Goal: Task Accomplishment & Management: Complete application form

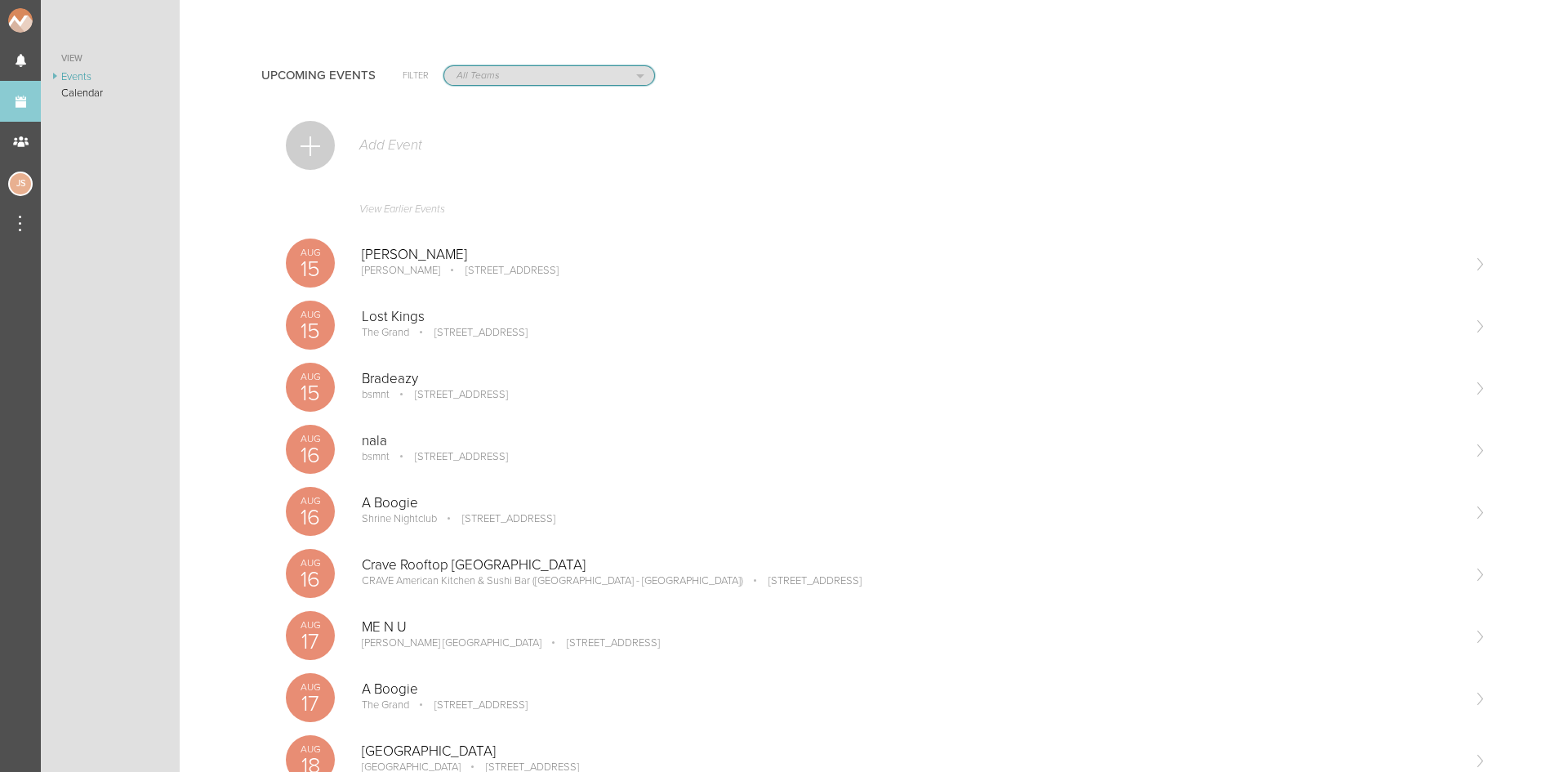
click at [515, 78] on select "All Teams Jakeshore Breakbomb bsmnt [PERSON_NAME] Z3LLA FWD [PERSON_NAME] Fire …" at bounding box center [549, 76] width 210 height 19
select select "1207"
click at [444, 67] on select "All Teams Jakeshore Breakbomb bsmnt [PERSON_NAME] Z3LLA FWD [PERSON_NAME] Fire …" at bounding box center [549, 76] width 210 height 19
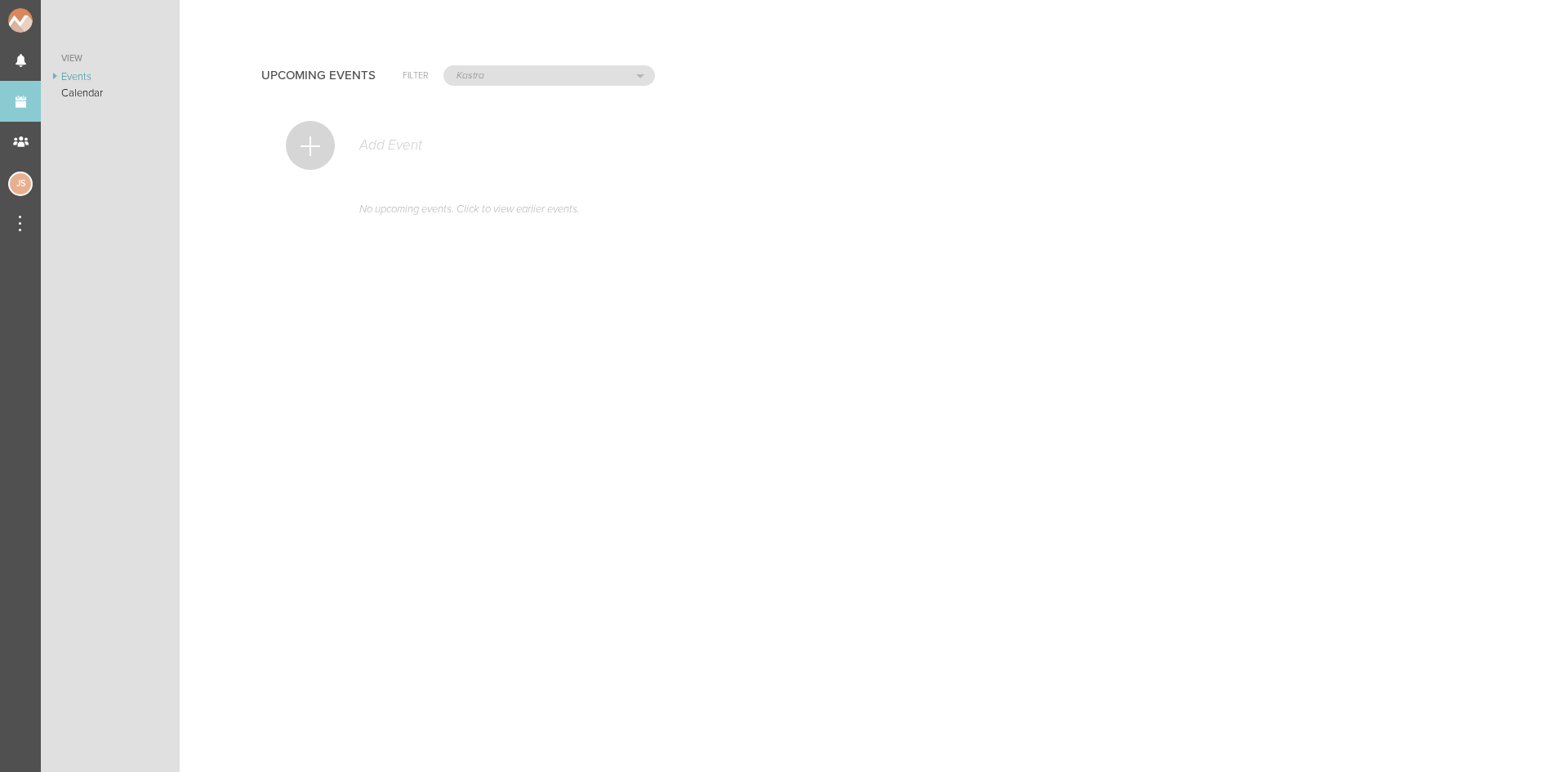
click at [303, 150] on div at bounding box center [310, 145] width 49 height 49
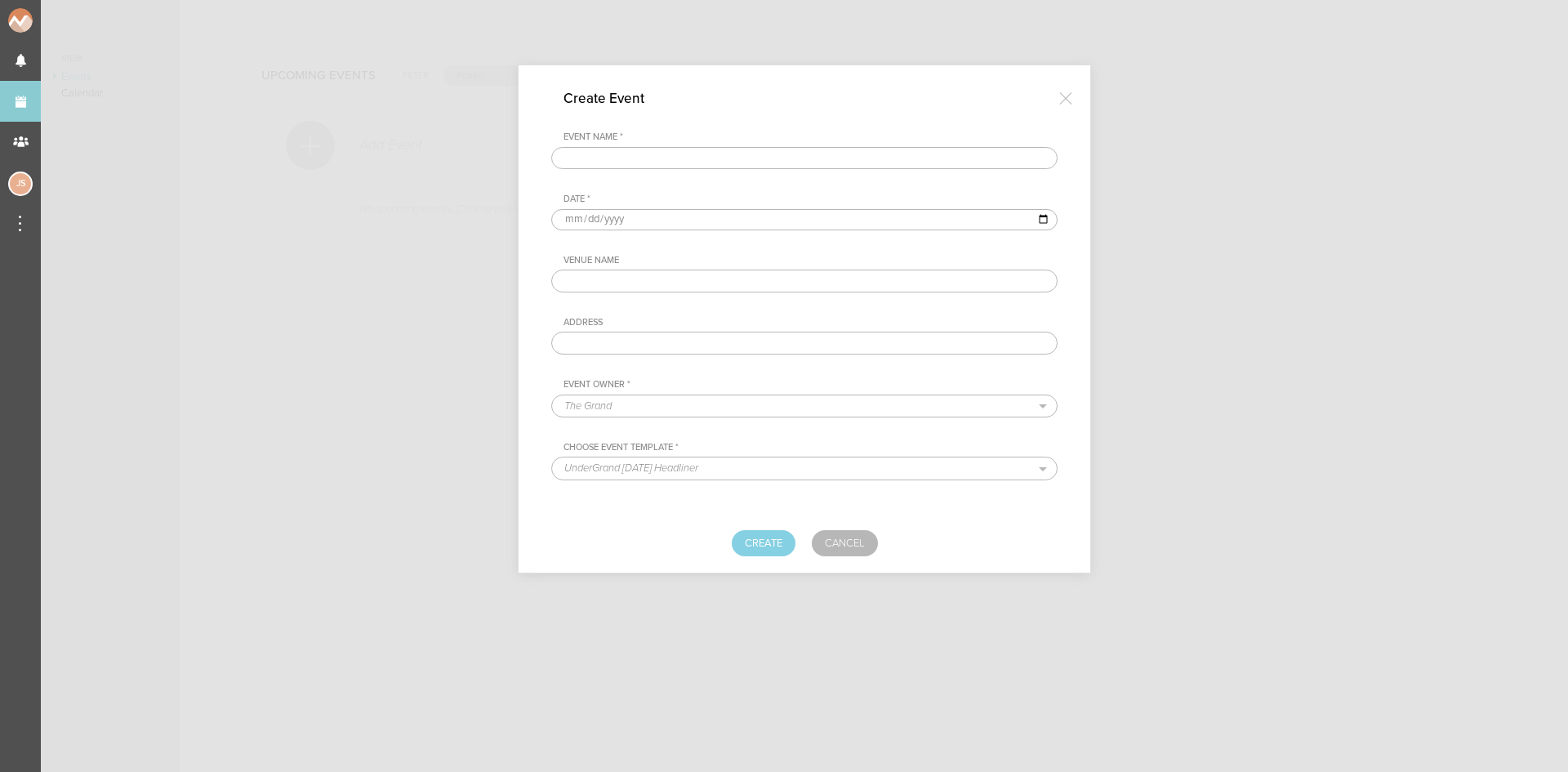
click at [673, 149] on input "text" at bounding box center [805, 158] width 507 height 23
type input "Breakaway NorCal"
type input "2025-10-12"
click at [657, 273] on input "text" at bounding box center [805, 280] width 507 height 23
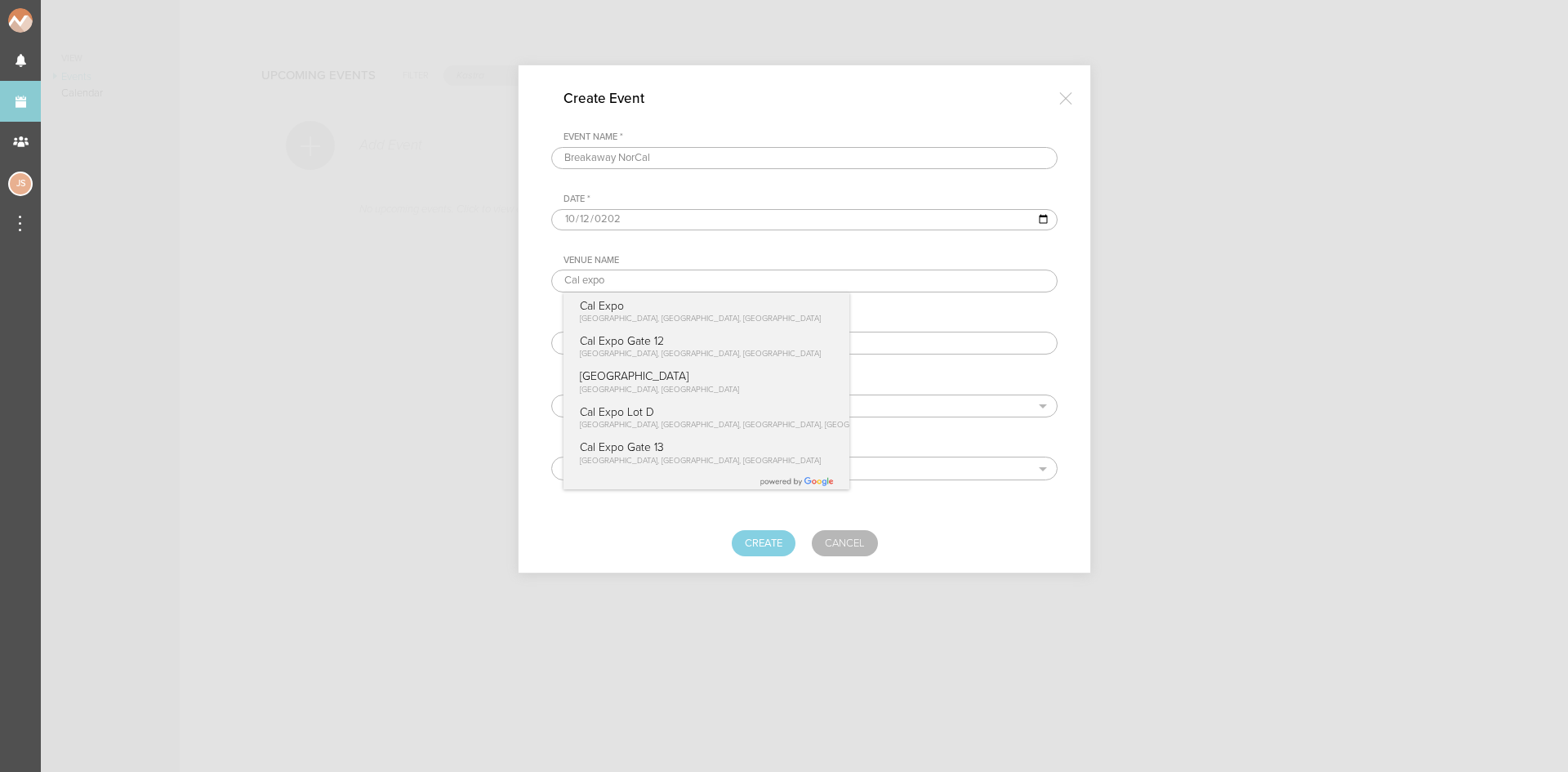
type input "Cal Expo"
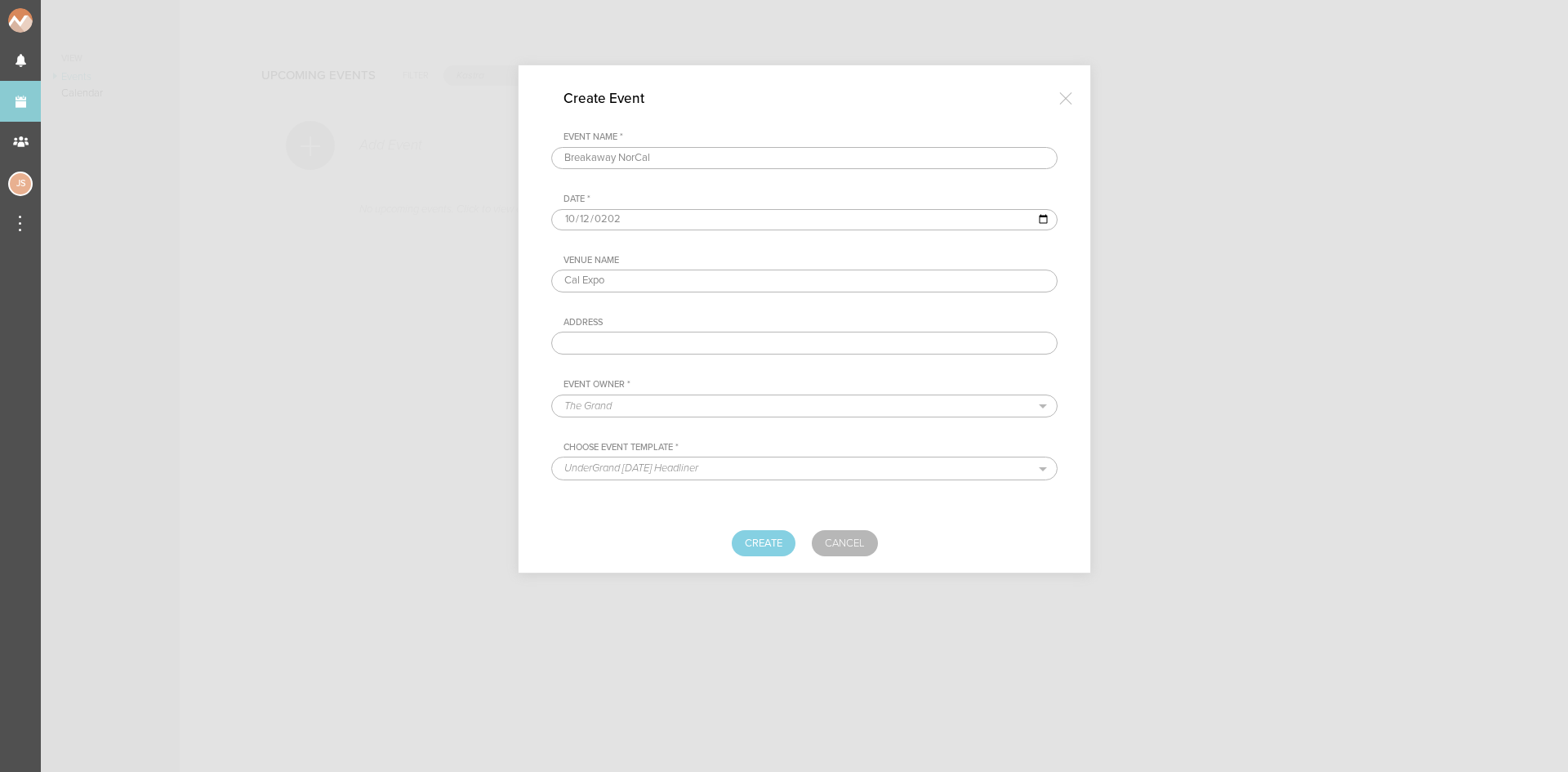
type input "Cal Expo, [GEOGRAPHIC_DATA], [GEOGRAPHIC_DATA], [GEOGRAPHIC_DATA]"
click at [700, 408] on select "The Grand Shrine Boat Cruise Summer Series Black Caviar Mémoire Big Night Live …" at bounding box center [805, 405] width 505 height 21
select select "1207"
click at [552, 395] on select "The Grand Shrine Boat Cruise Summer Series Black Caviar Mémoire Big Night Live …" at bounding box center [805, 405] width 505 height 21
select select "933"
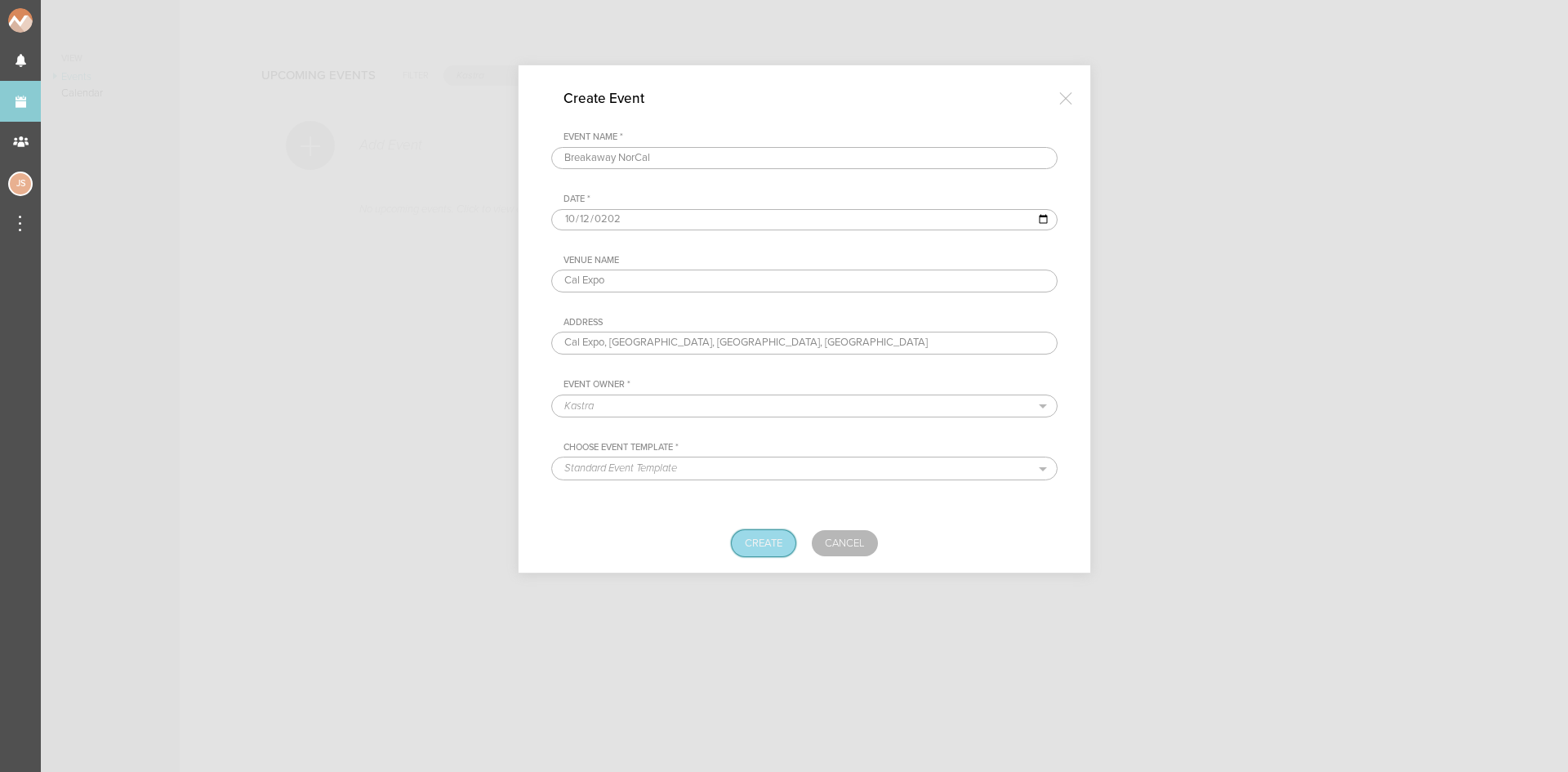
click at [773, 539] on button "Create" at bounding box center [763, 542] width 64 height 26
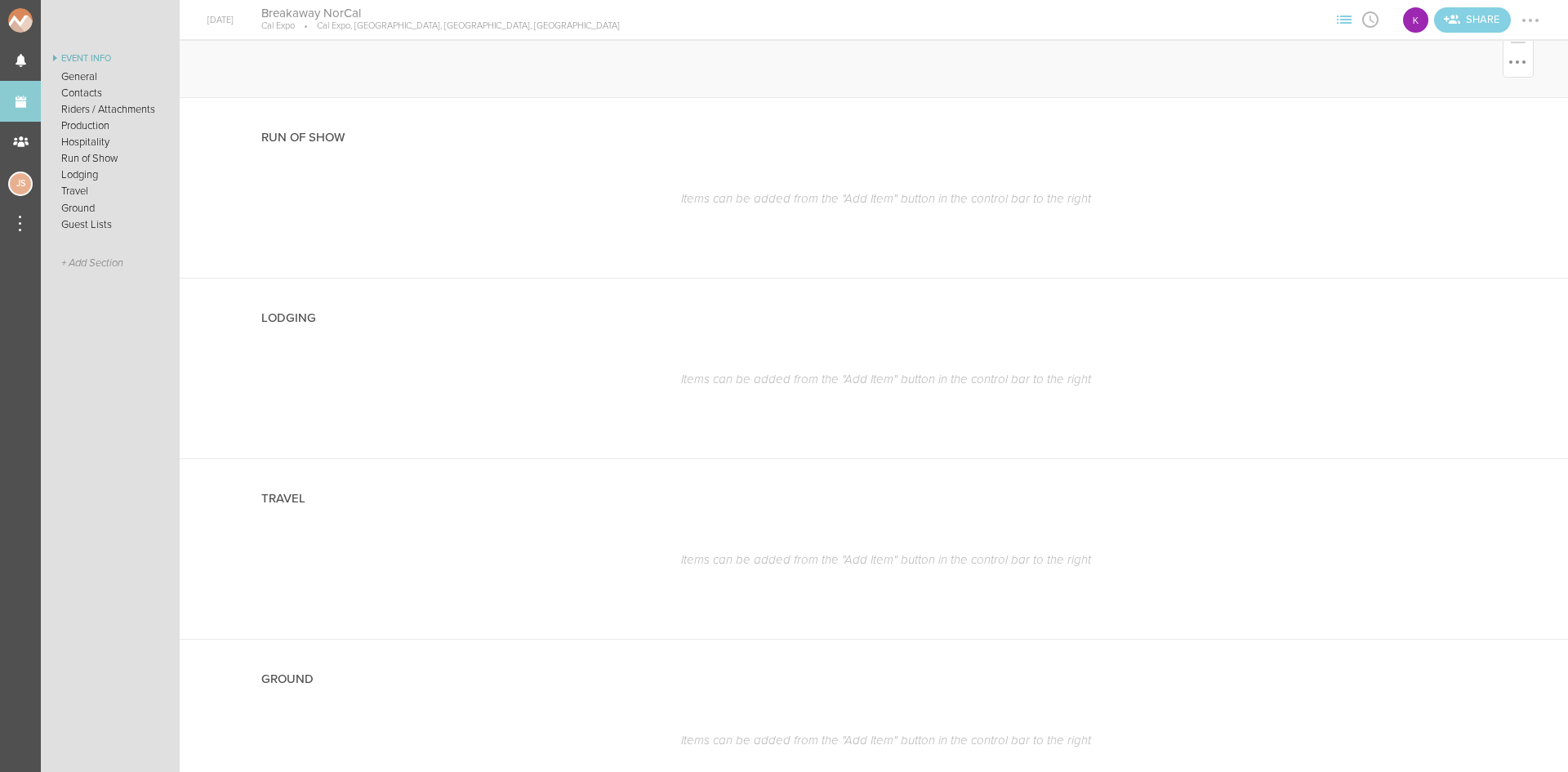
scroll to position [1144, 0]
click at [1509, 302] on div at bounding box center [1518, 306] width 18 height 18
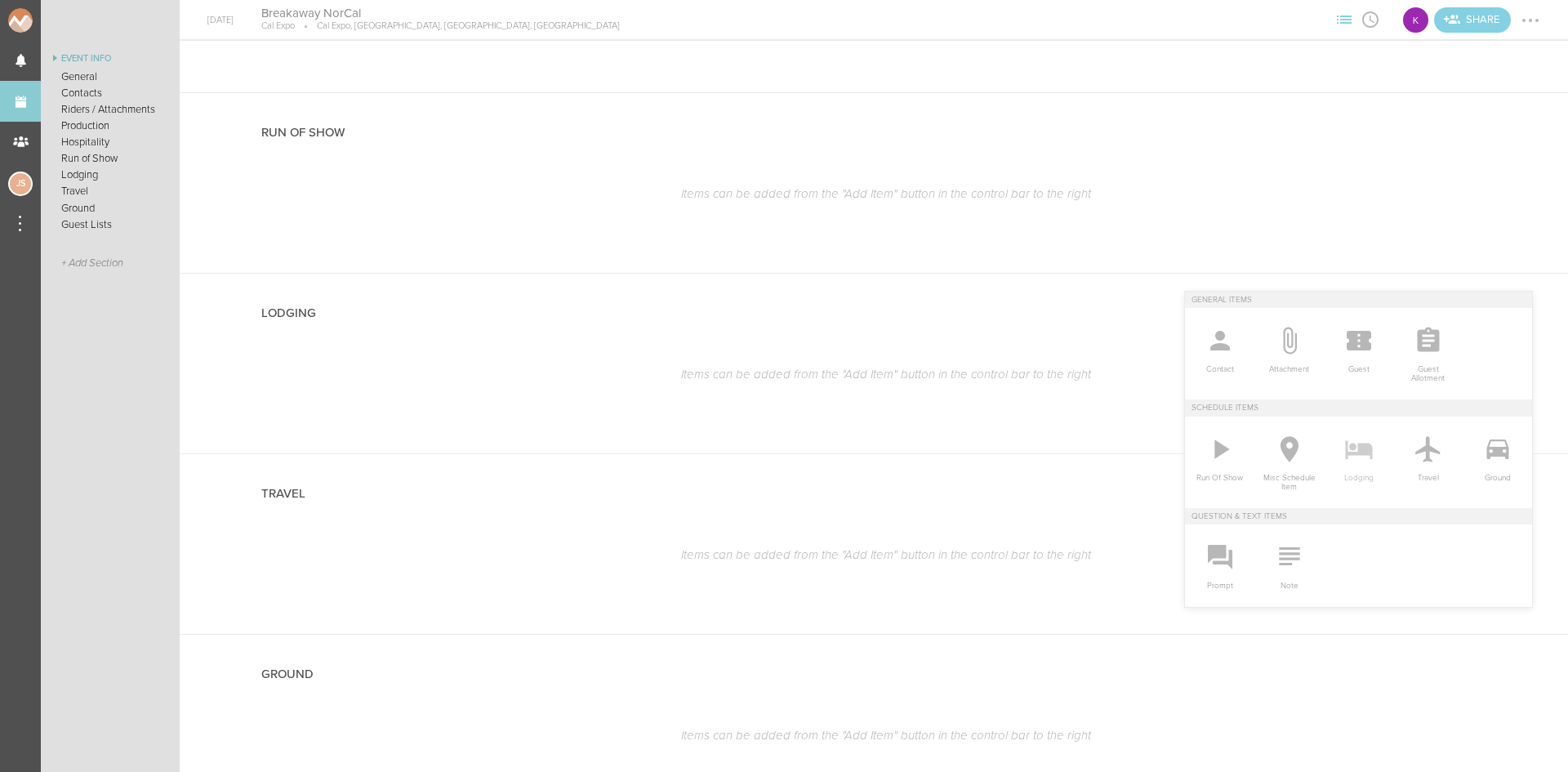
click at [1359, 438] on icon at bounding box center [1358, 449] width 33 height 33
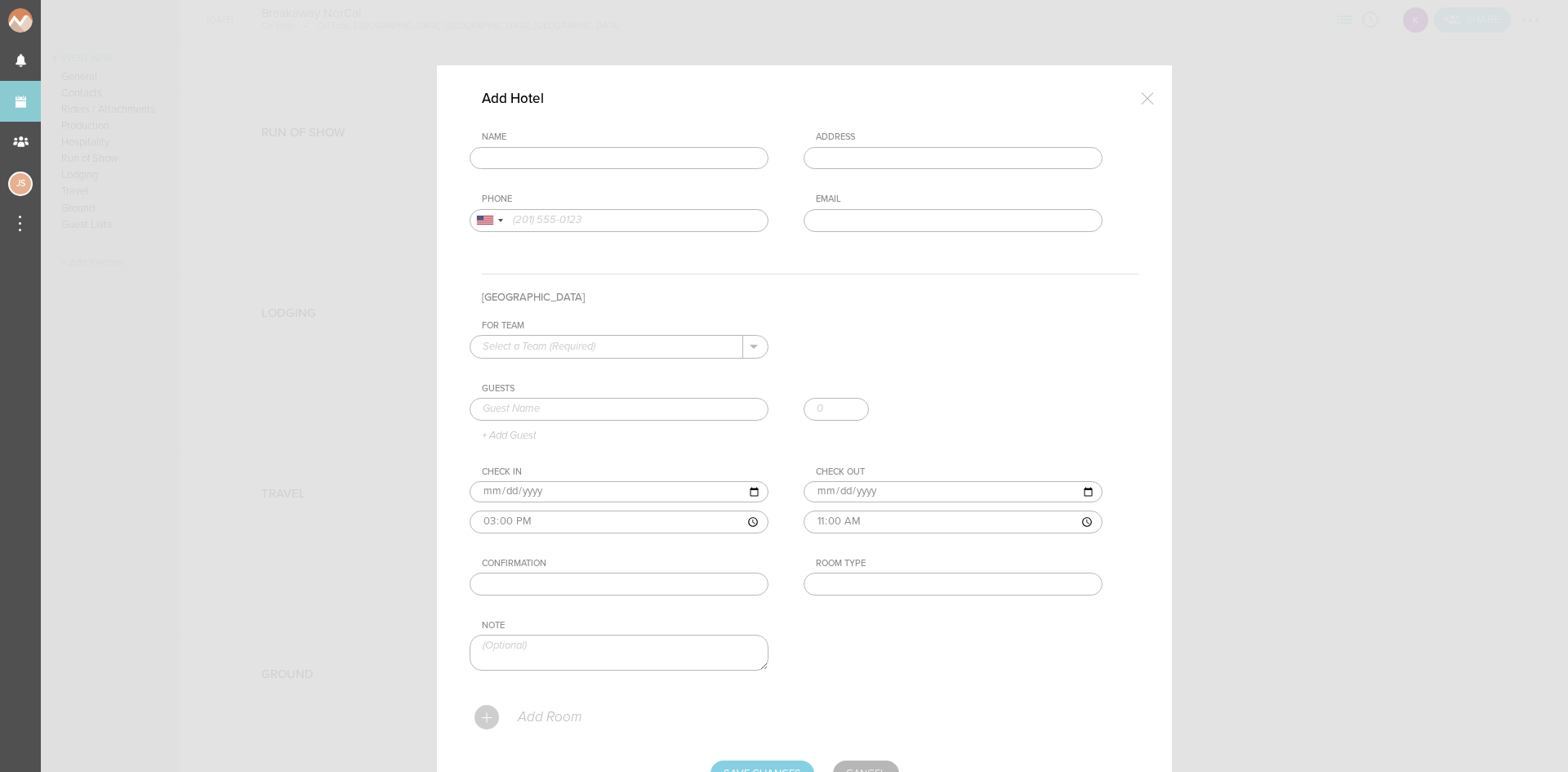
click at [672, 155] on input "text" at bounding box center [619, 158] width 299 height 23
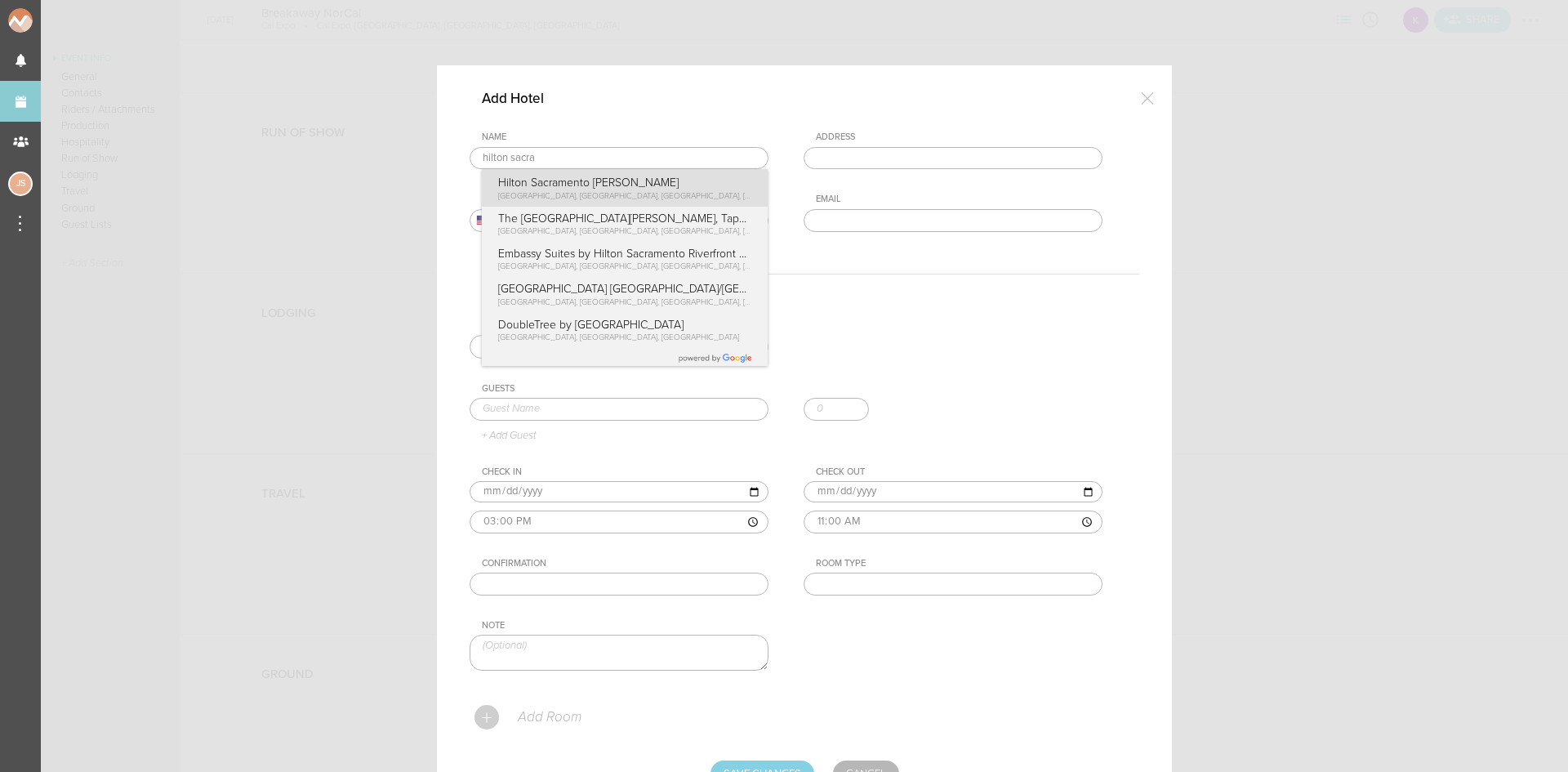
click at [683, 182] on div "Name hilton sacra Hilton Sacramento Arden West Harvard Street, Sacramento, CA, …" at bounding box center [805, 194] width 670 height 125
type input "Hilton Sacramento Arden West"
type input "2200 Harvard St, Sacramento, CA 95815, USA"
type input "(916) 922-4700"
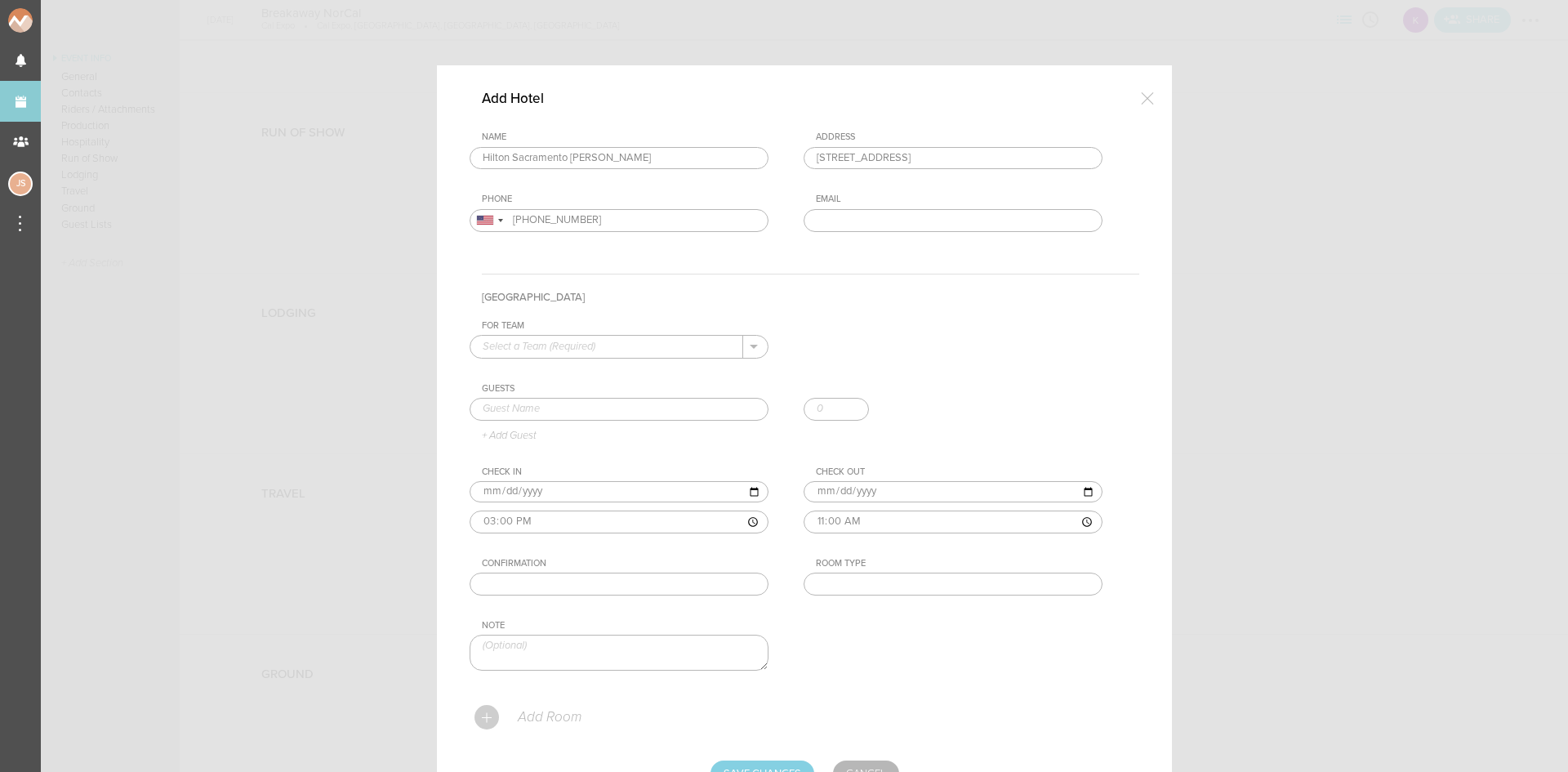
click at [622, 349] on input "text" at bounding box center [606, 346] width 273 height 21
click at [626, 379] on p "Kastra" at bounding box center [619, 373] width 273 height 28
type input "Kastra"
click at [625, 406] on input "text" at bounding box center [619, 408] width 299 height 23
type input "Ray Decker"
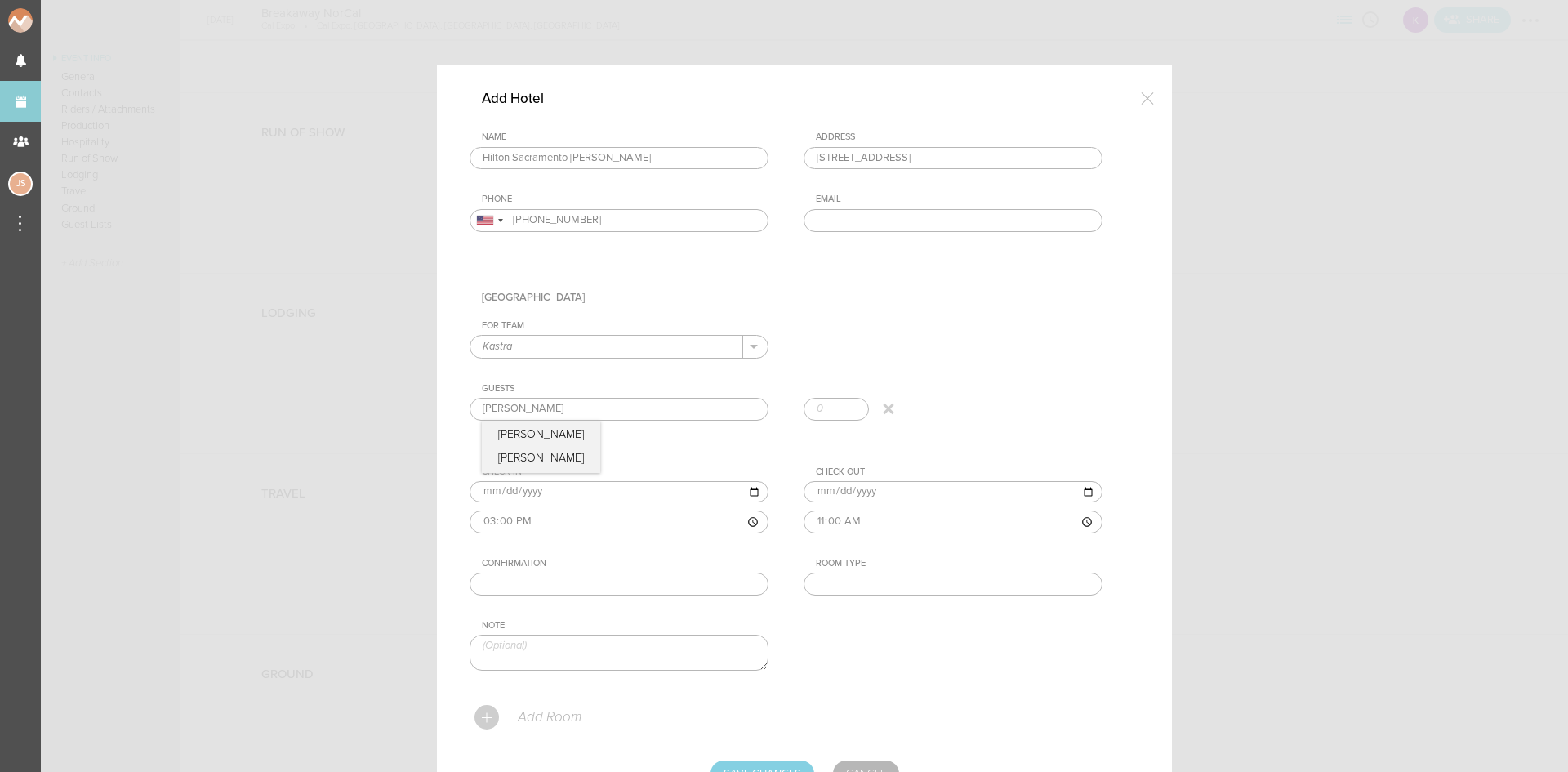
click at [537, 438] on div "Guests Ray Decker Ray Decker Ray Decker + Add Guest" at bounding box center [805, 411] width 670 height 59
click at [534, 590] on input "text" at bounding box center [619, 583] width 299 height 23
paste input "3318085667"
type input "3318085667"
click at [998, 588] on input "text" at bounding box center [953, 583] width 299 height 23
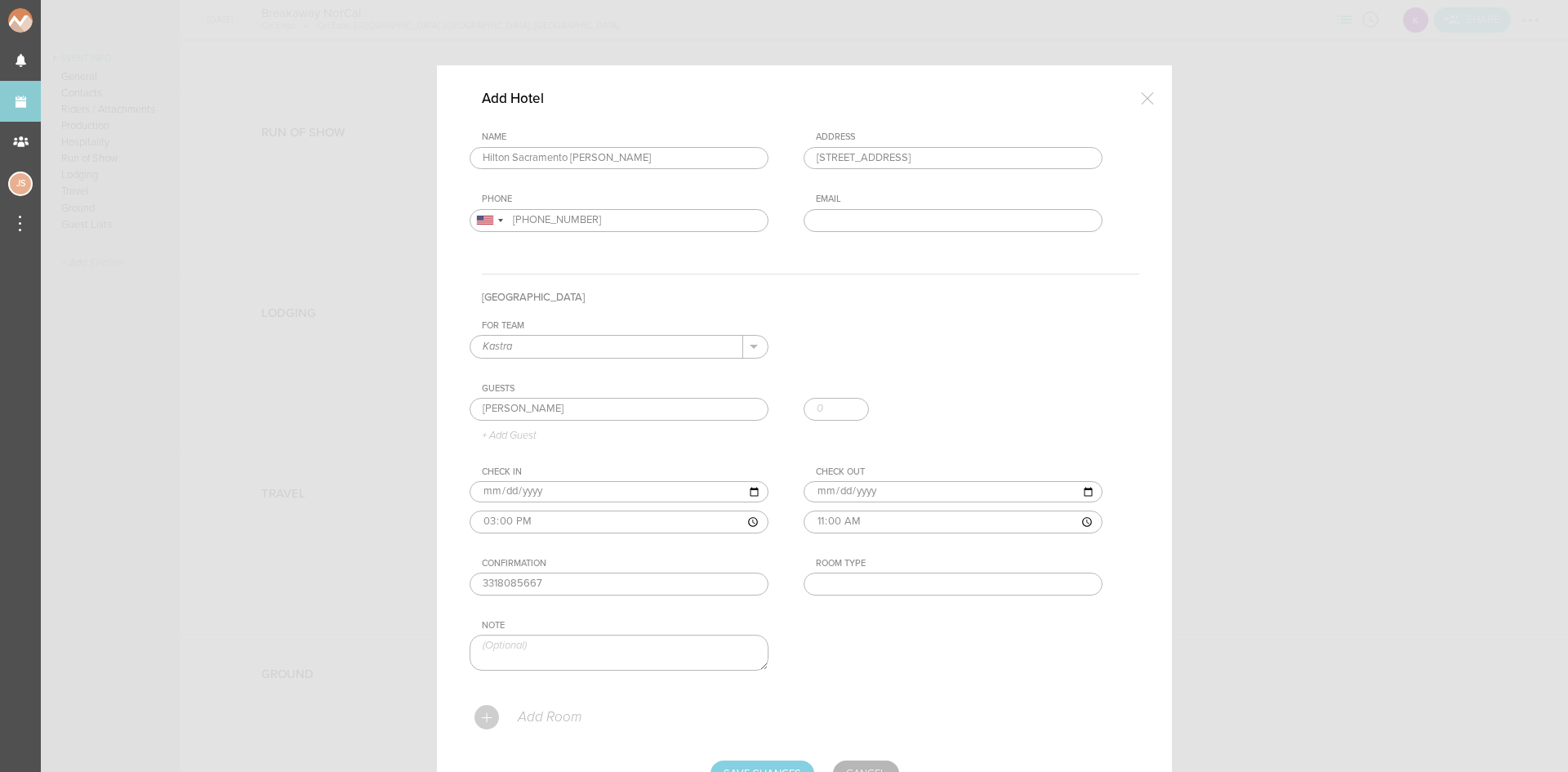
type input "King"
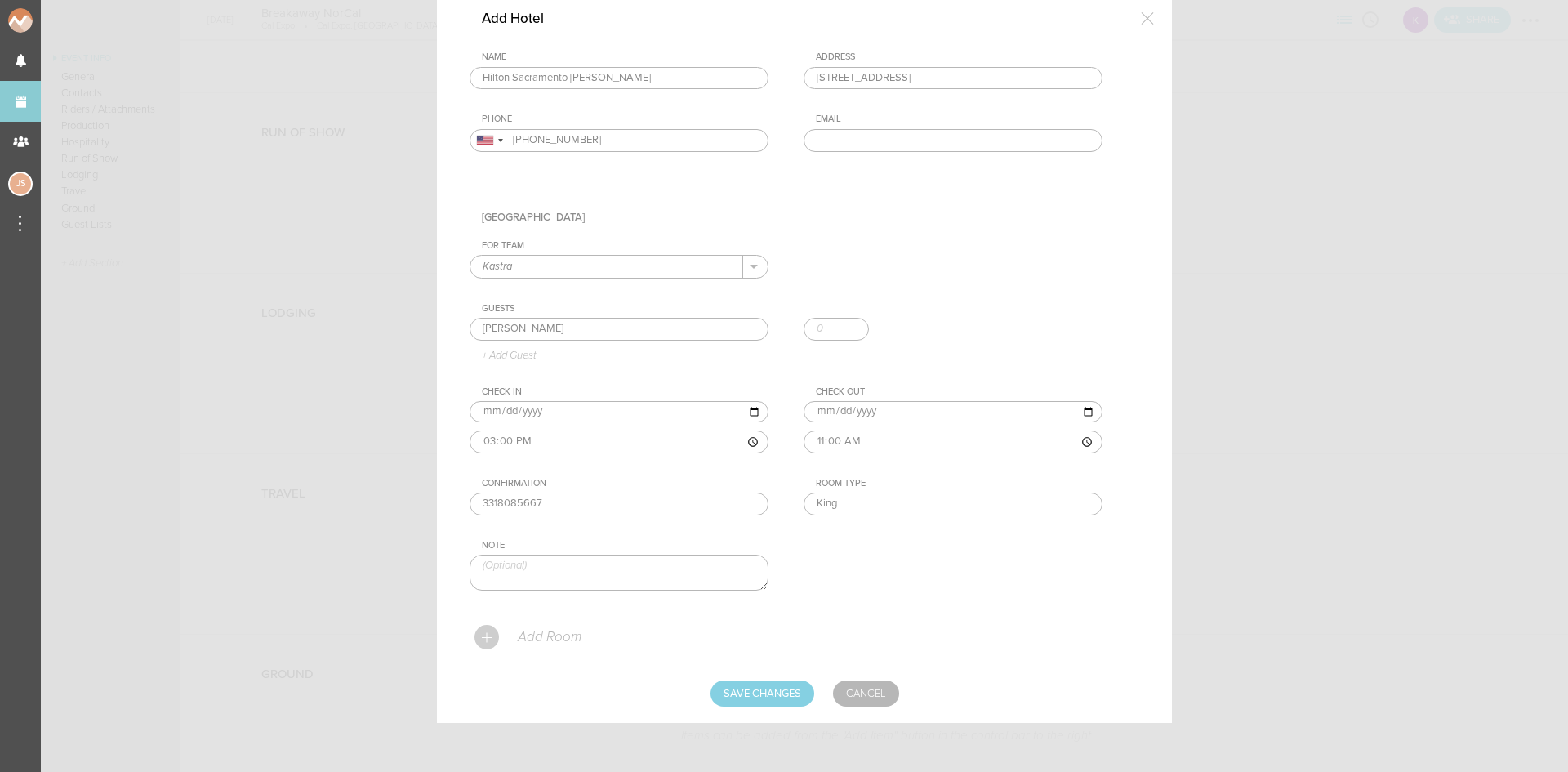
click at [500, 410] on input "[DATE]" at bounding box center [619, 411] width 299 height 21
type input "2025-10-10"
click at [738, 701] on input "Save Changes" at bounding box center [762, 694] width 103 height 26
type input "Saving..."
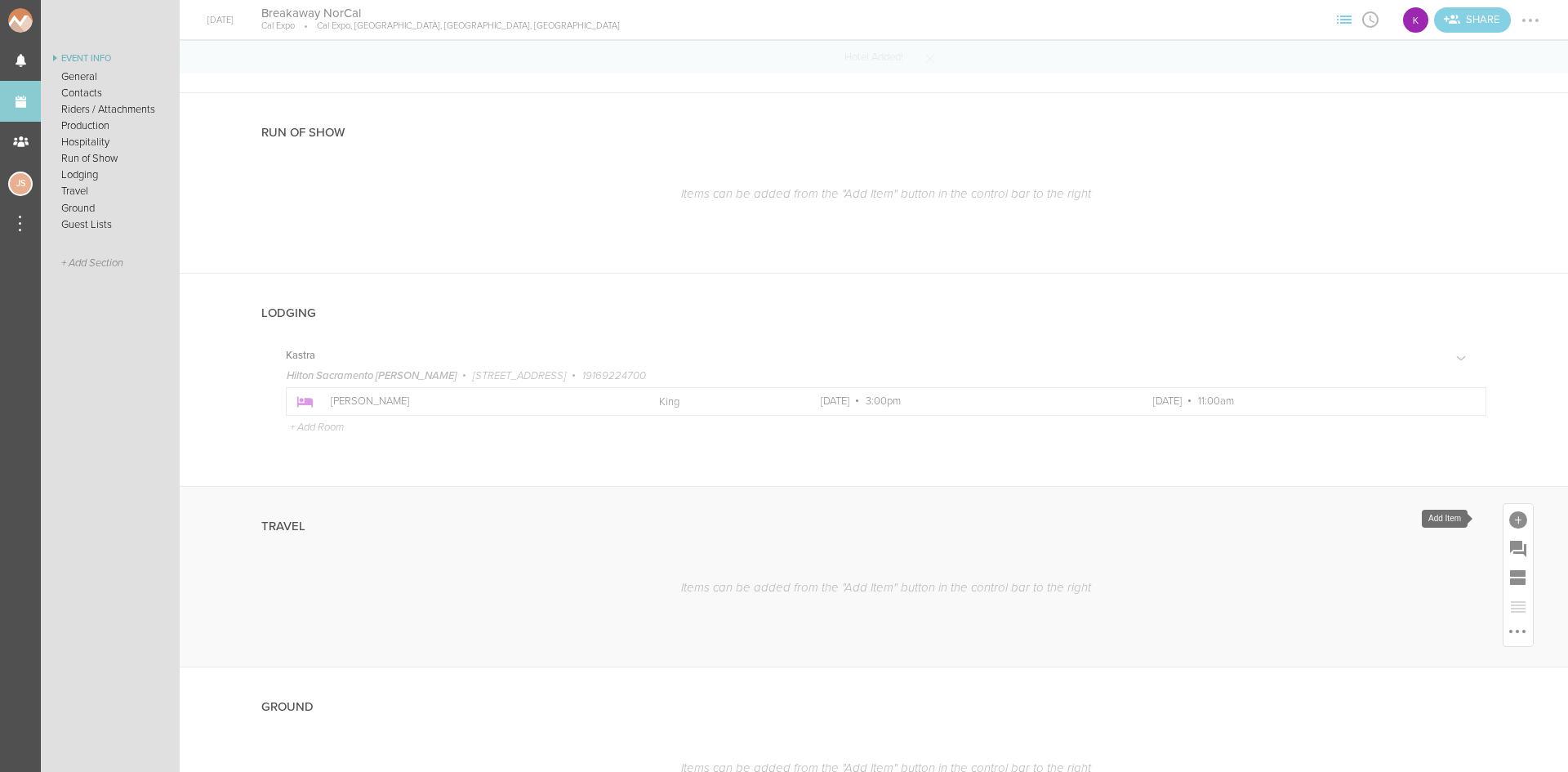
click at [1509, 521] on div at bounding box center [1518, 521] width 18 height 18
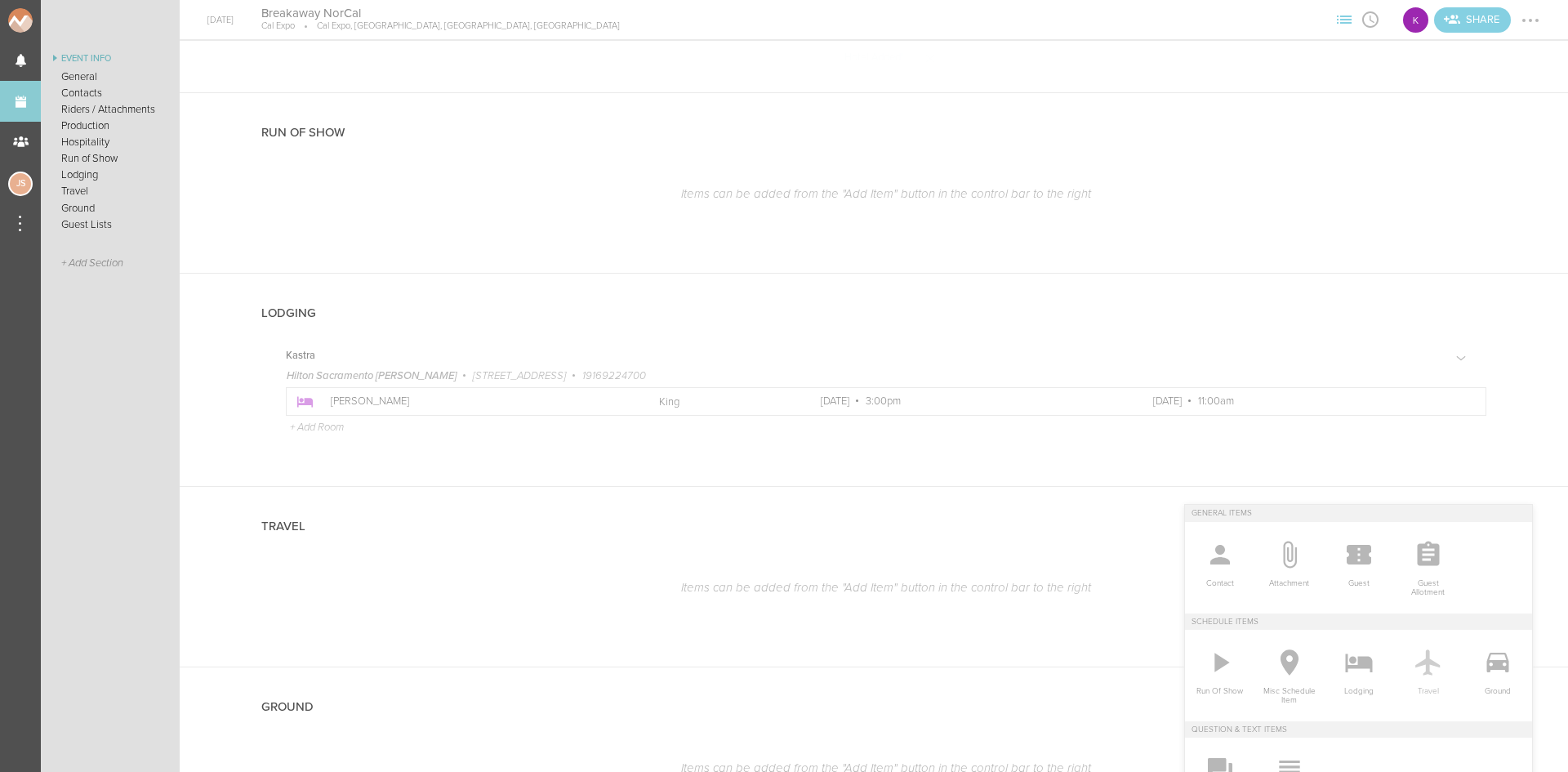
click at [1422, 650] on icon at bounding box center [1428, 662] width 33 height 33
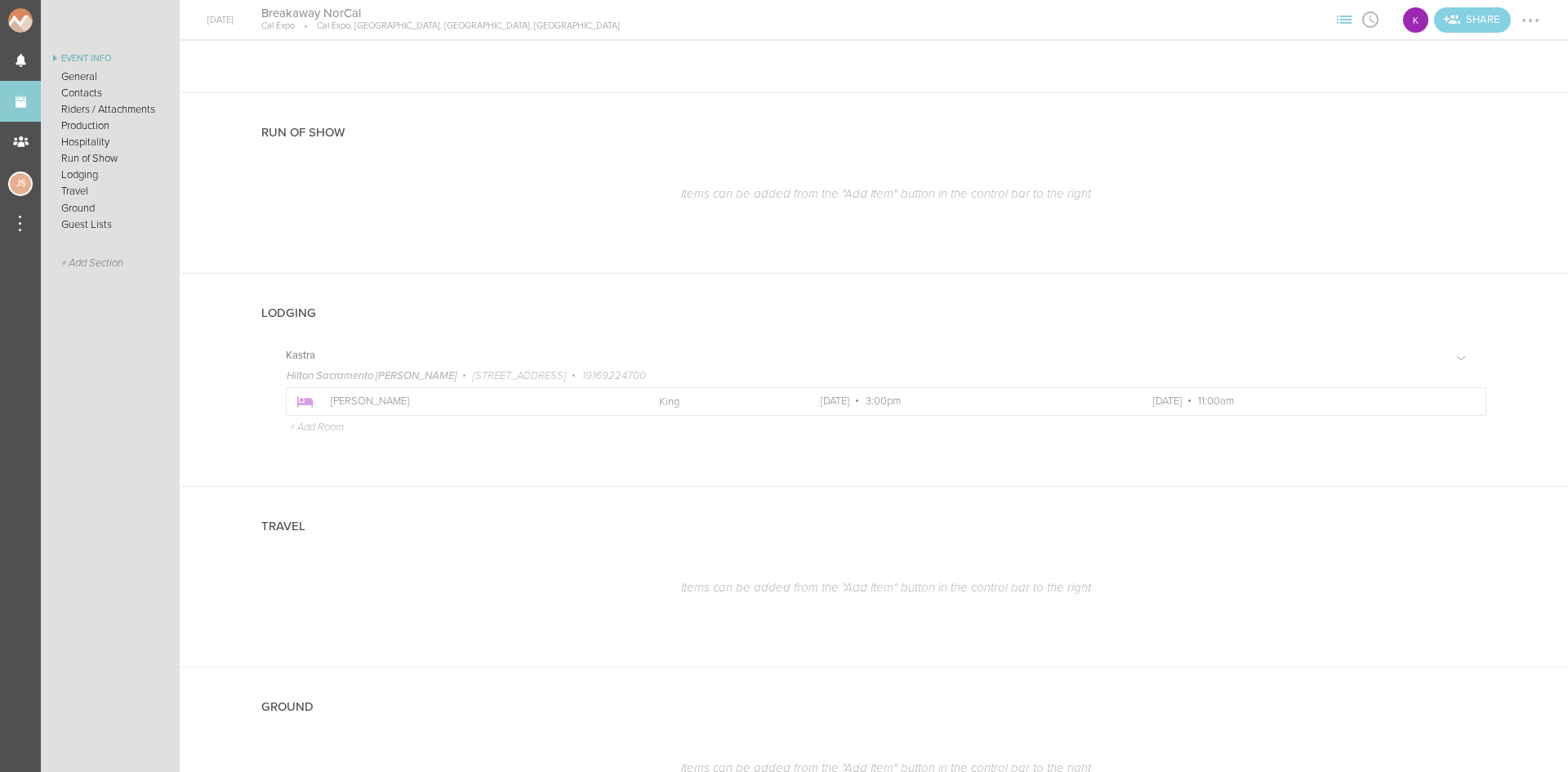
scroll to position [25, 0]
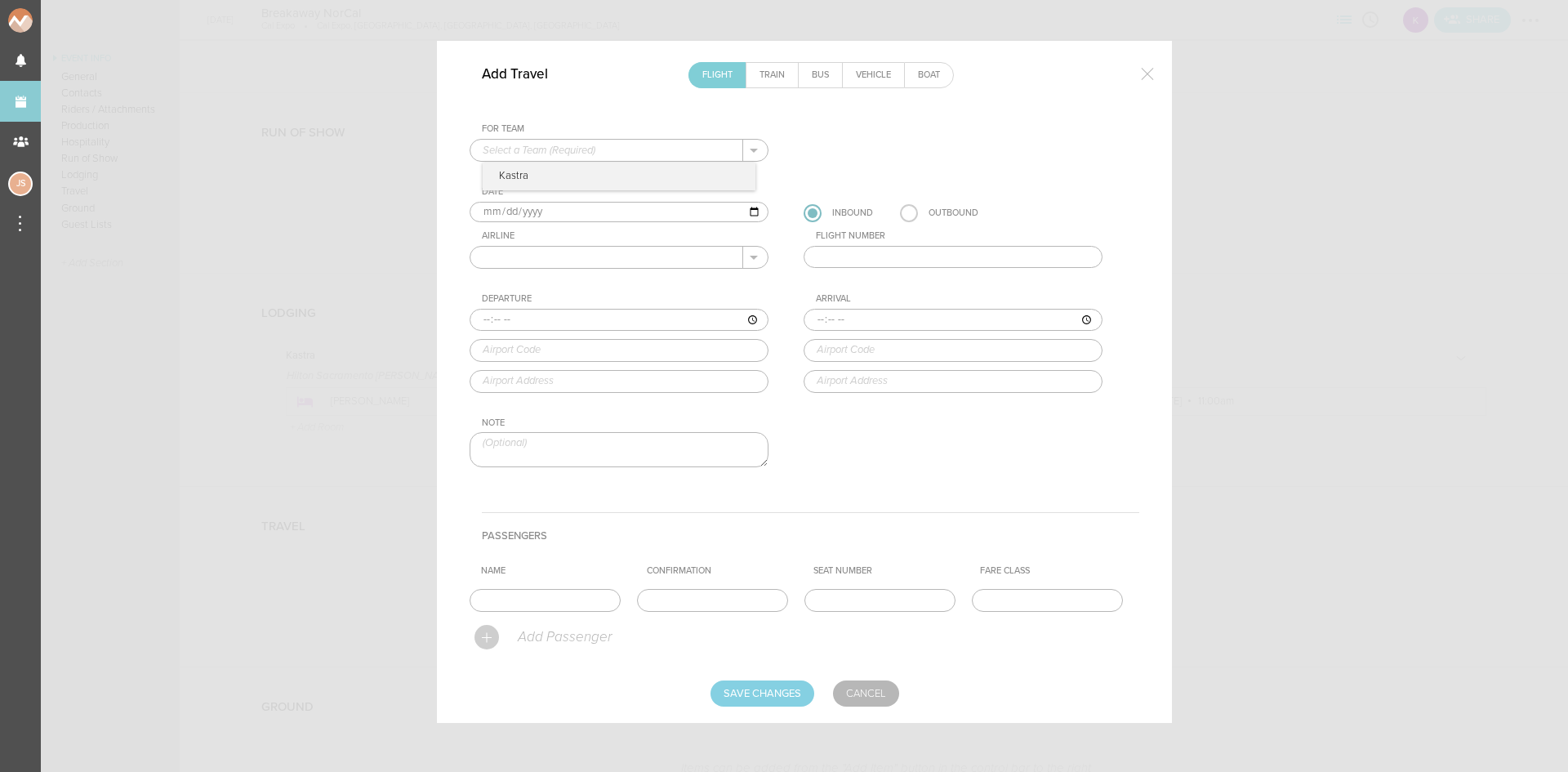
click at [604, 149] on input "text" at bounding box center [606, 150] width 273 height 21
click at [595, 176] on p "Kastra" at bounding box center [619, 177] width 273 height 28
type input "Kastra"
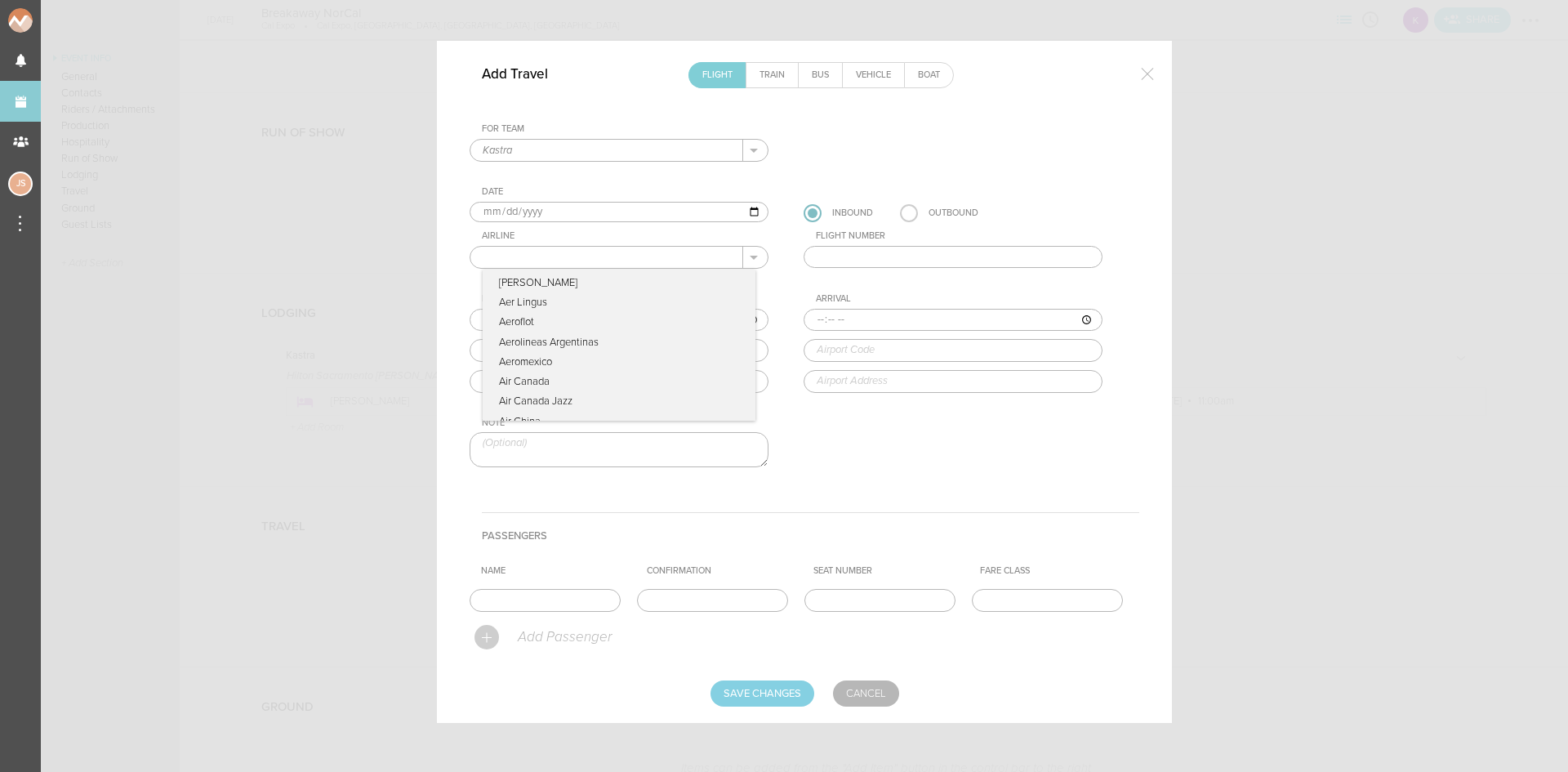
click at [560, 255] on input "text" at bounding box center [606, 256] width 273 height 21
type input "JetBlue"
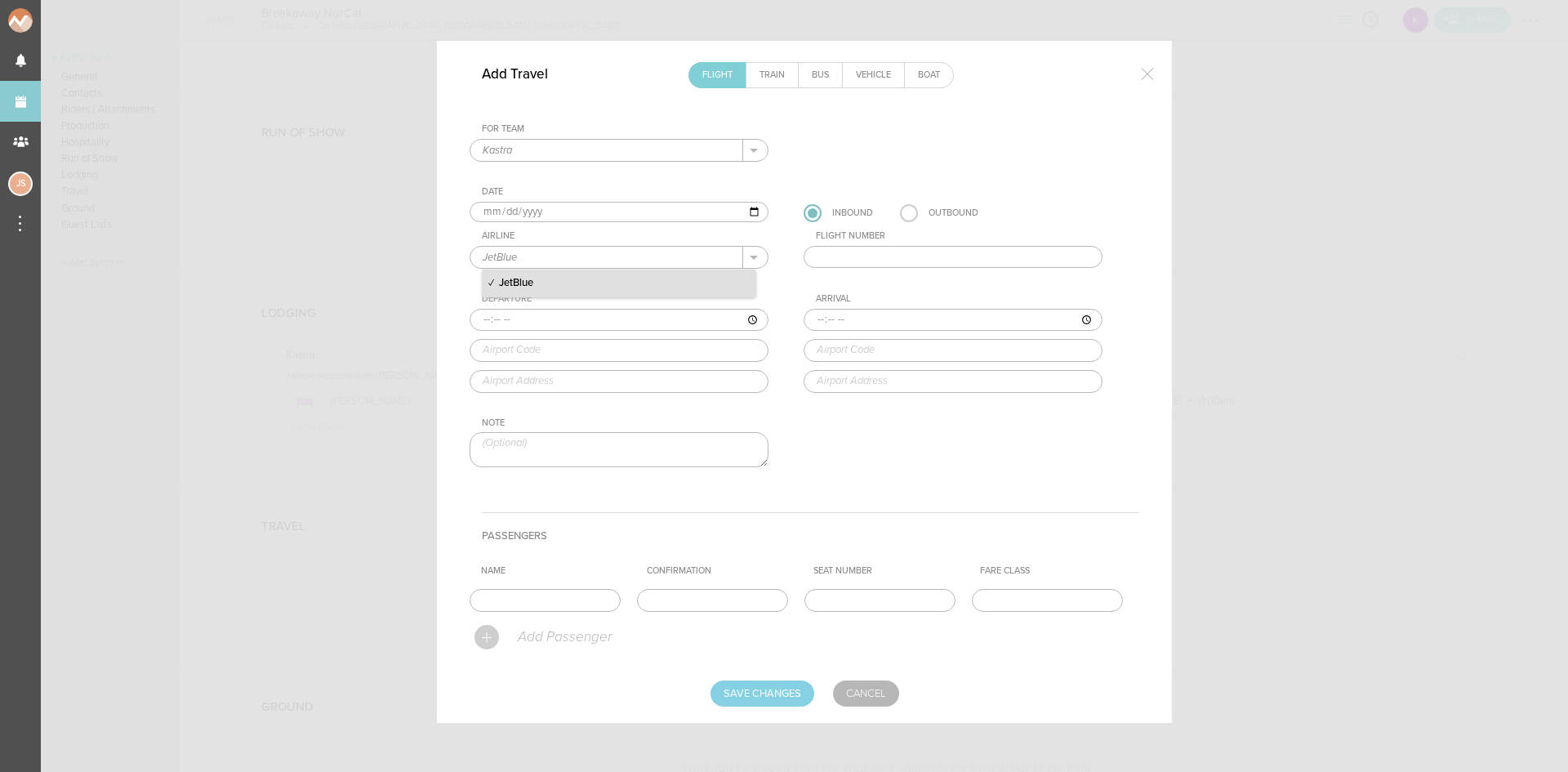
click at [571, 280] on p "JetBlue" at bounding box center [619, 283] width 273 height 28
click at [900, 252] on input "text" at bounding box center [953, 256] width 299 height 23
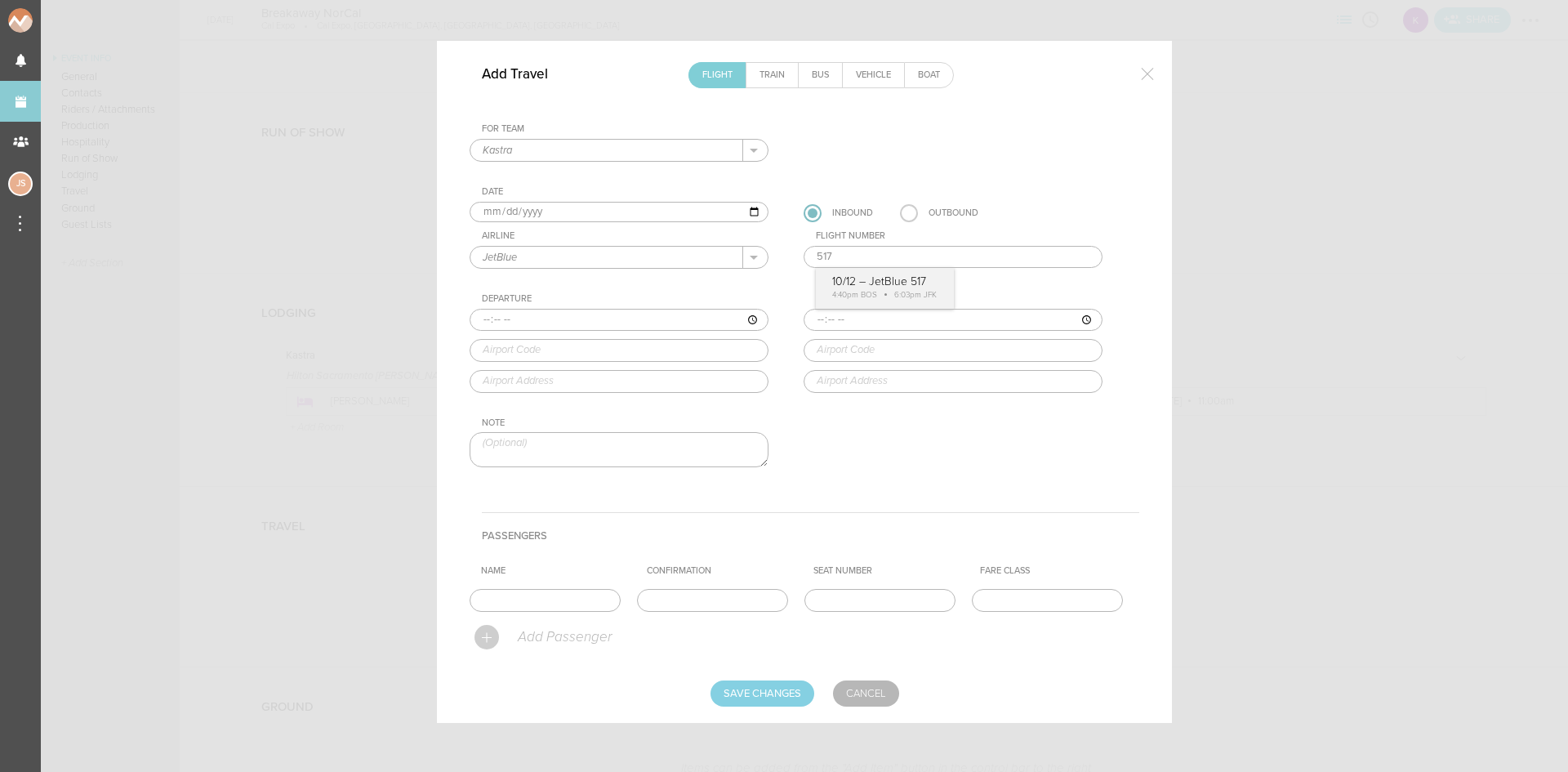
type input "517"
type input "16:40"
type input "BOS"
type input "Boston Logan International Airport, One Harborside Drive, Boston, MA, 02128-290…"
type input "18:03"
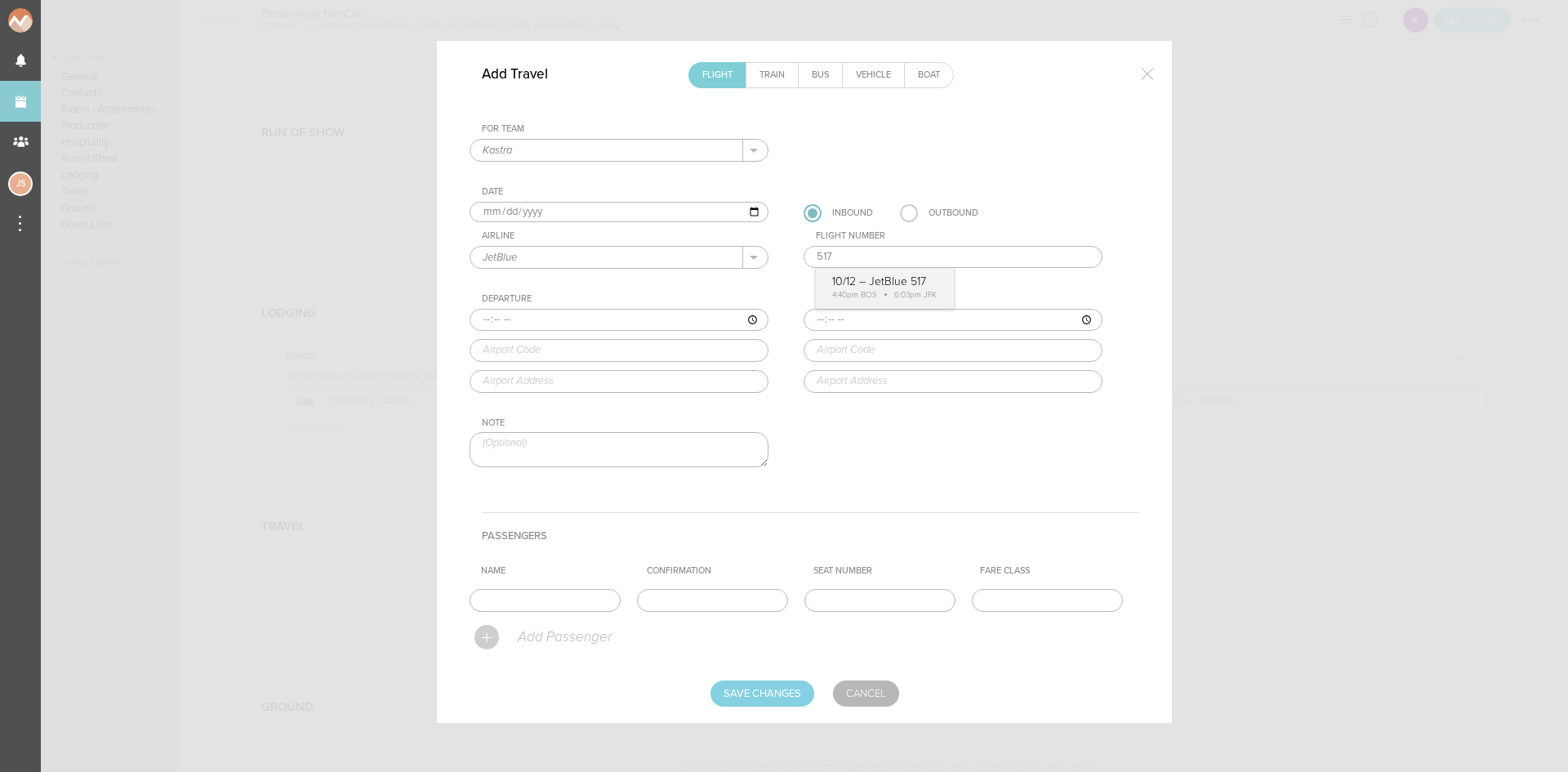
type input "JFK"
type input "New York John F. Kennedy International Airport, JFK Airport, New York, NY, 1143…"
click at [841, 281] on div "For Team Kastra + Add New Team Kastra . Kastra Date 2025-10-12 Inbound Outbound…" at bounding box center [805, 309] width 670 height 373
click at [522, 608] on input "text" at bounding box center [546, 600] width 151 height 23
type input "Ray Decker"
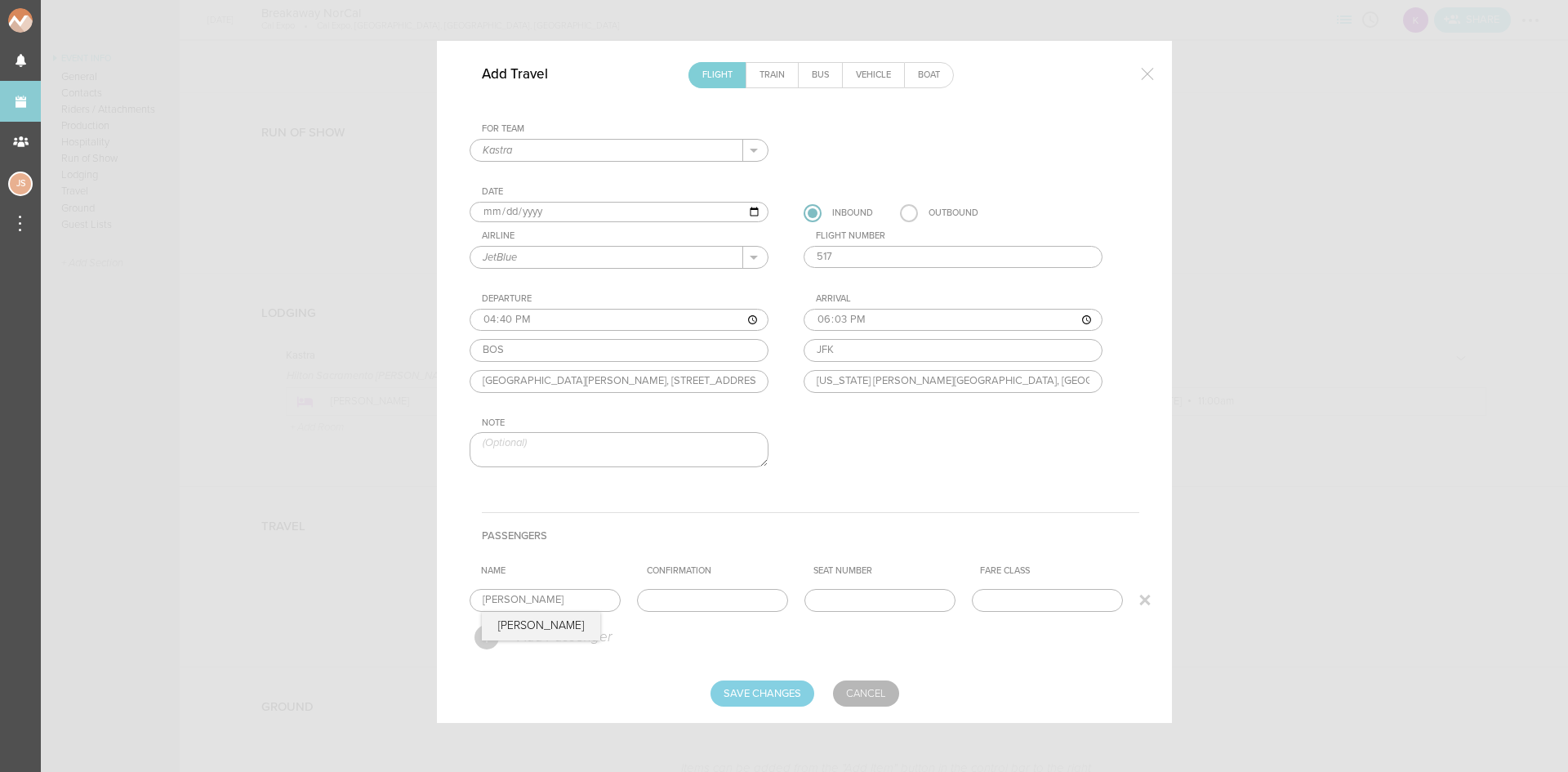
click at [663, 606] on input "text" at bounding box center [712, 600] width 151 height 23
paste input "NLCGBT"
type input "NLCGBT"
click at [787, 683] on input "Save Changes" at bounding box center [762, 694] width 103 height 26
type input "Saving..."
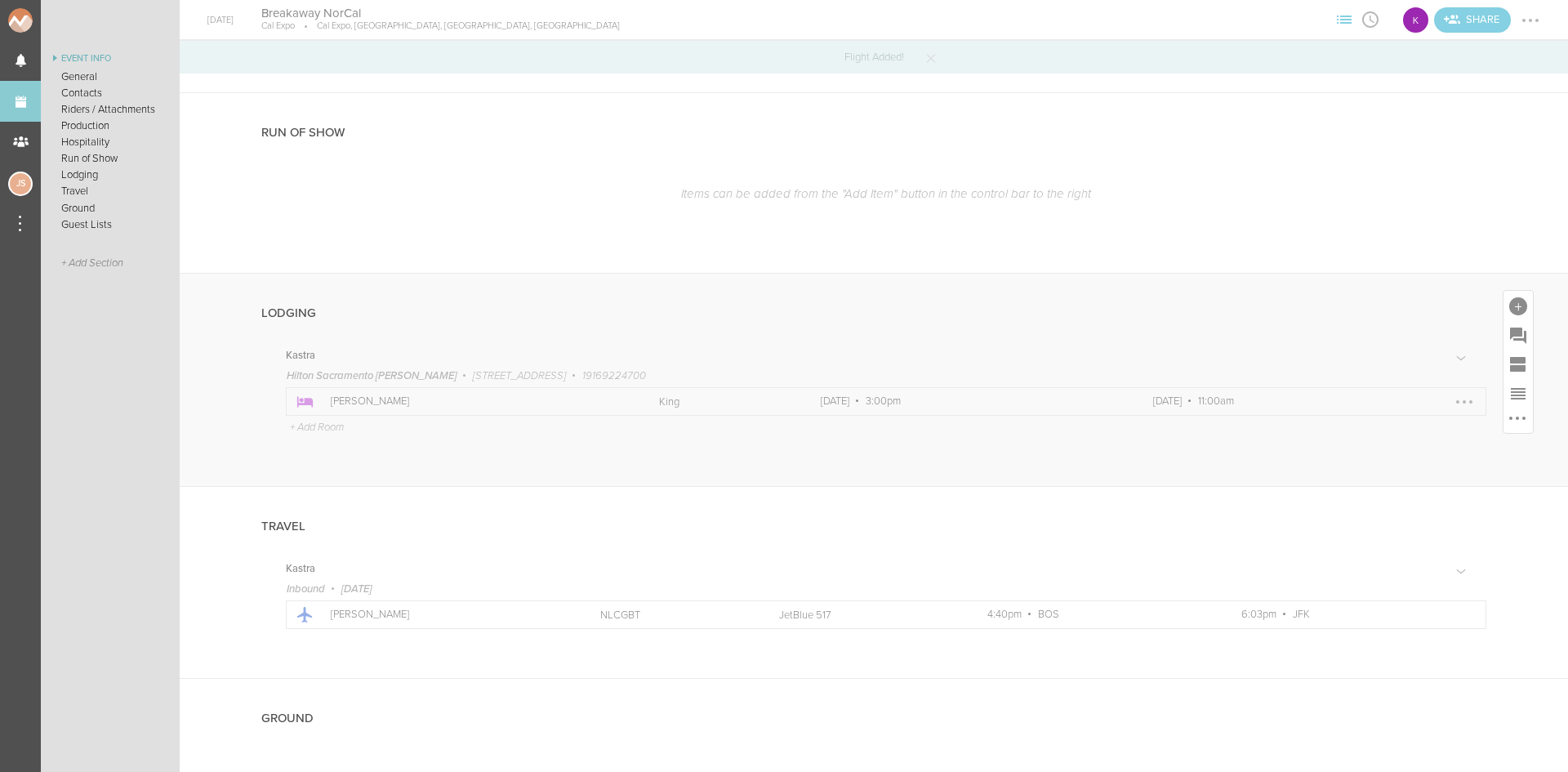
click at [1463, 401] on div at bounding box center [1464, 401] width 3 height 3
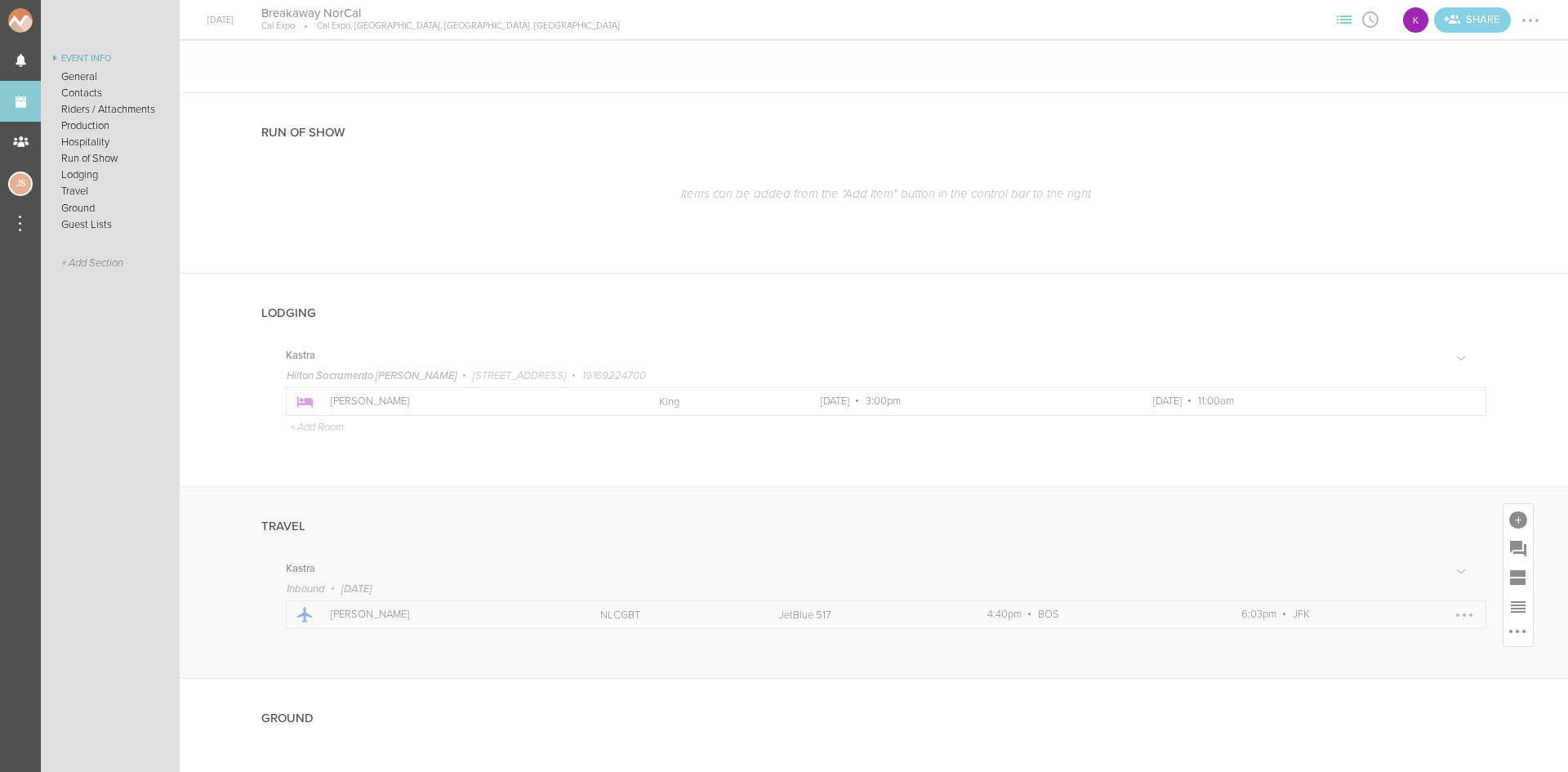
click at [1452, 612] on div at bounding box center [1465, 615] width 26 height 26
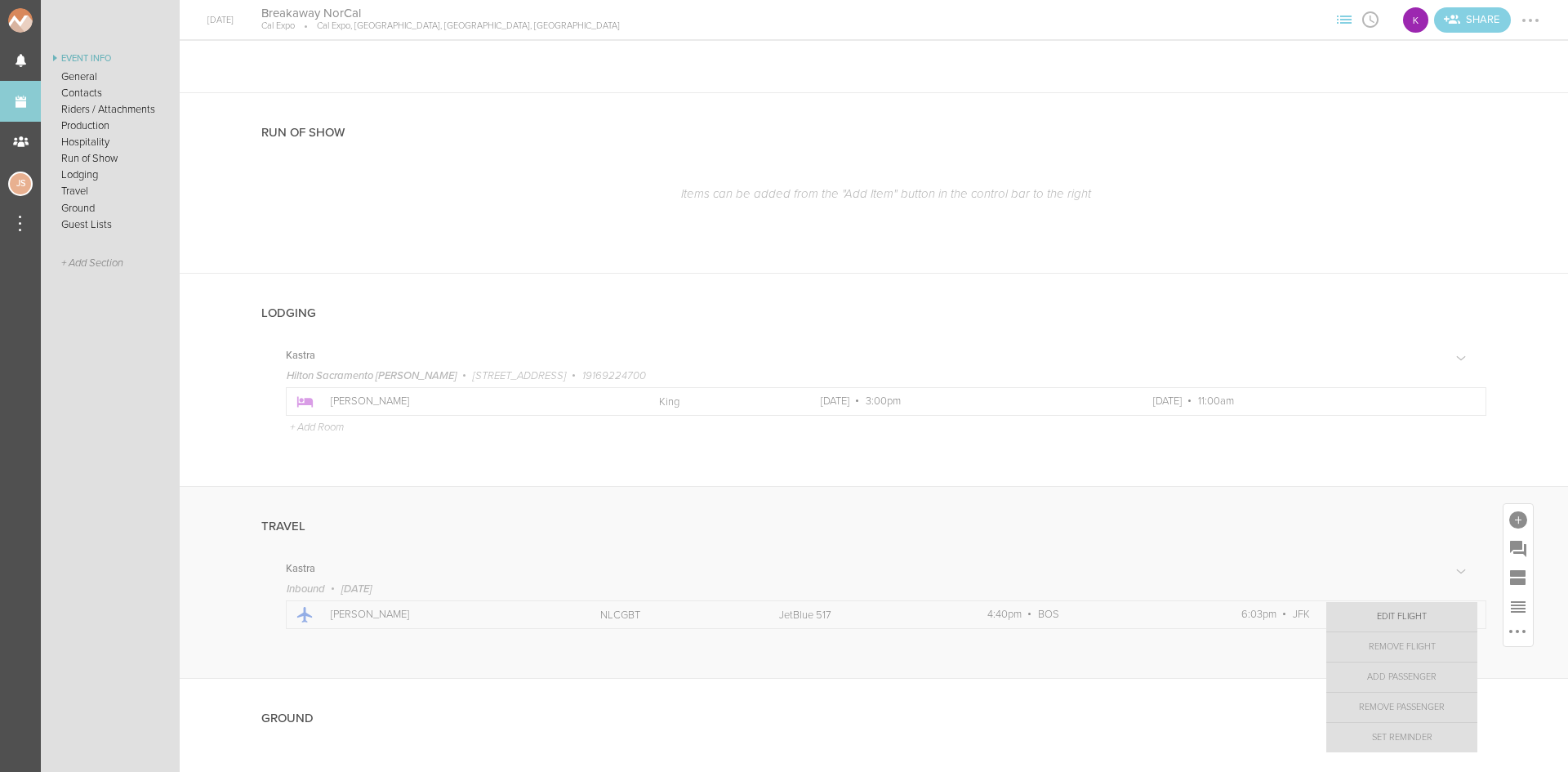
click at [1425, 612] on link "Edit Flight" at bounding box center [1402, 617] width 151 height 30
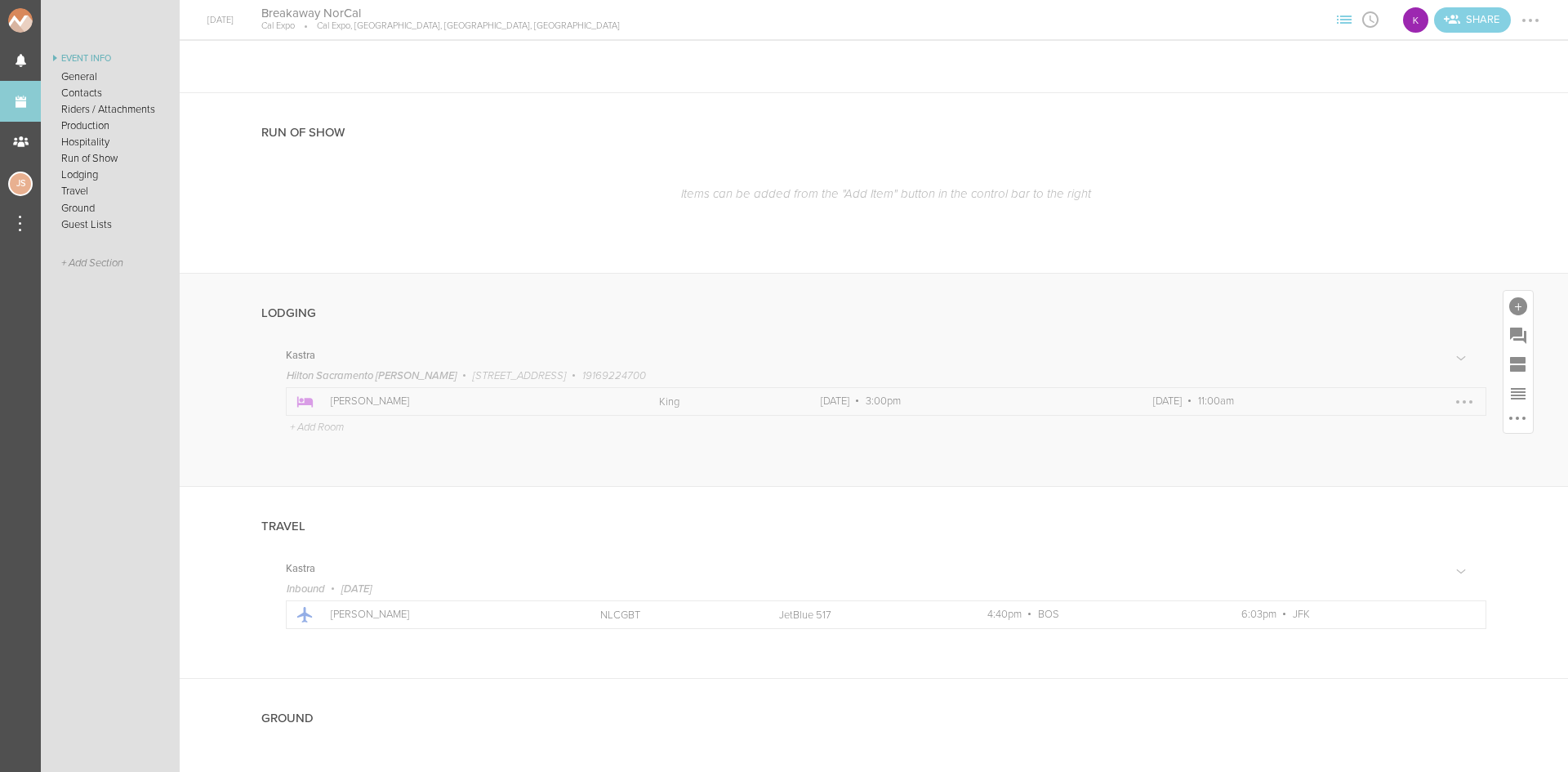
scroll to position [8, 0]
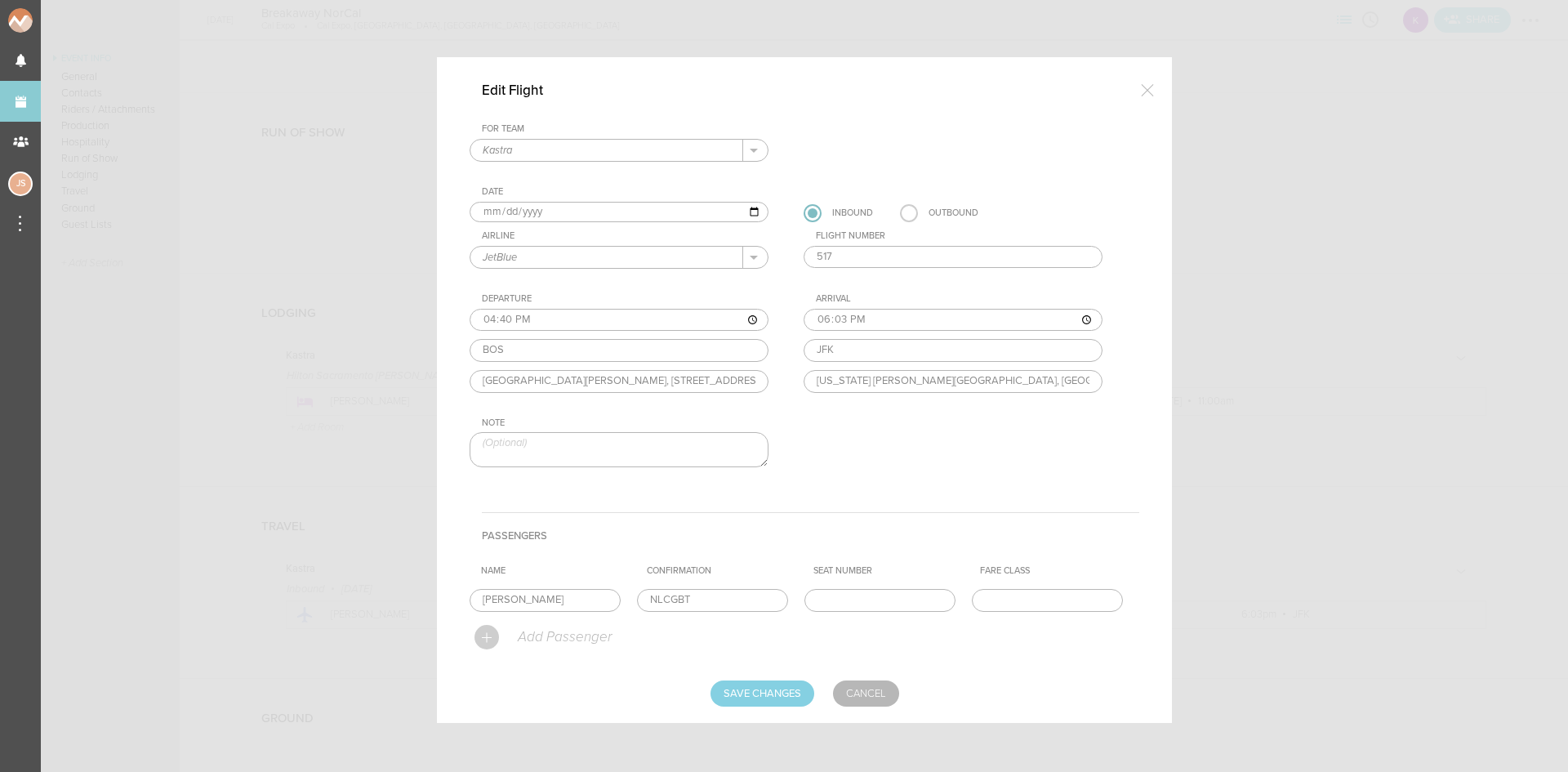
click at [498, 213] on input "2025-10-12" at bounding box center [619, 212] width 299 height 21
type input "2025-10-10"
click at [510, 222] on input "2025-10-10" at bounding box center [619, 212] width 299 height 21
click at [521, 245] on div "For Team Kastra + Add New Team Kastra . Date 2025-10-10 10/10 – JetBlue 517 4:4…" at bounding box center [805, 309] width 670 height 373
click at [758, 692] on input "Save Changes" at bounding box center [762, 694] width 103 height 26
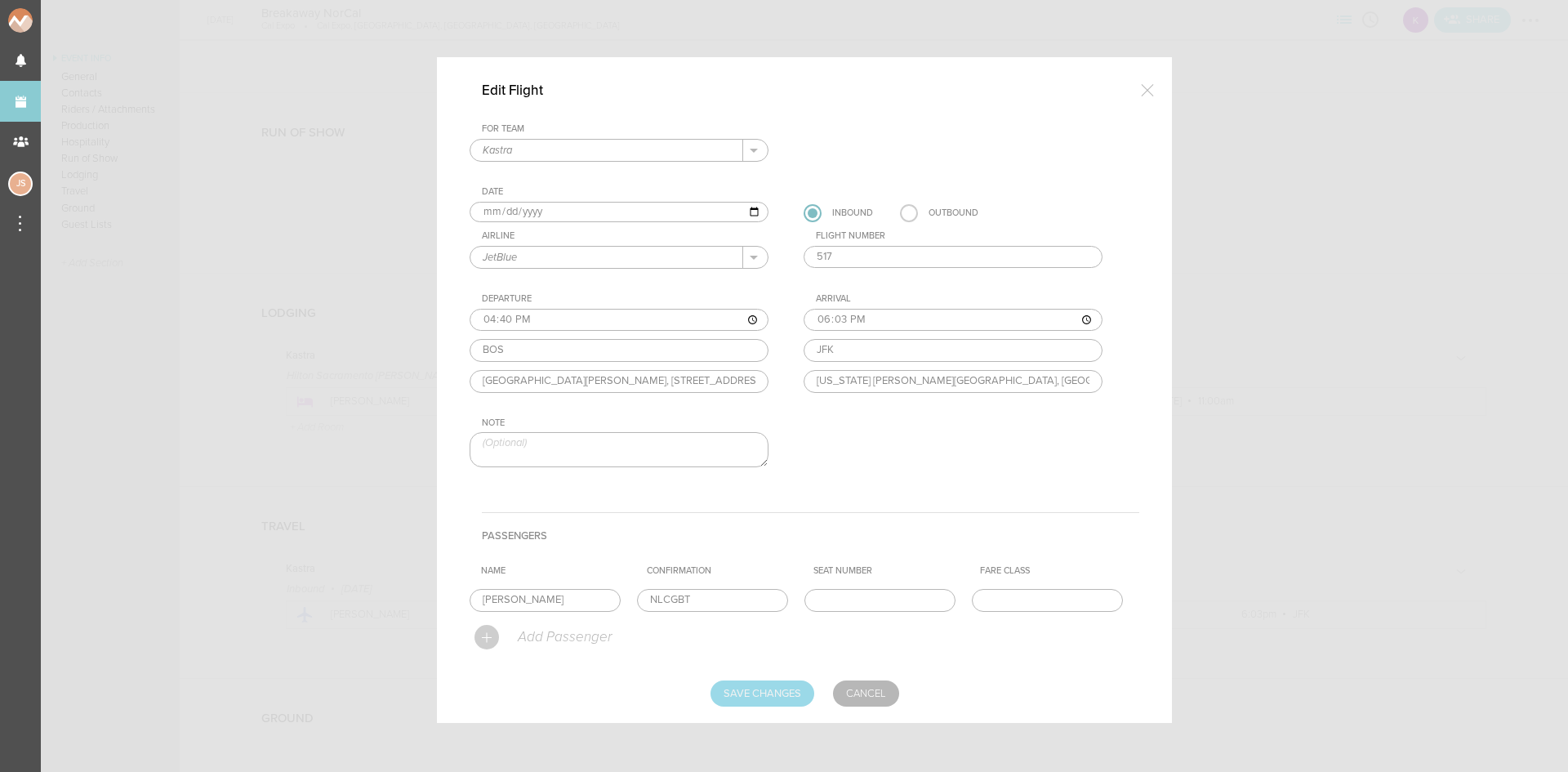
type input "Saving..."
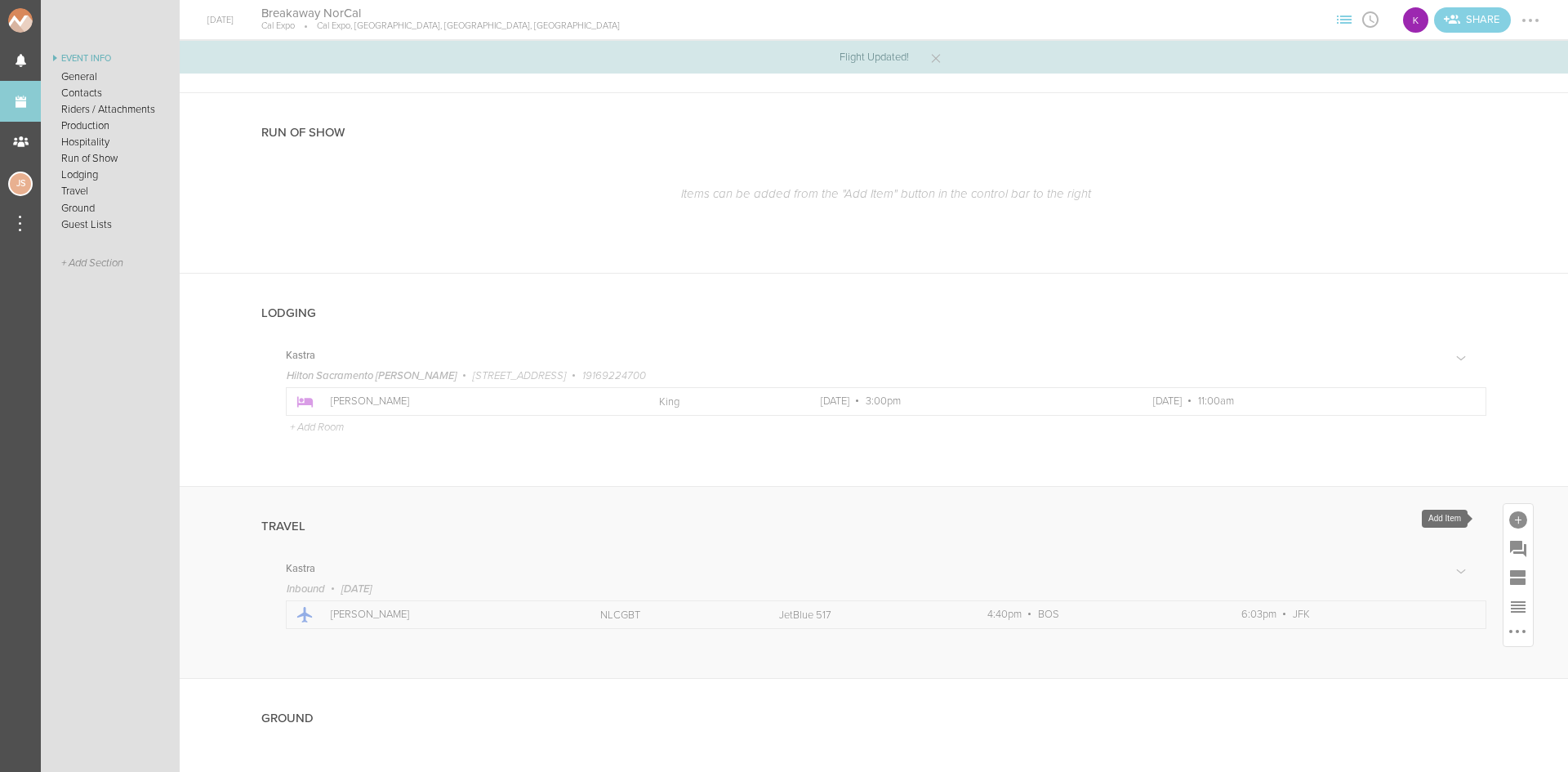
click at [1509, 512] on div at bounding box center [1518, 521] width 18 height 18
click at [1424, 658] on icon at bounding box center [1428, 662] width 33 height 33
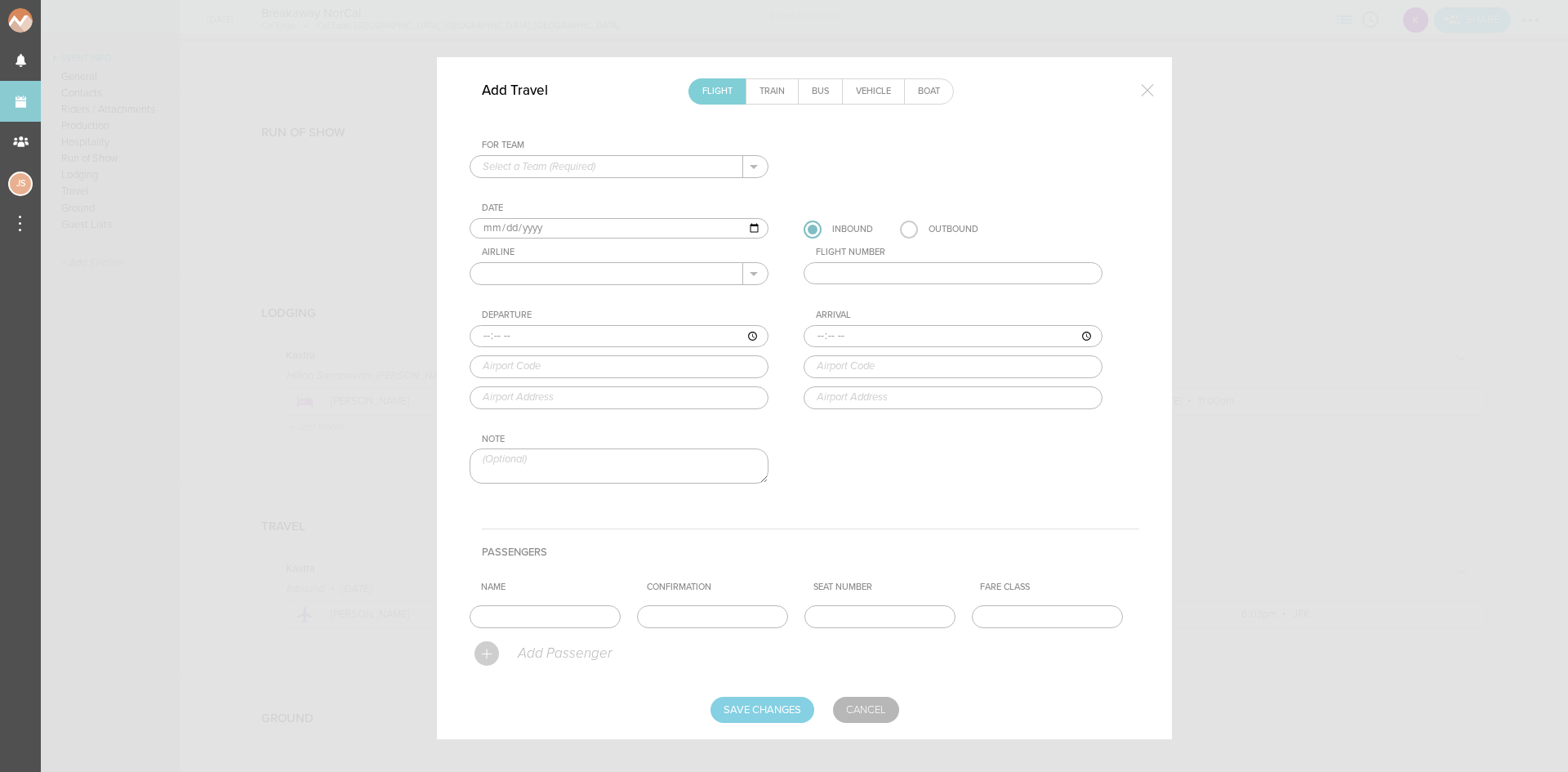
click at [598, 153] on div "For Team + Add New Team Kastra ." at bounding box center [636, 159] width 332 height 39
click at [600, 167] on input "text" at bounding box center [606, 166] width 273 height 21
click at [598, 189] on p "Kastra" at bounding box center [619, 193] width 273 height 28
type input "Kastra"
click at [494, 228] on input "2025-10-12" at bounding box center [619, 228] width 299 height 21
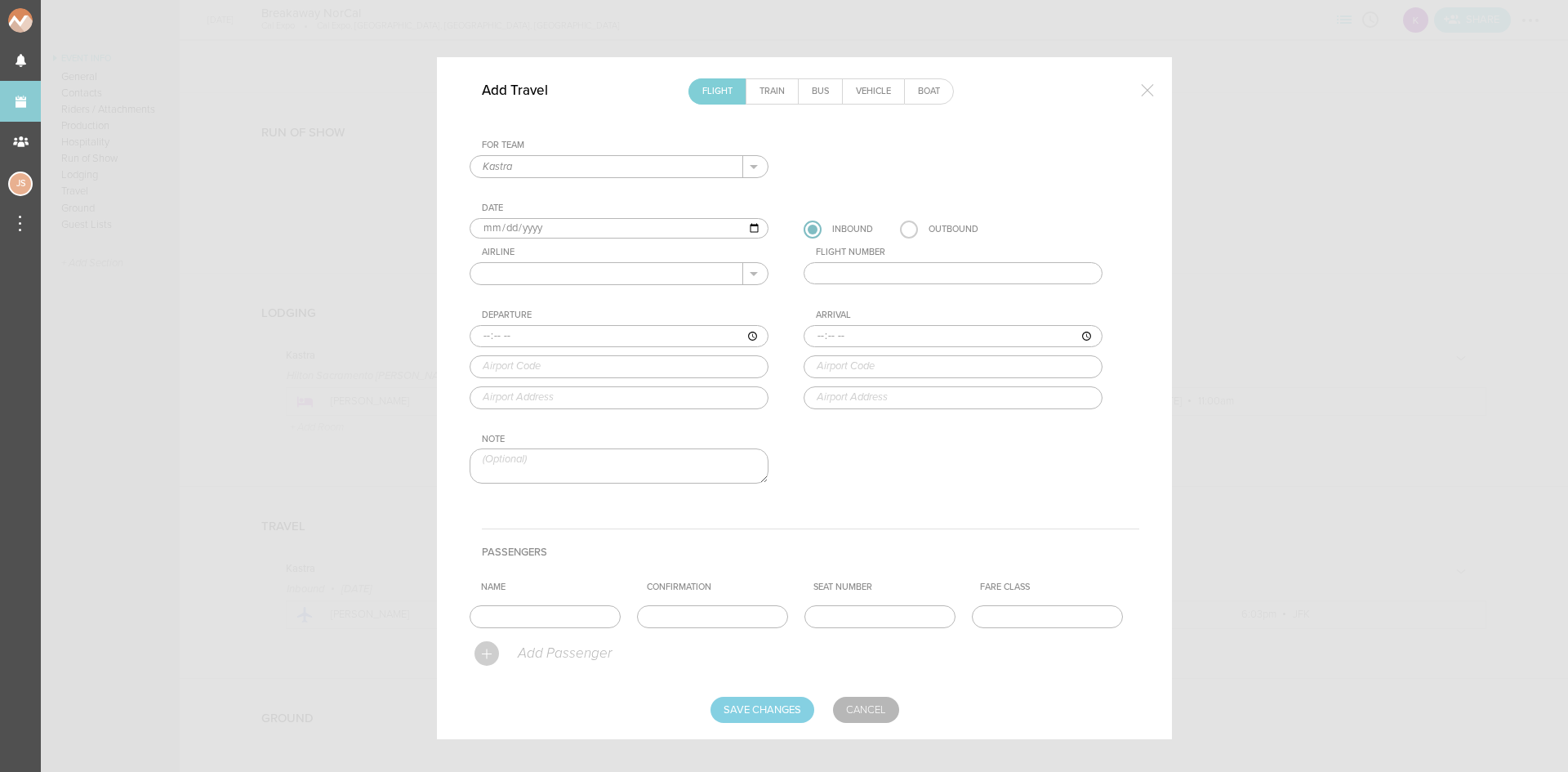
type input "2025-10-10"
click at [552, 269] on input "text" at bounding box center [606, 273] width 273 height 21
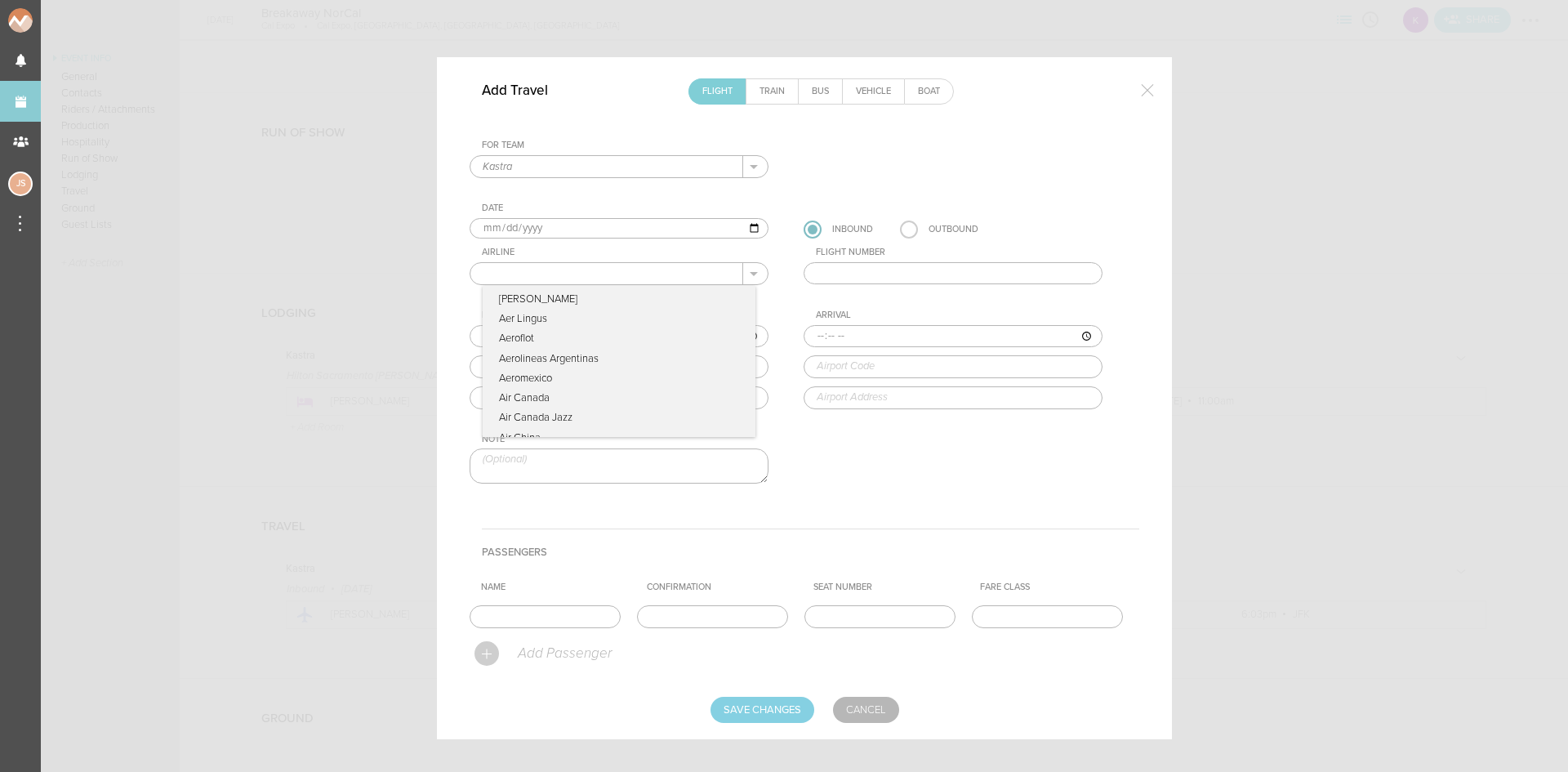
type input "JetBlue"
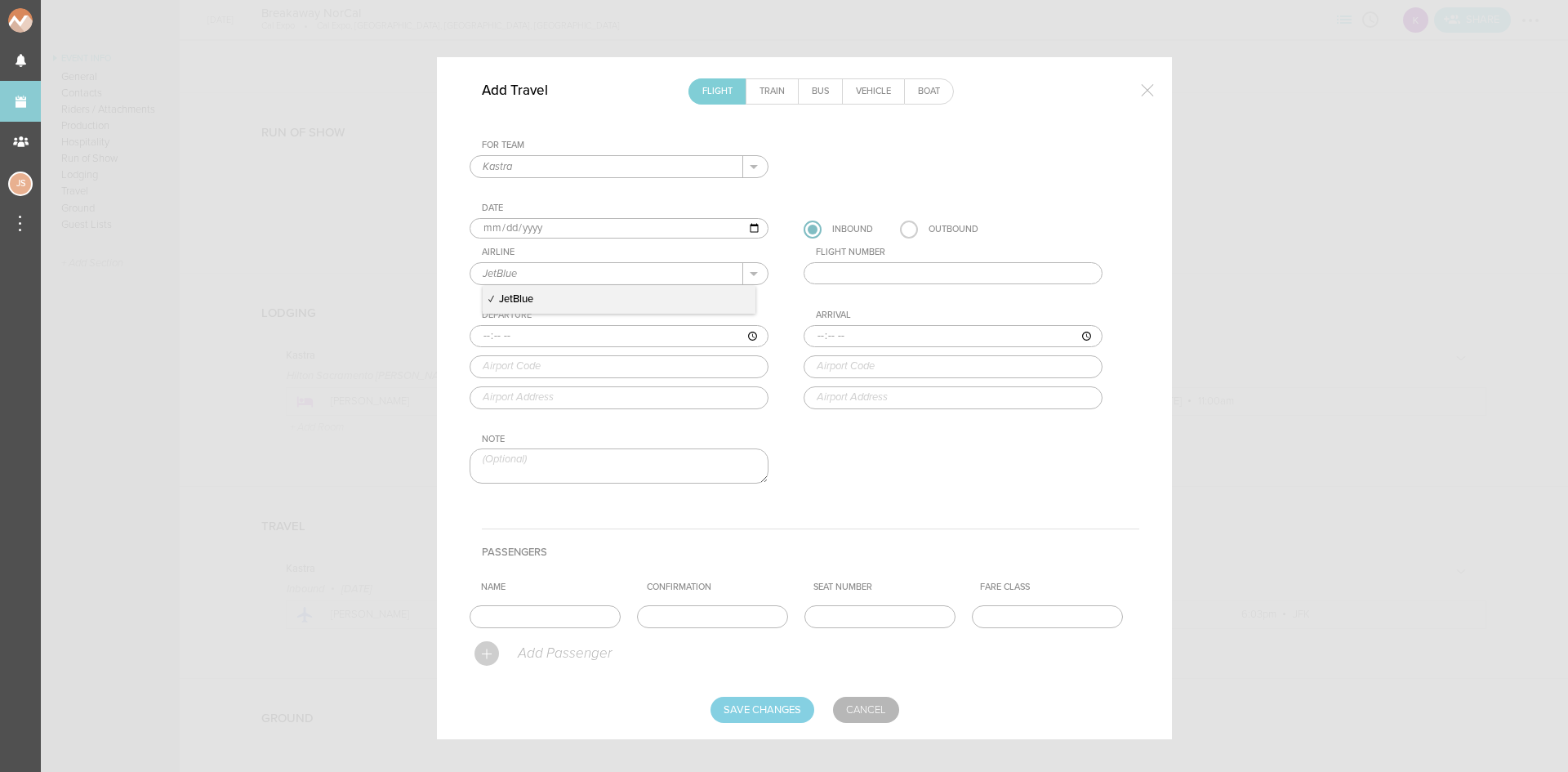
click at [851, 275] on input "text" at bounding box center [953, 273] width 299 height 23
type input "161"
type input "19:20"
type input "JFK"
type input "New York John F. Kennedy International Airport, JFK Airport, New York, NY, 1143…"
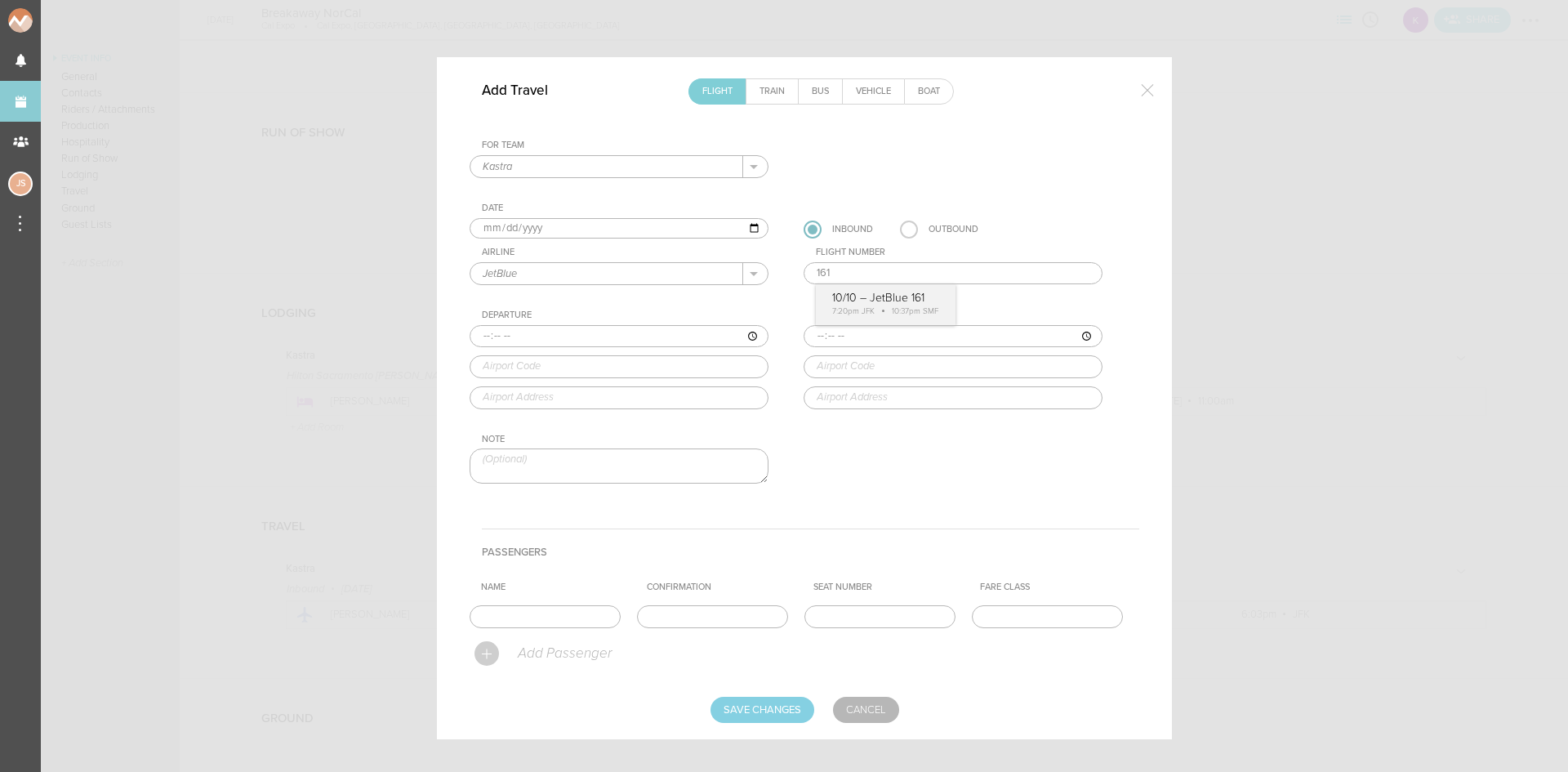
type input "22:37"
type input "SMF"
type input "Sacramento International Airport, 6900 Airport Boulevard, Sacramento, CA, 95837…"
click at [846, 295] on div "For Team Kastra + Add New Team Kastra . Kastra Date 2025-10-10 Inbound Outbound…" at bounding box center [805, 326] width 670 height 373
click at [489, 615] on input "text" at bounding box center [546, 616] width 151 height 23
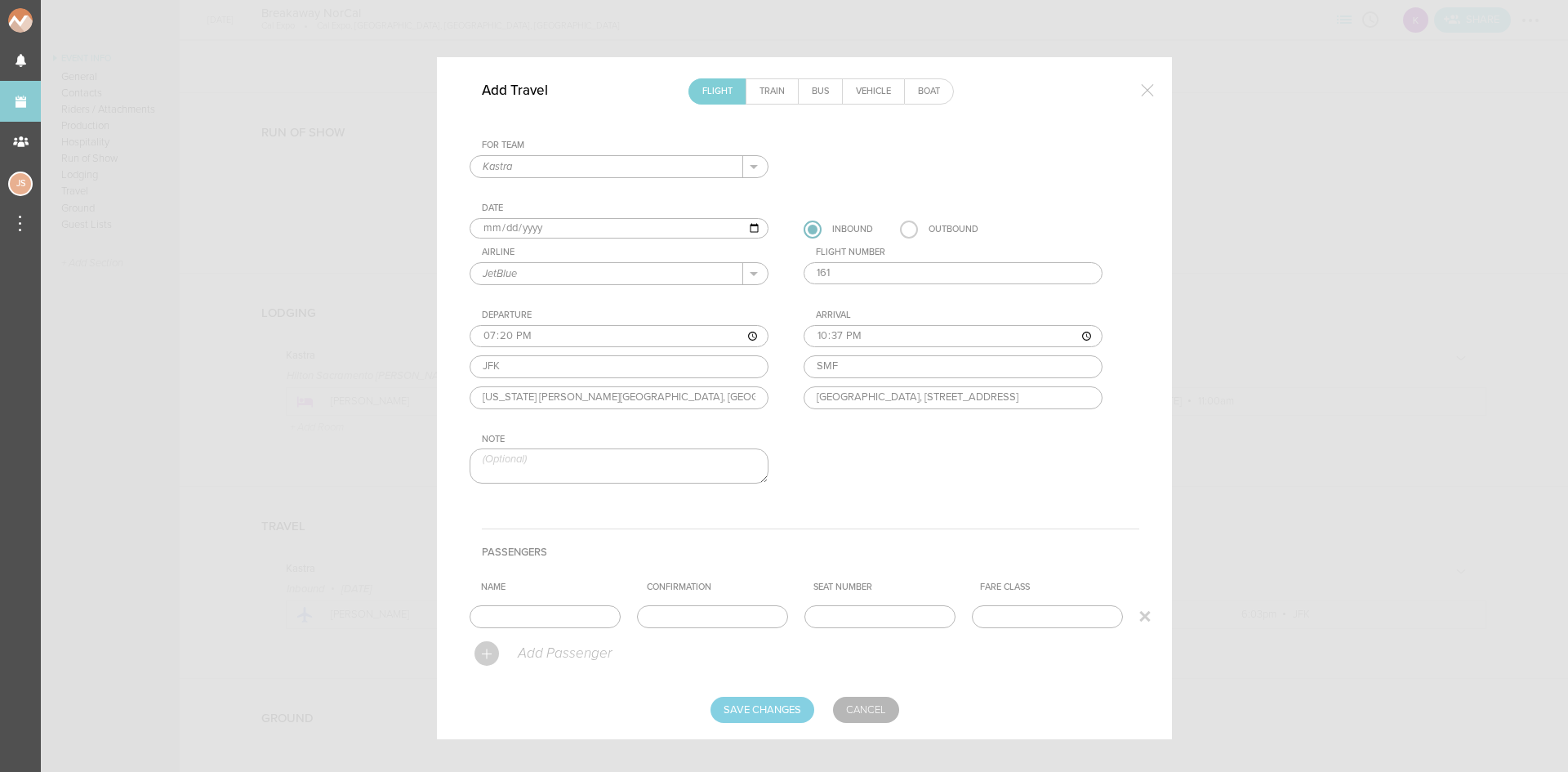
type input "Ray Decker"
click at [706, 610] on input "text" at bounding box center [712, 616] width 151 height 23
paste input "NLCGBT"
type input "NLCGBT"
click at [765, 708] on input "Save Changes" at bounding box center [762, 709] width 103 height 26
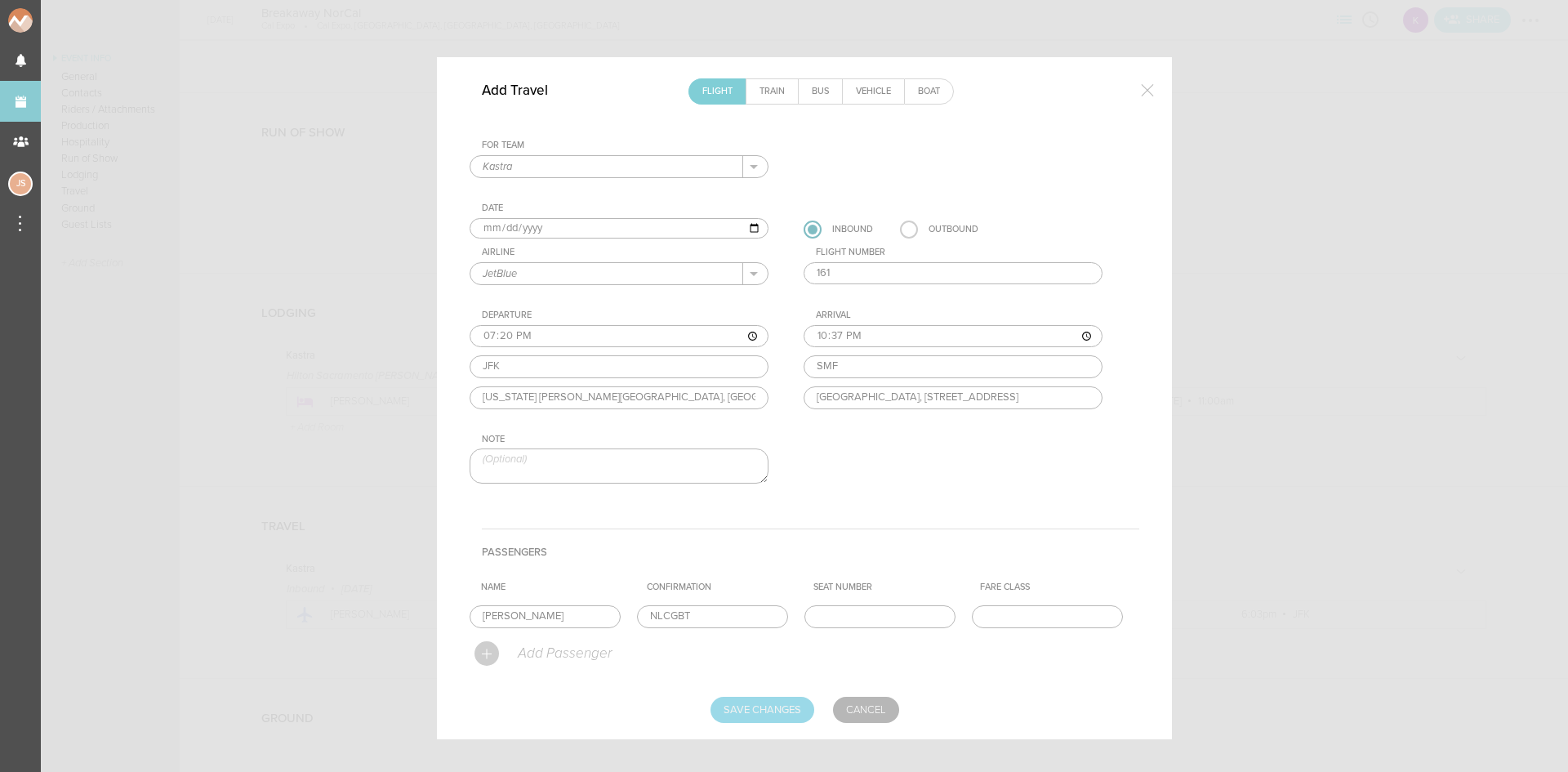
type input "Saving..."
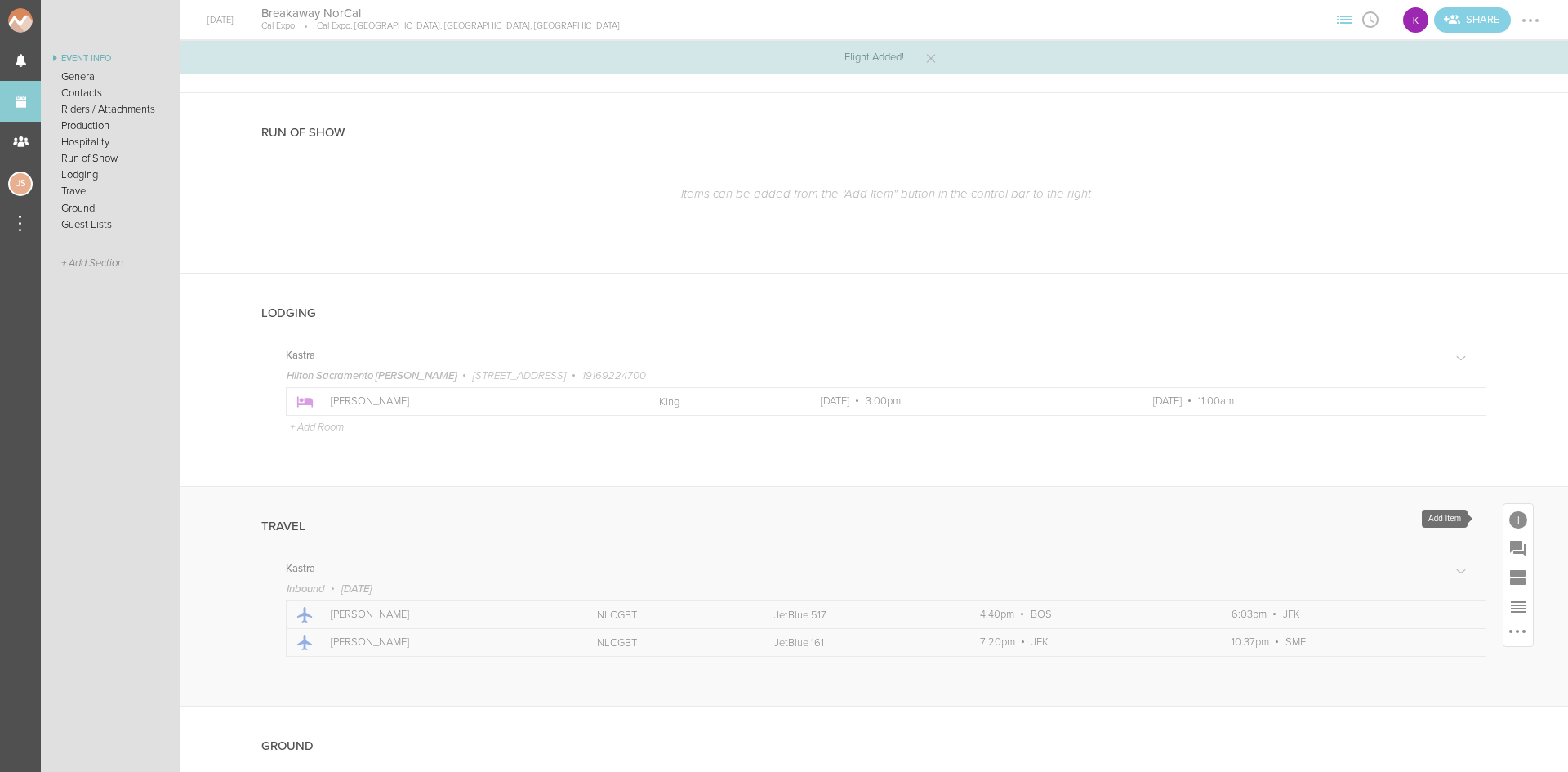
click at [1513, 517] on div at bounding box center [1518, 521] width 18 height 18
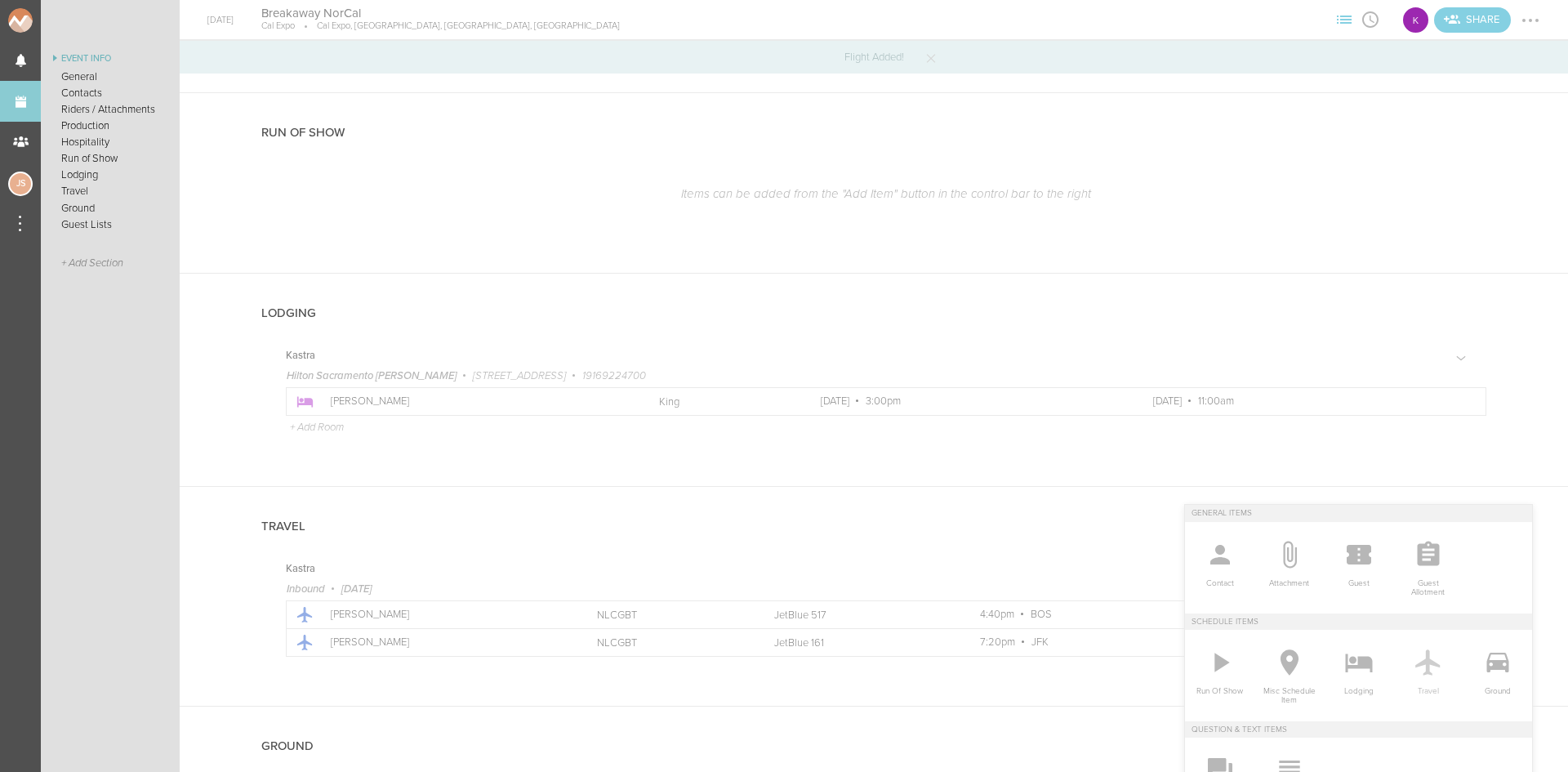
click at [1415, 663] on icon at bounding box center [1427, 662] width 25 height 26
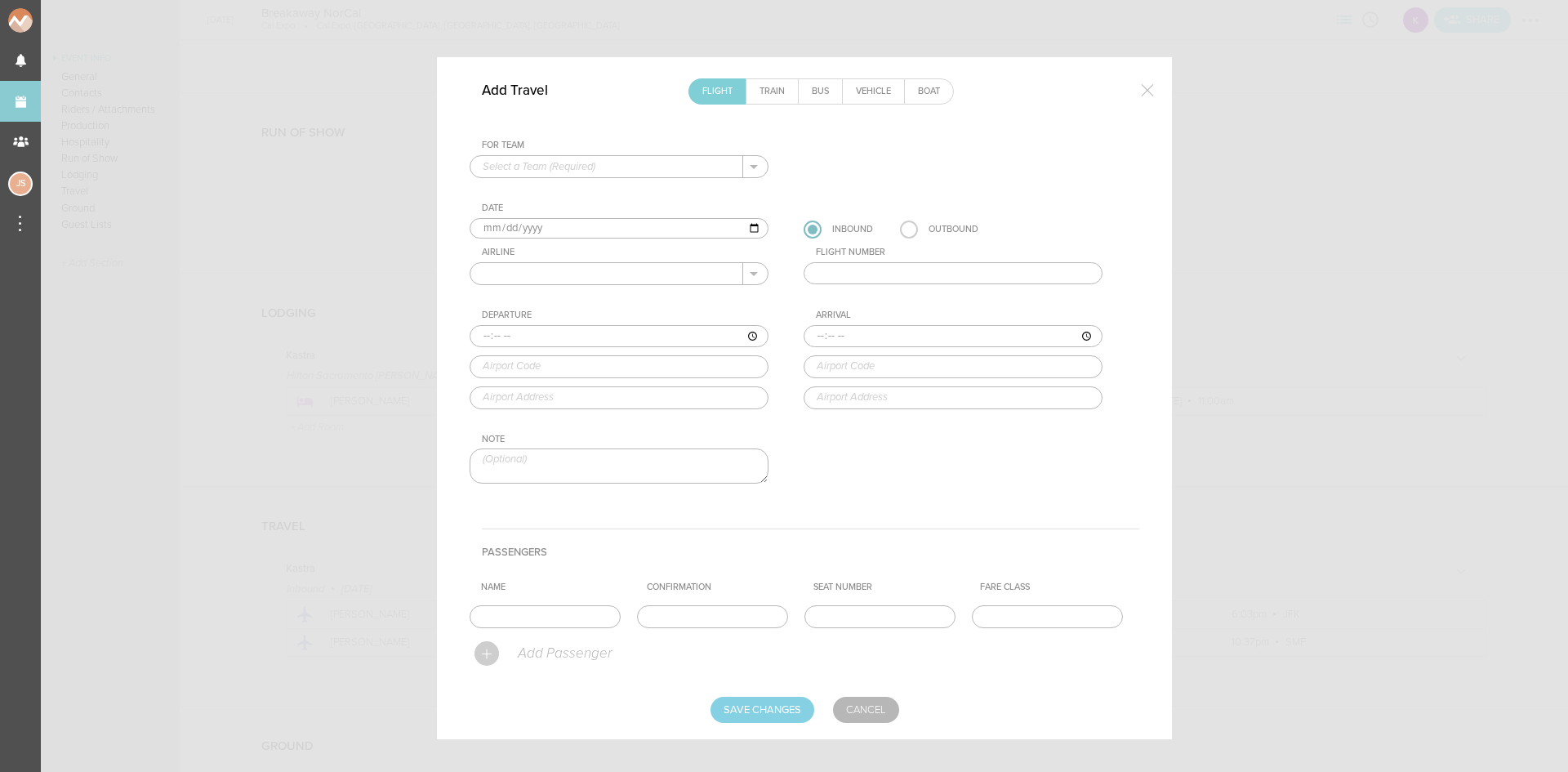
click at [511, 163] on input "text" at bounding box center [606, 166] width 273 height 21
click at [516, 192] on p "Kastra" at bounding box center [619, 193] width 273 height 28
type input "Kastra"
click at [495, 224] on input "2025-10-12" at bounding box center [619, 228] width 299 height 21
type input "2025-10-16"
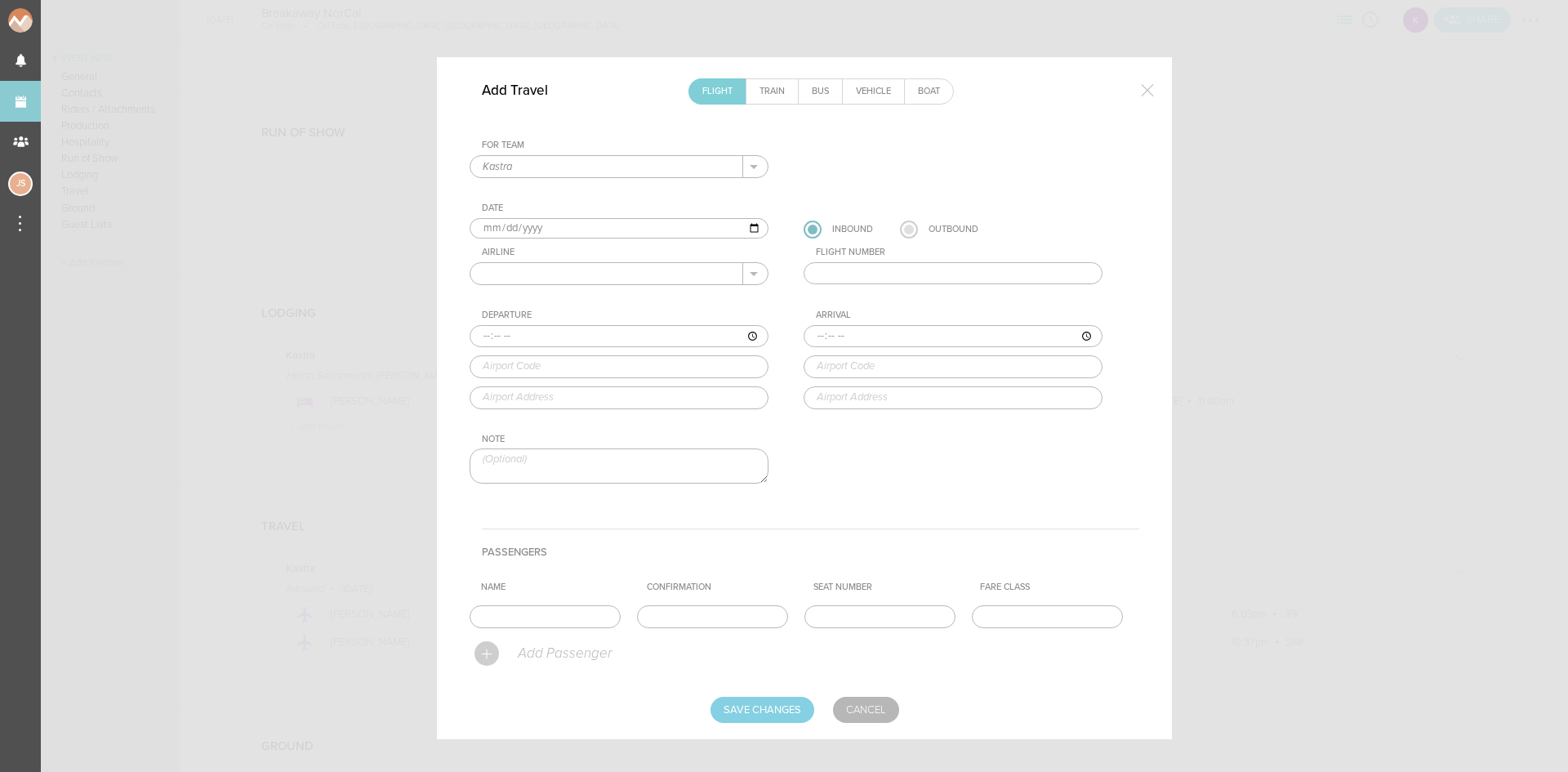
click at [904, 232] on label at bounding box center [909, 230] width 18 height 18
click at [0, 0] on input "radio" at bounding box center [0, 0] width 0 height 0
click at [702, 273] on input "text" at bounding box center [606, 273] width 273 height 21
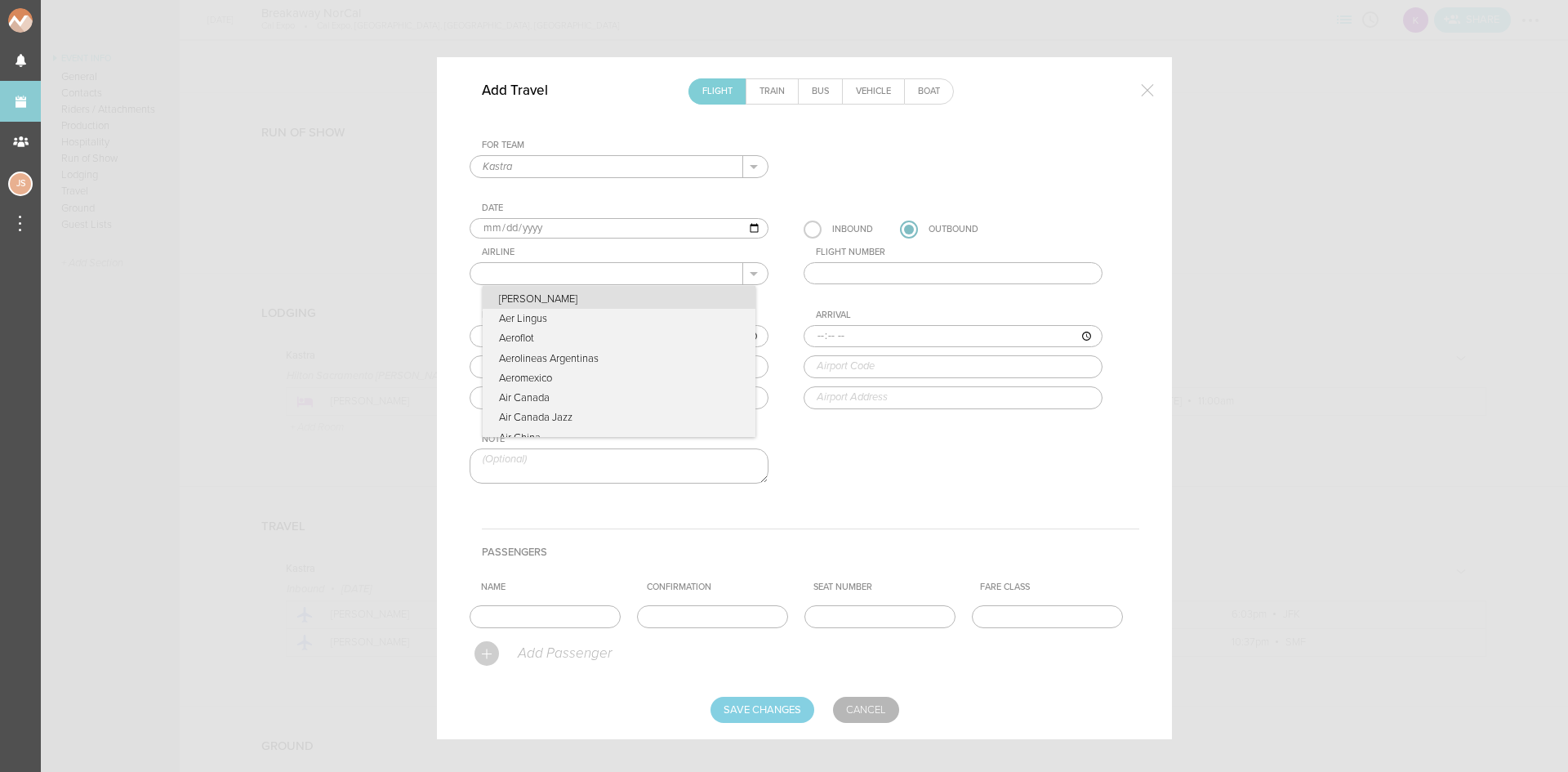
type input "JetBlue"
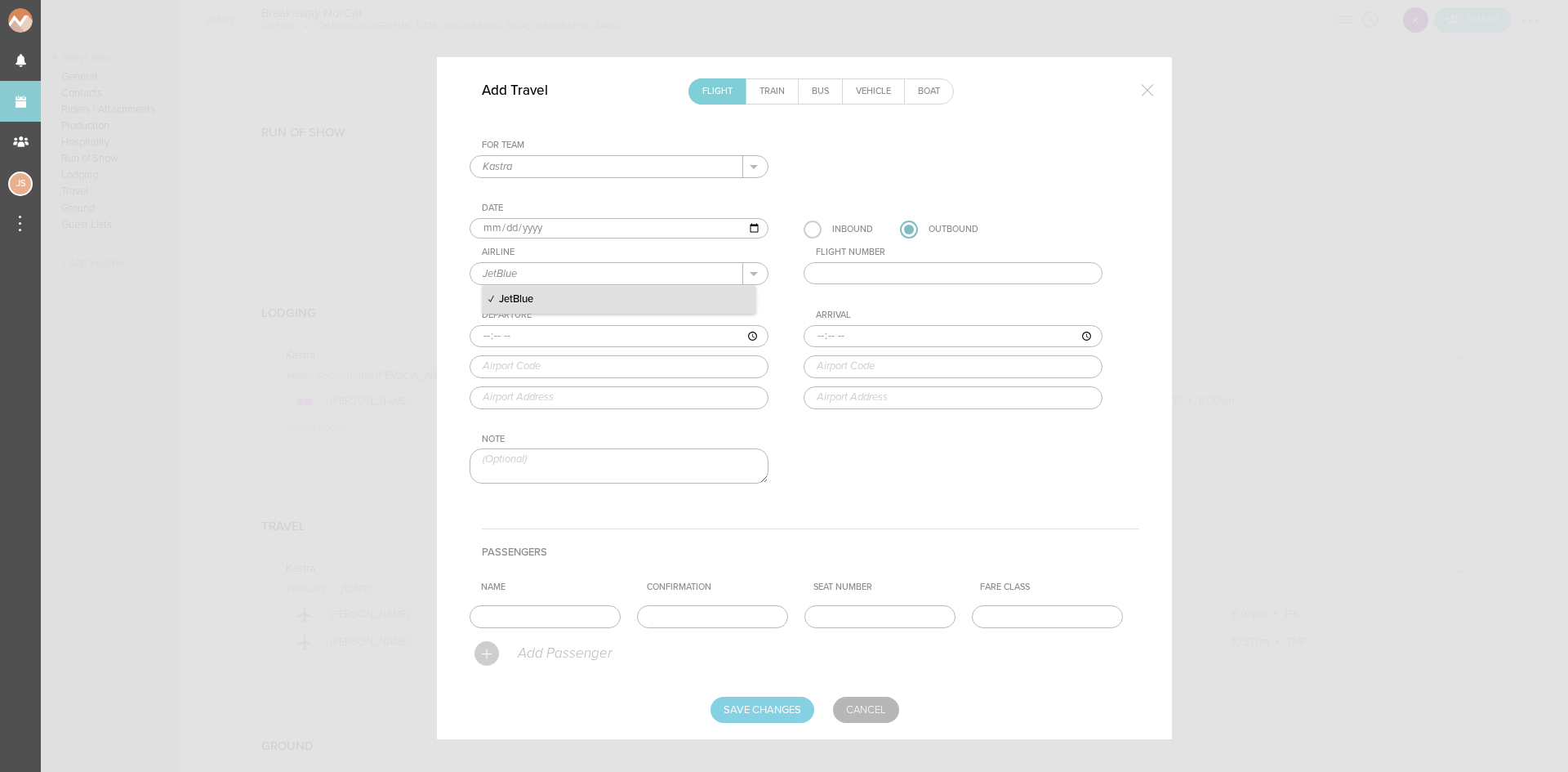
click at [569, 299] on p "JetBlue" at bounding box center [619, 300] width 273 height 28
click at [836, 262] on input "text" at bounding box center [953, 273] width 299 height 23
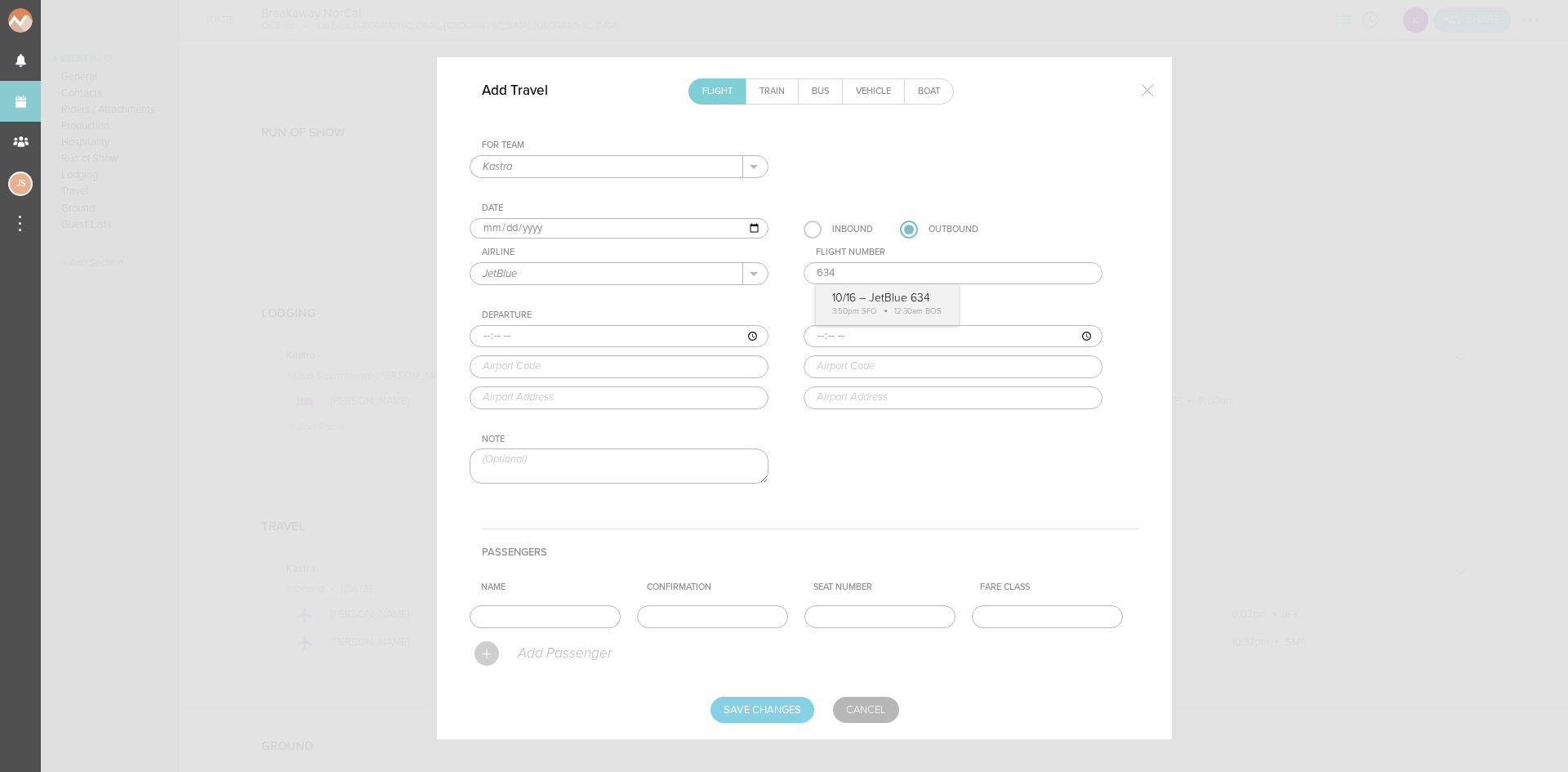
type input "634"
type input "15:50"
type input "SFO"
type input "San Francisco International Airport, San Francisco, CA, 94128, United States"
type input "00:30"
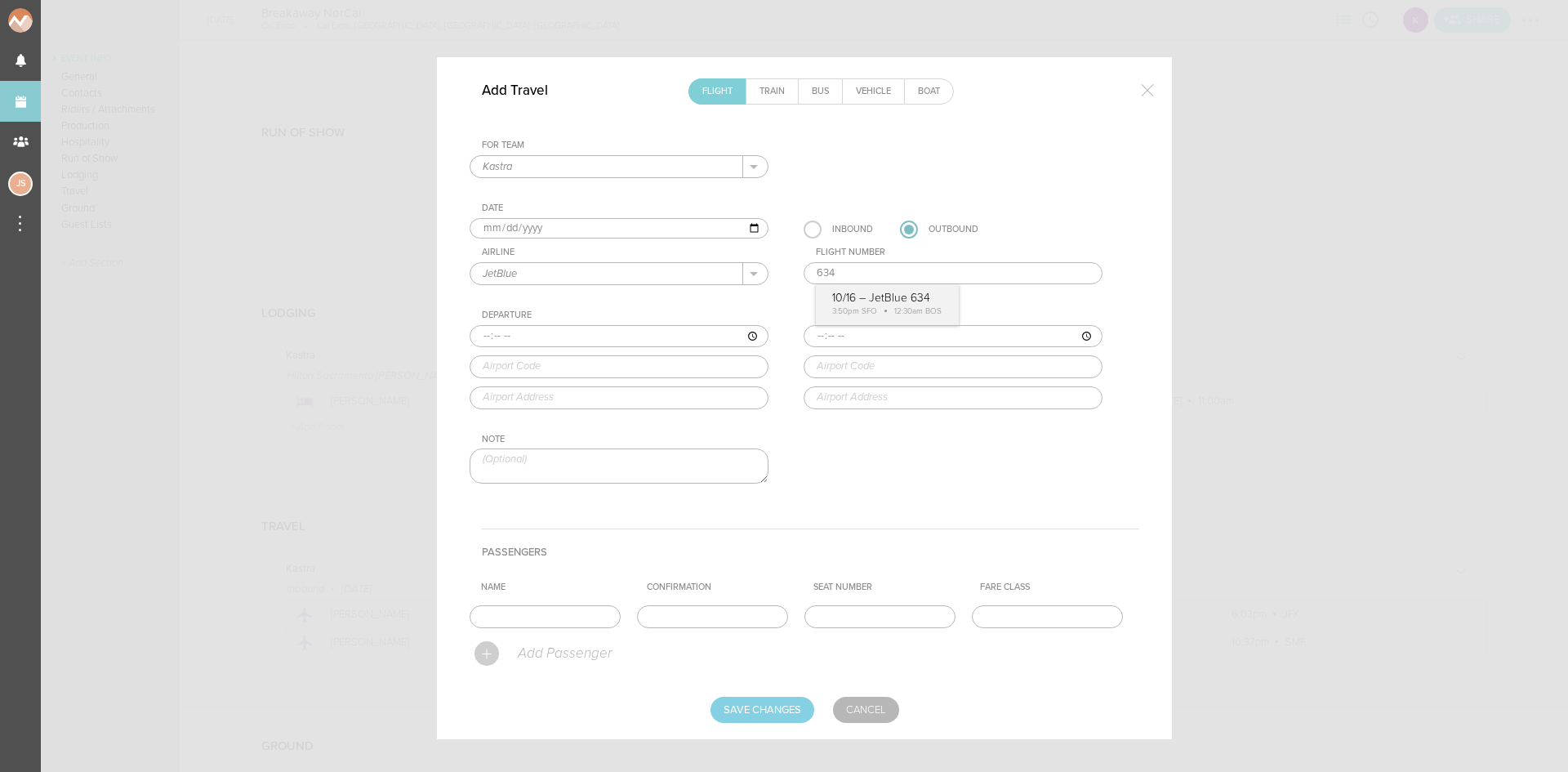
type input "BOS"
type input "Boston Logan International Airport, One Harborside Drive, Boston, MA, 02128-290…"
click at [866, 310] on div "For Team Kastra + Add New Team Kastra . Kastra Date 2025-10-16 Inbound Outbound…" at bounding box center [805, 326] width 670 height 373
click at [582, 615] on input "text" at bounding box center [546, 616] width 151 height 23
type input "Ray Decker"
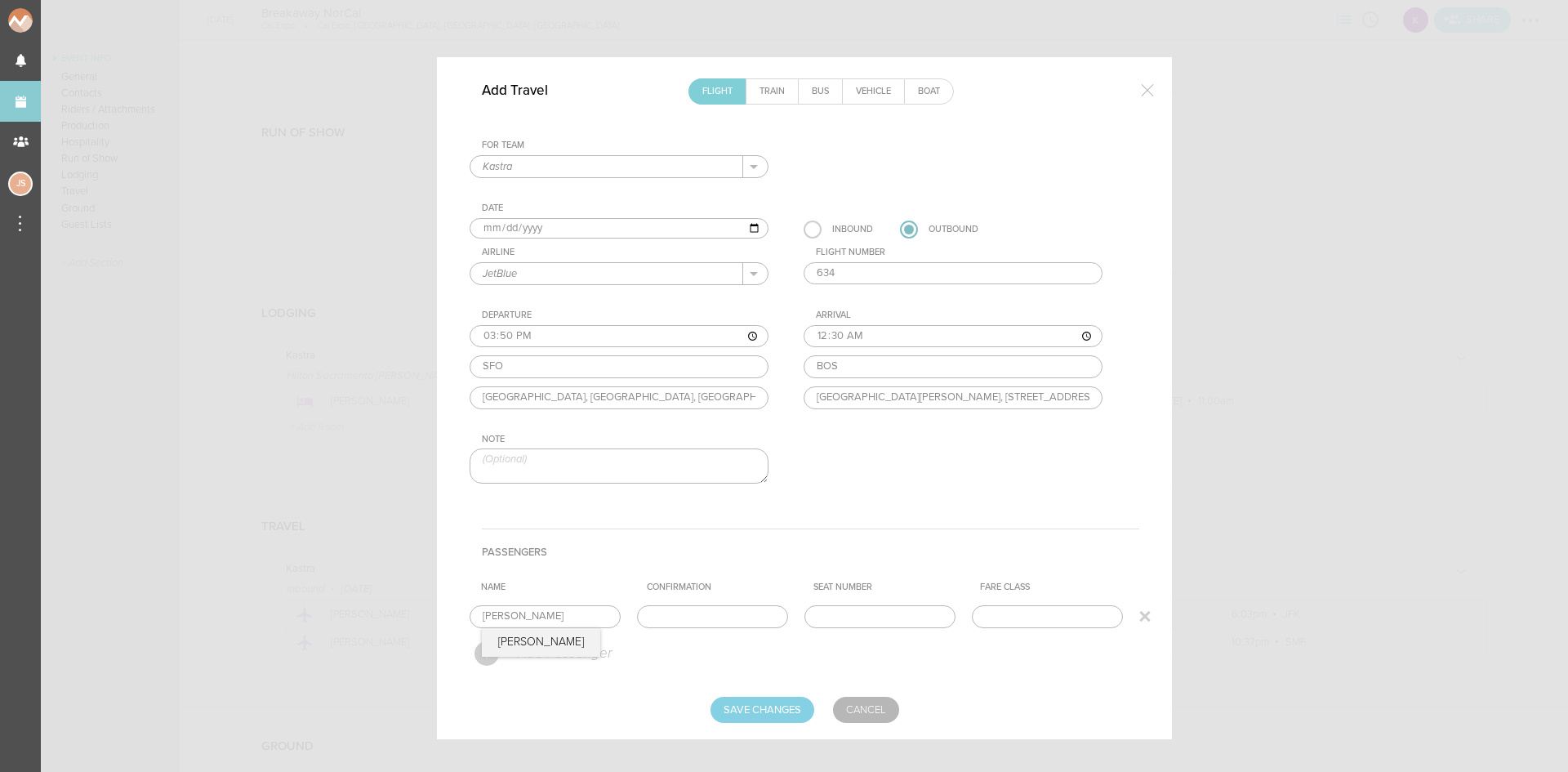
click at [682, 619] on input "text" at bounding box center [712, 616] width 151 height 23
paste input "NLCGBT"
type input "NLCGBT"
click at [741, 710] on input "Save Changes" at bounding box center [762, 709] width 103 height 26
type input "Saving..."
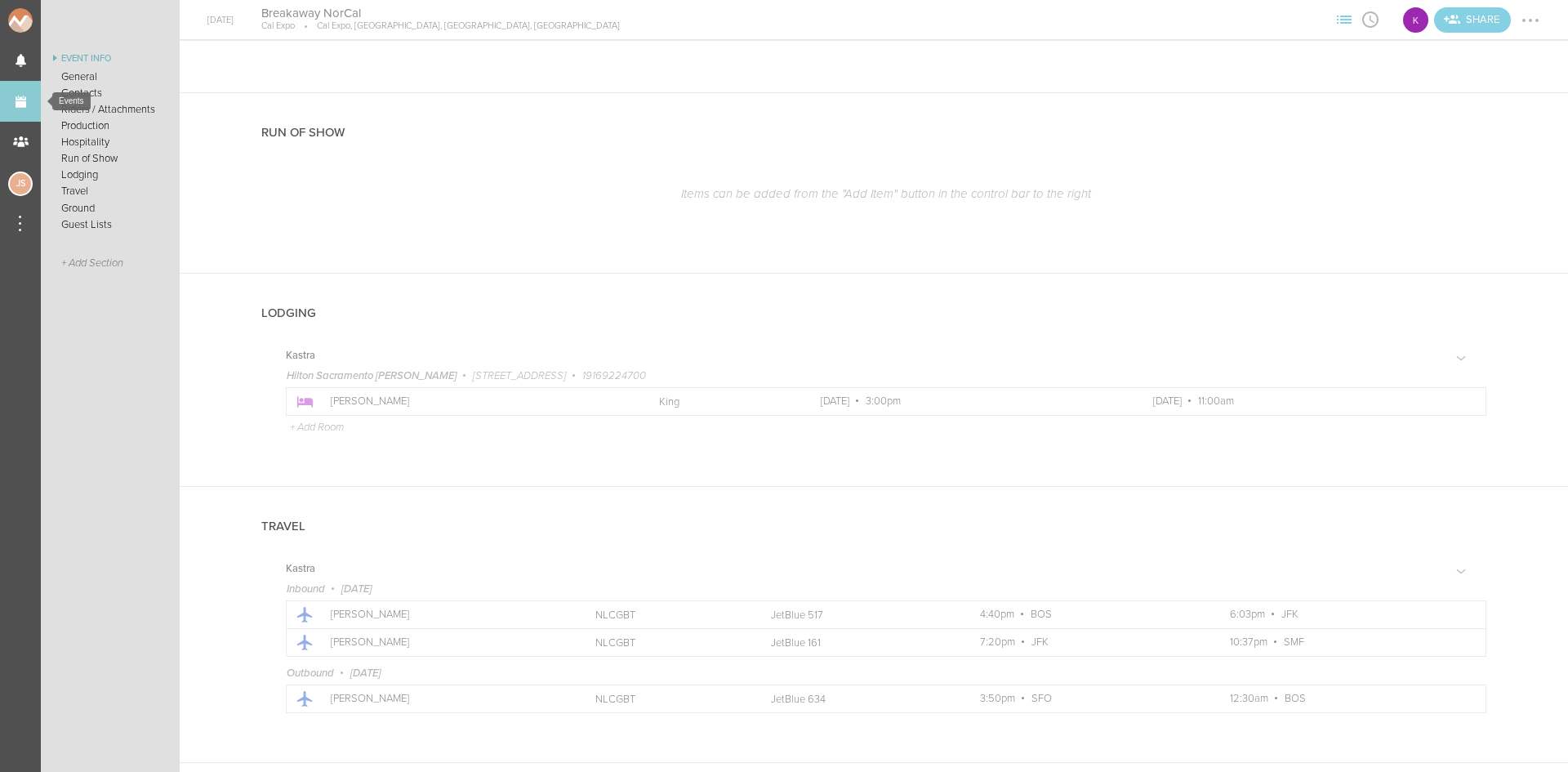
click at [12, 107] on link "Events" at bounding box center [20, 100] width 41 height 41
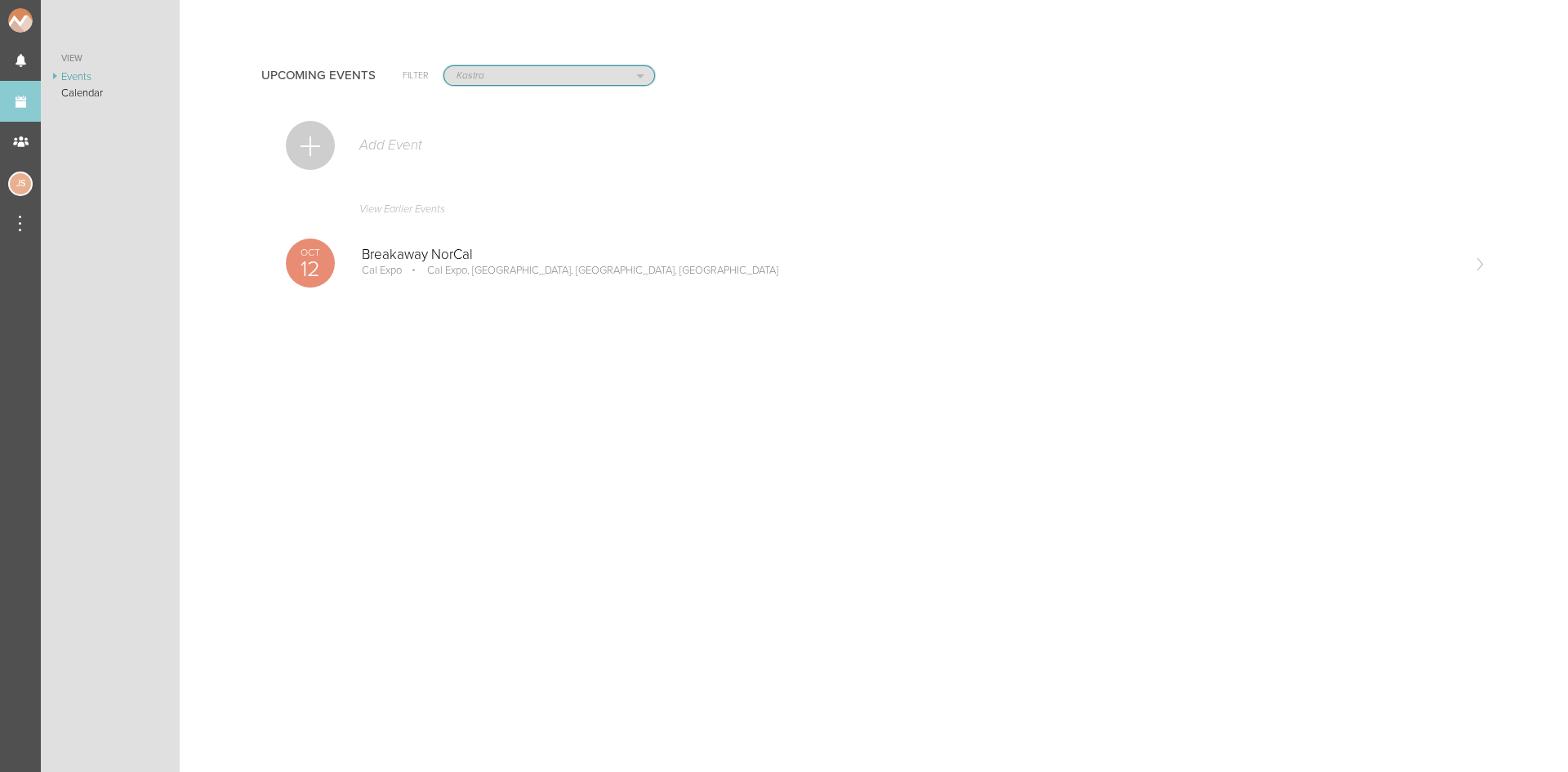
click at [521, 72] on select "All Teams Jakeshore Breakbomb bsmnt [PERSON_NAME] Z3LLA FWD [PERSON_NAME] Fire …" at bounding box center [549, 76] width 210 height 19
select select "0"
click at [444, 67] on select "All Teams Jakeshore Breakbomb bsmnt [PERSON_NAME] Z3LLA FWD [PERSON_NAME] Fire …" at bounding box center [549, 76] width 210 height 19
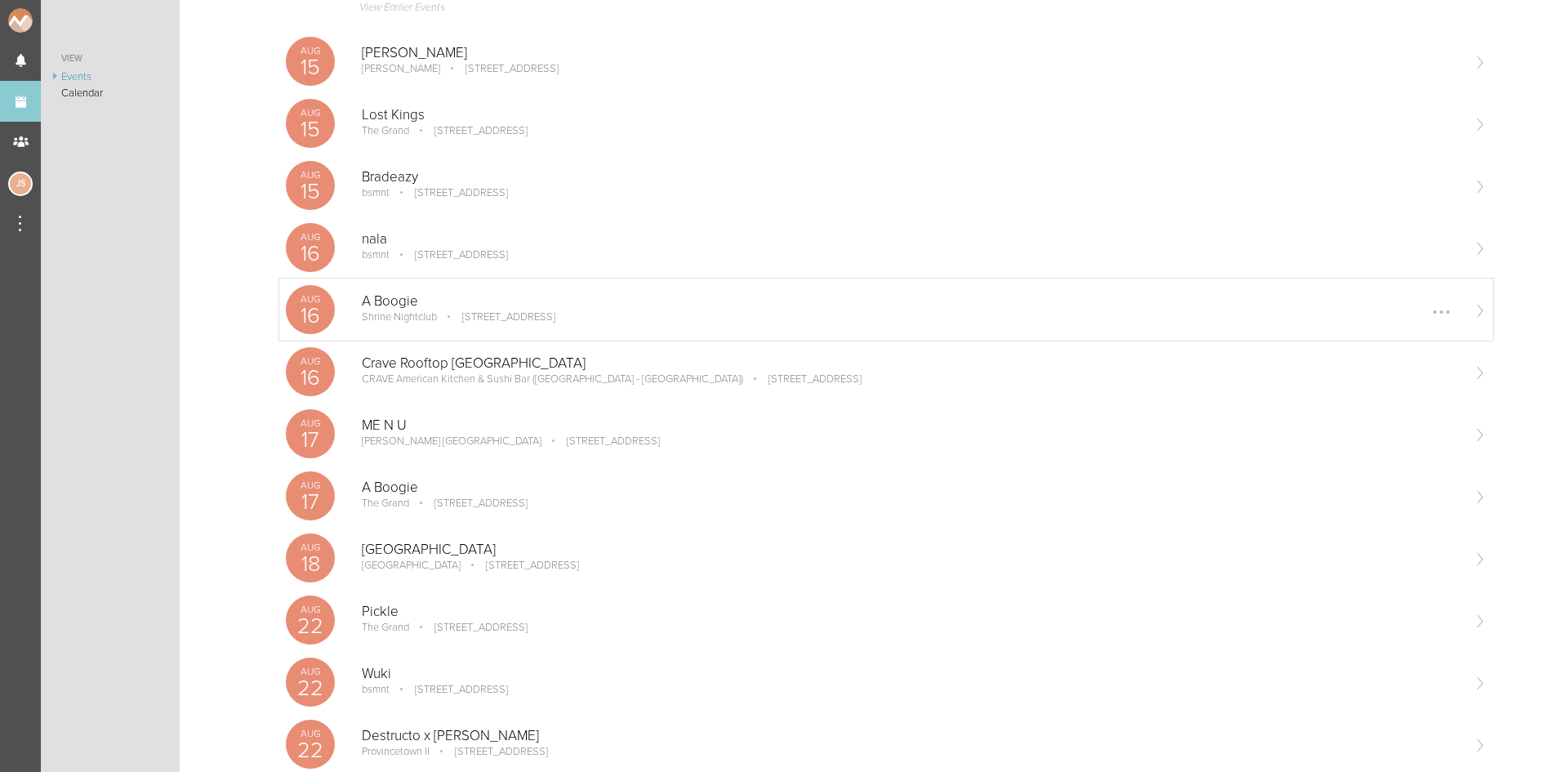
scroll to position [571, 0]
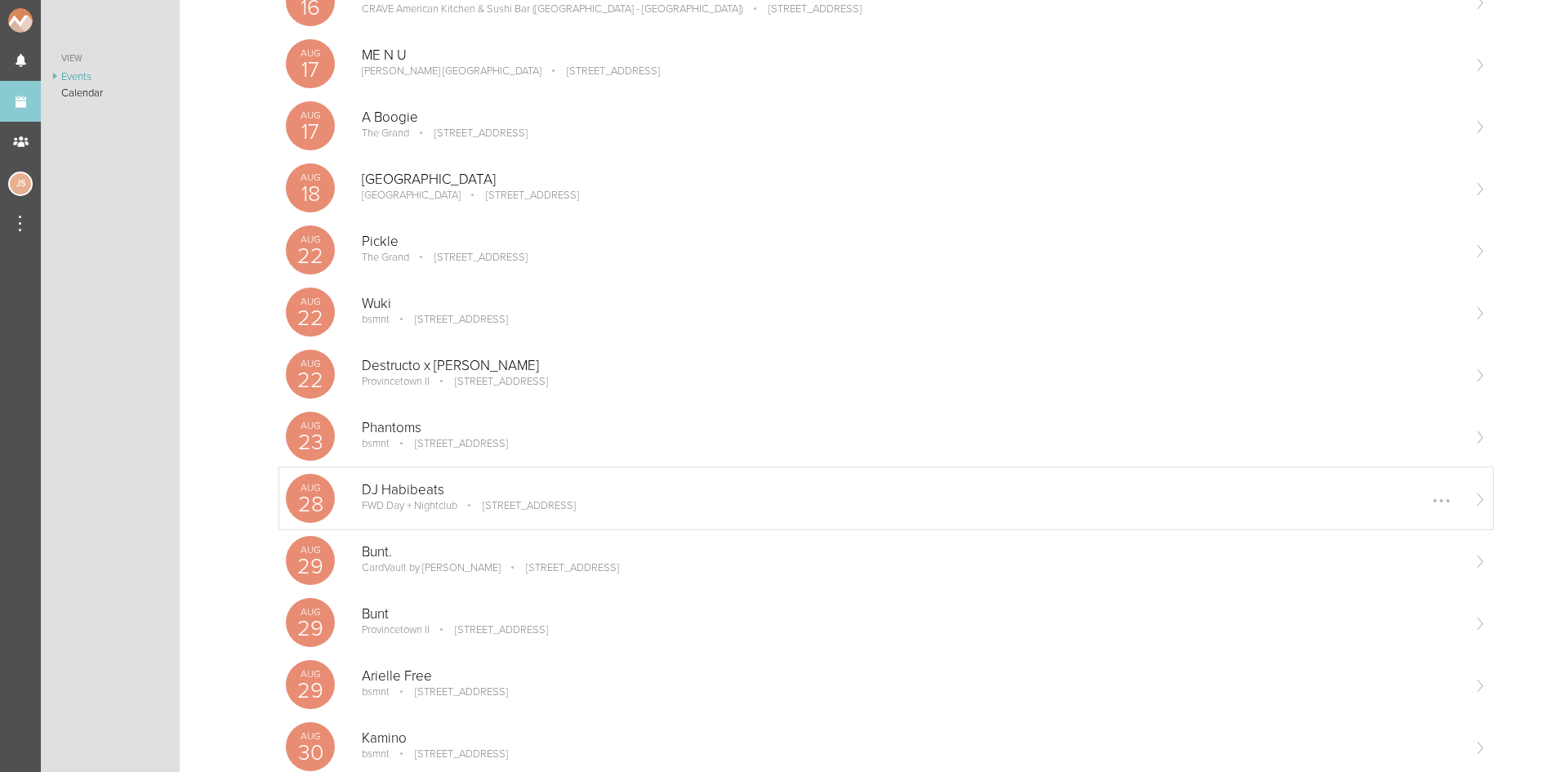
click at [456, 513] on div "DJ Habibeats FWD Day + Nightclub 1176 Front Ave, Cleveland, OH 44113, USA Edit …" at bounding box center [911, 498] width 1099 height 33
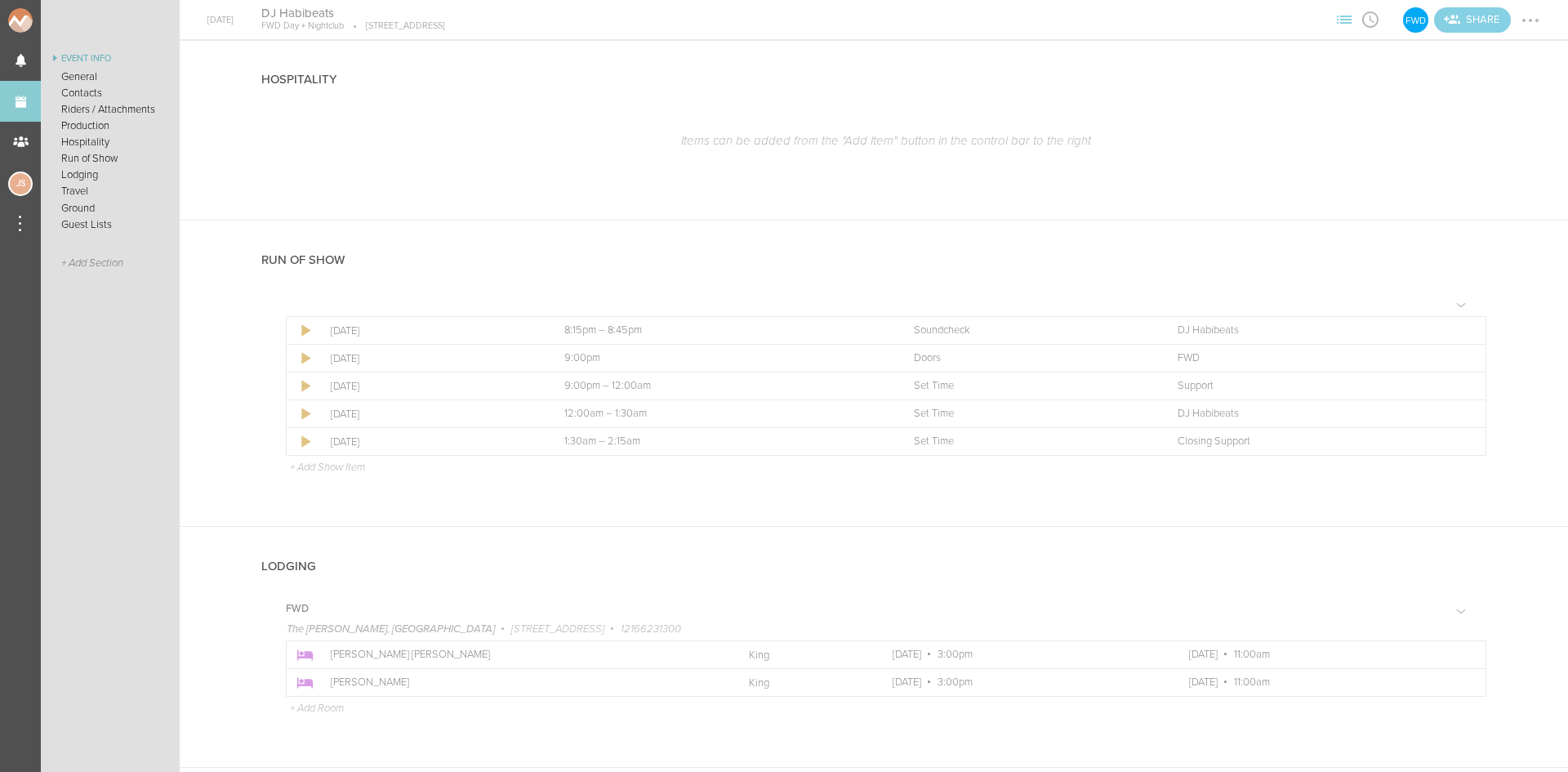
scroll to position [1144, 0]
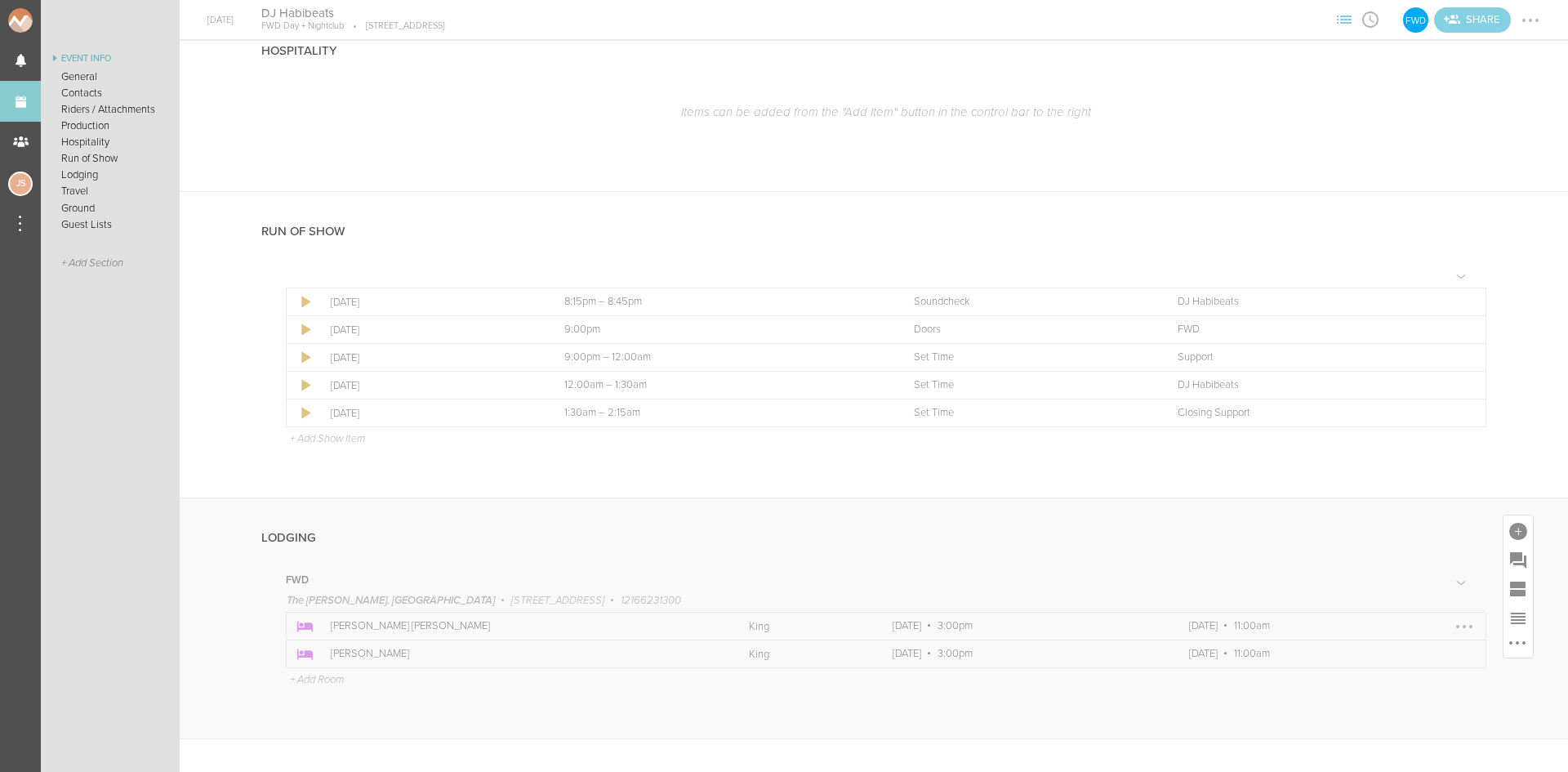
click at [1452, 635] on div at bounding box center [1465, 626] width 26 height 26
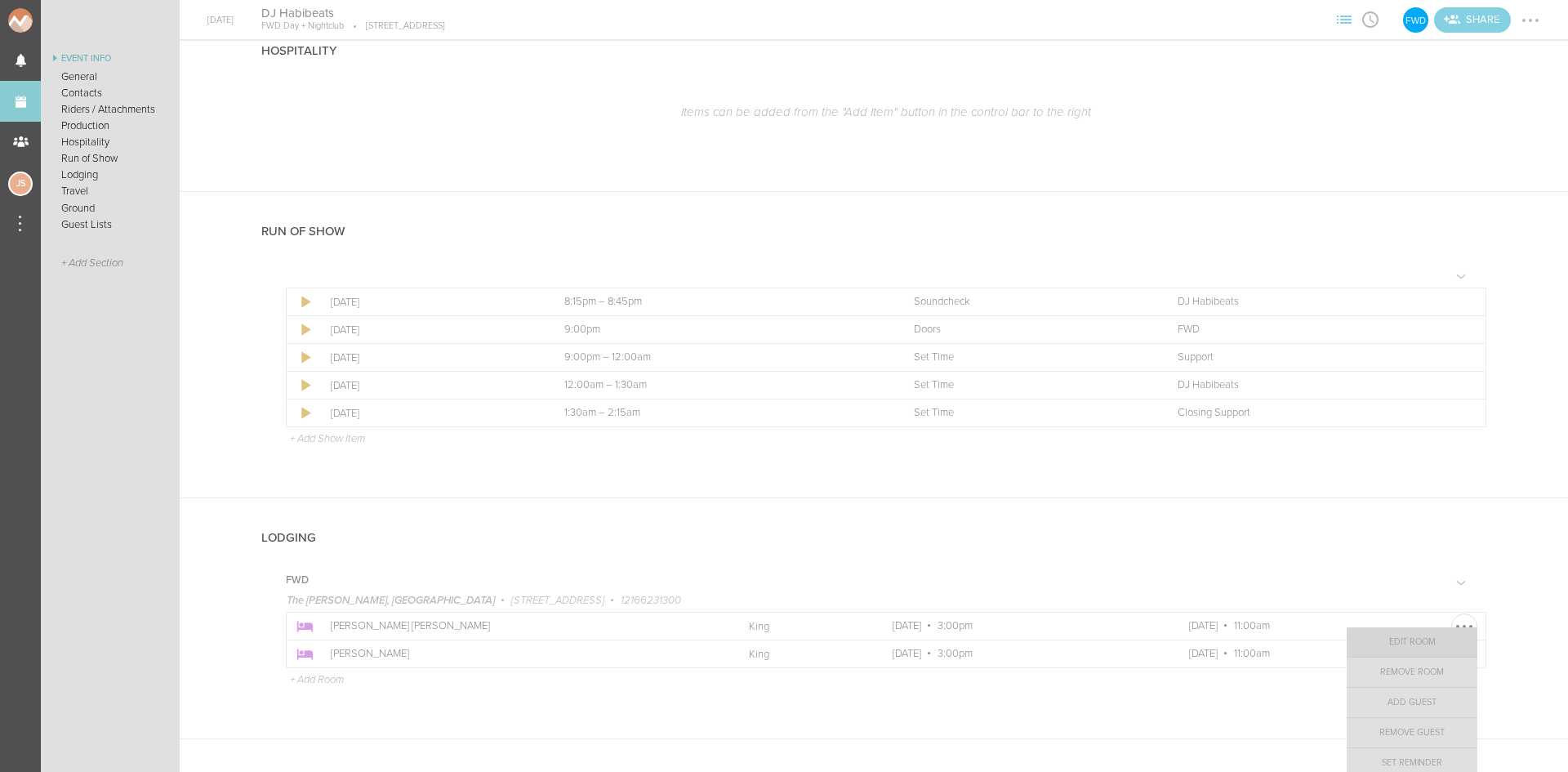
click at [1417, 640] on link "Edit Room" at bounding box center [1412, 642] width 131 height 30
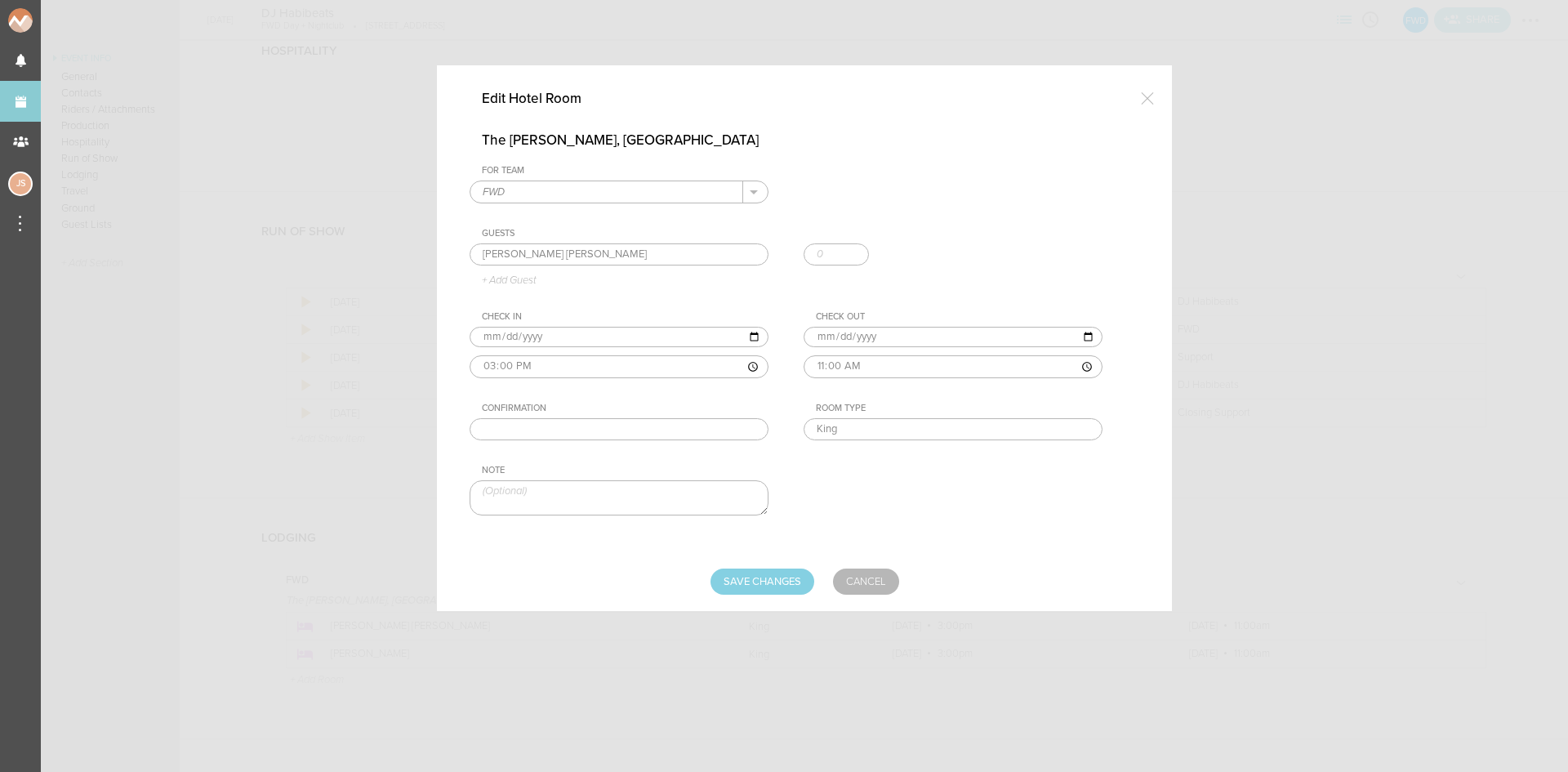
click at [720, 423] on input "text" at bounding box center [619, 429] width 299 height 23
paste input "72687896"
type input "72687896"
click at [777, 591] on input "Save Changes" at bounding box center [762, 581] width 103 height 26
type input "Saving..."
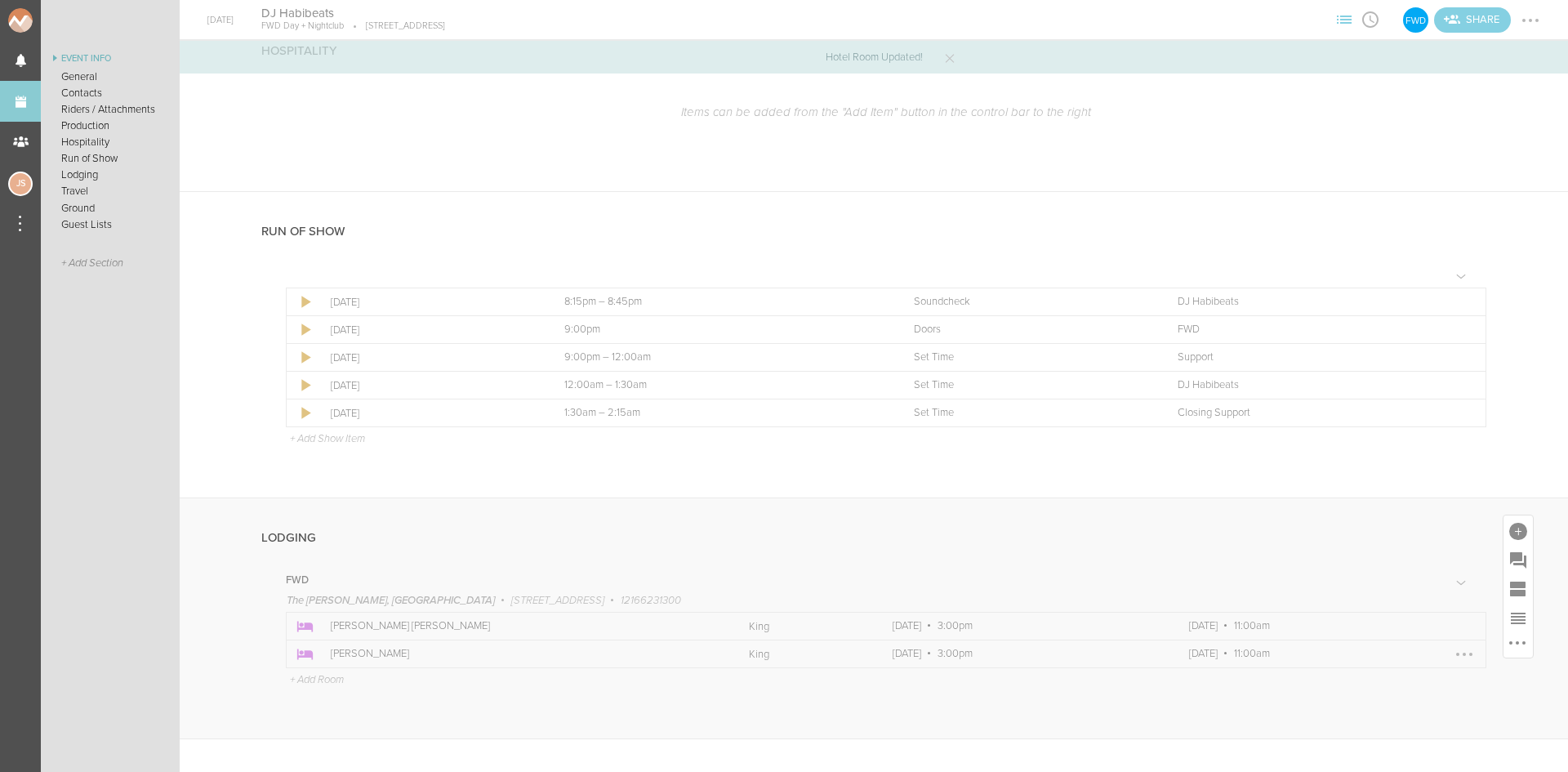
click at [1463, 656] on div at bounding box center [1464, 654] width 3 height 3
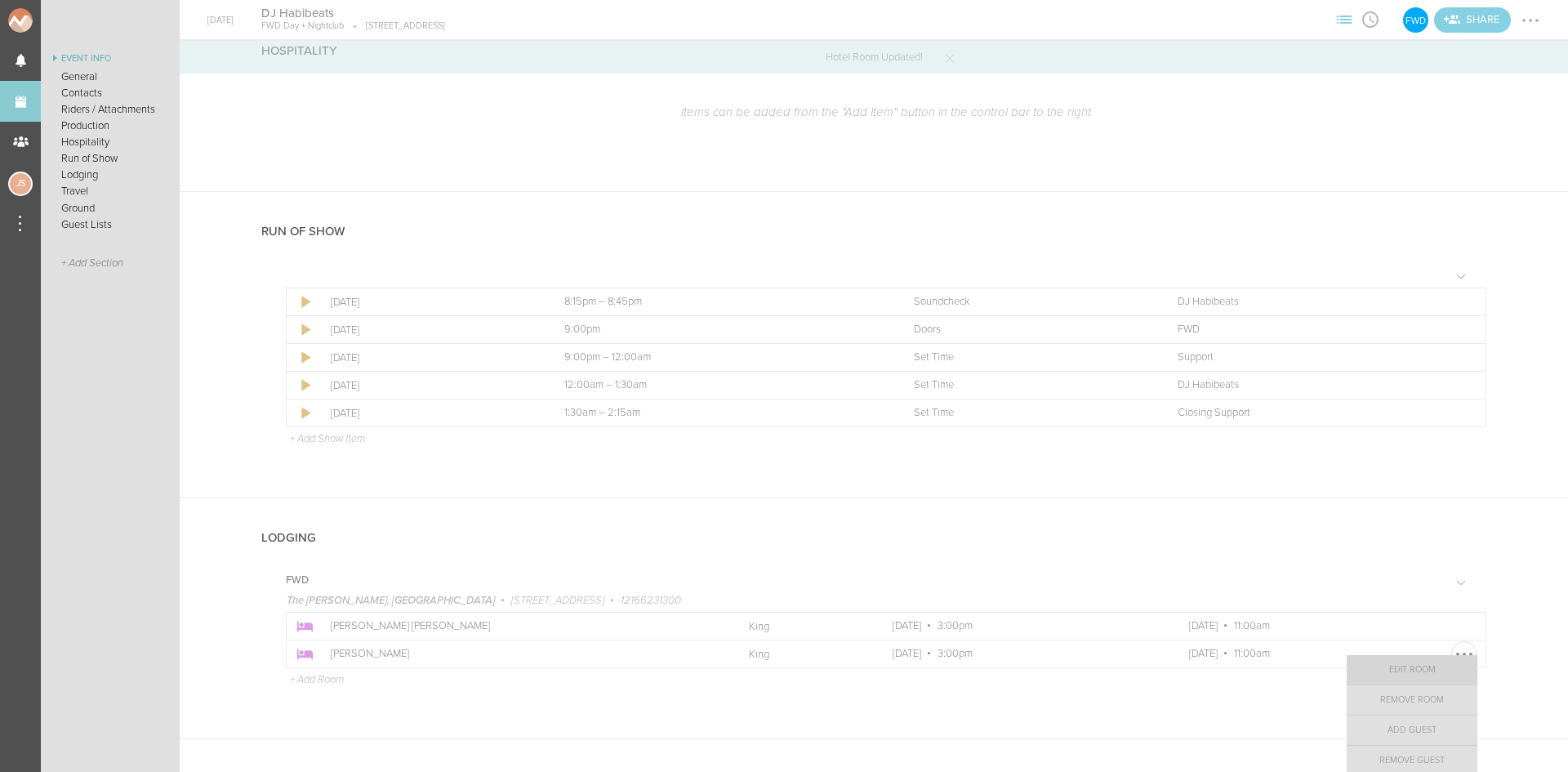
click at [1419, 675] on link "Edit Room" at bounding box center [1412, 670] width 131 height 30
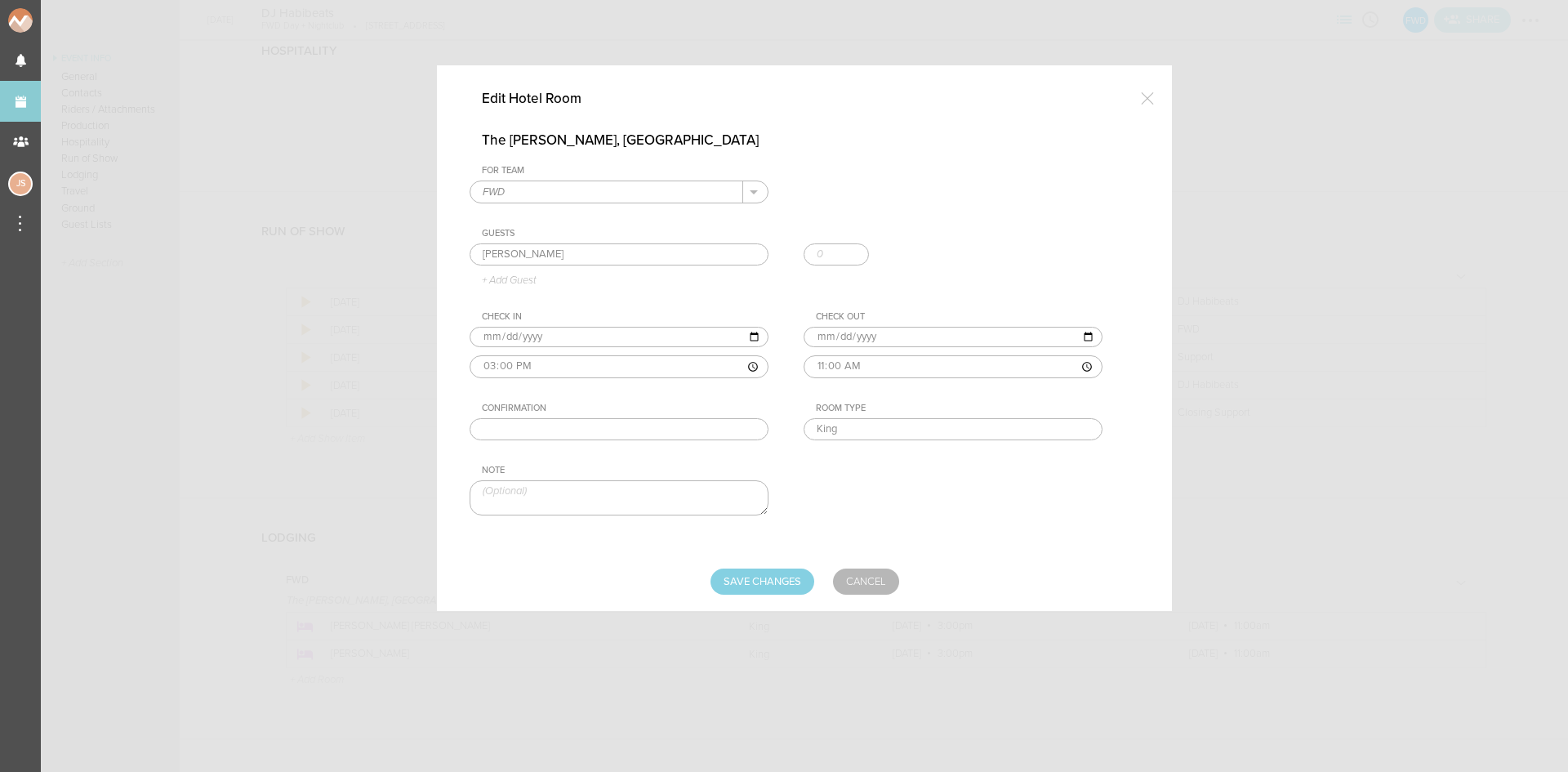
click at [566, 419] on input "text" at bounding box center [619, 429] width 299 height 23
paste input "72674276"
type input "72674276"
click at [745, 582] on input "Save Changes" at bounding box center [762, 581] width 103 height 26
type input "Saving..."
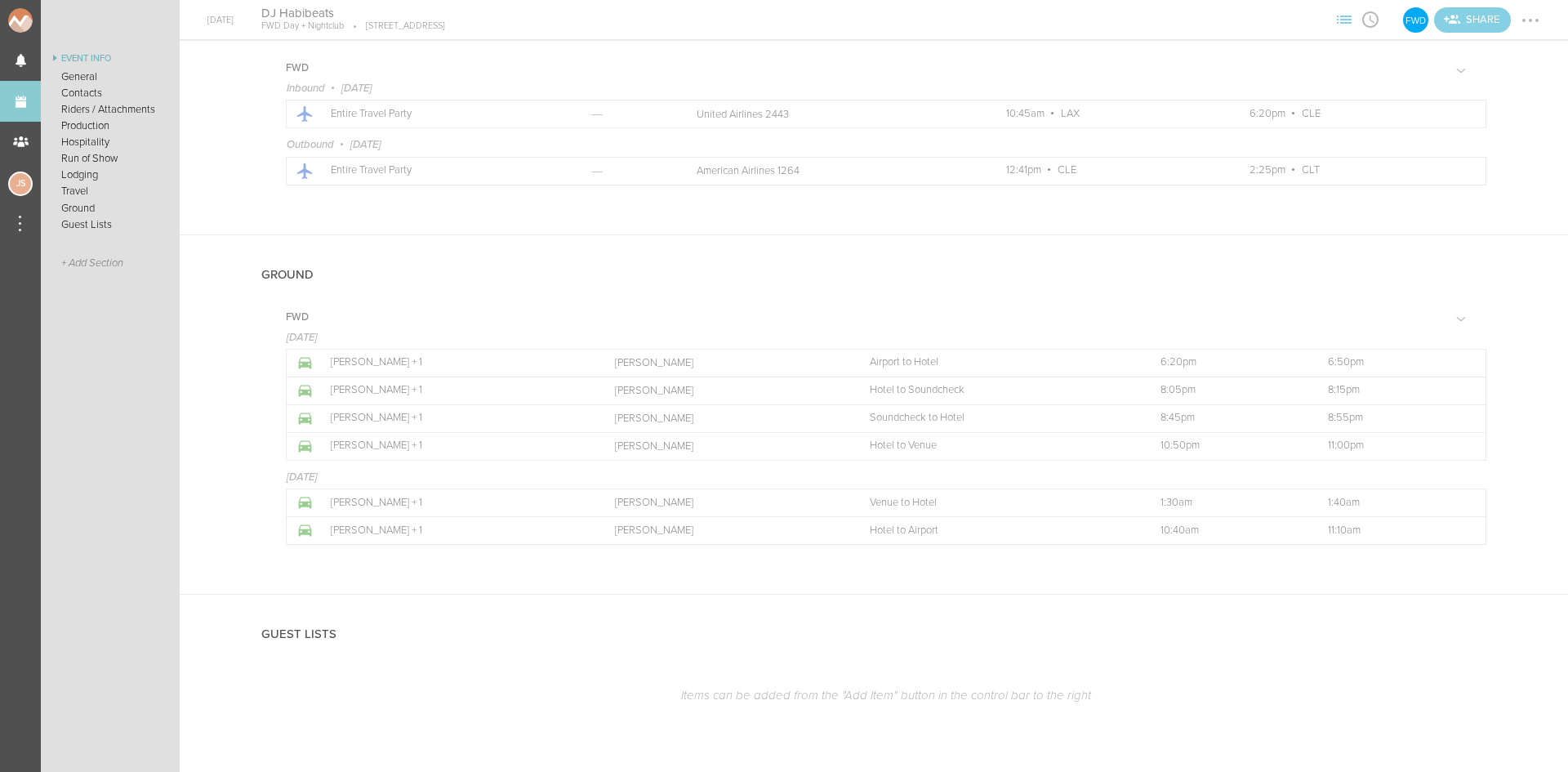
scroll to position [1945, 0]
click at [1521, 22] on div at bounding box center [1530, 20] width 26 height 26
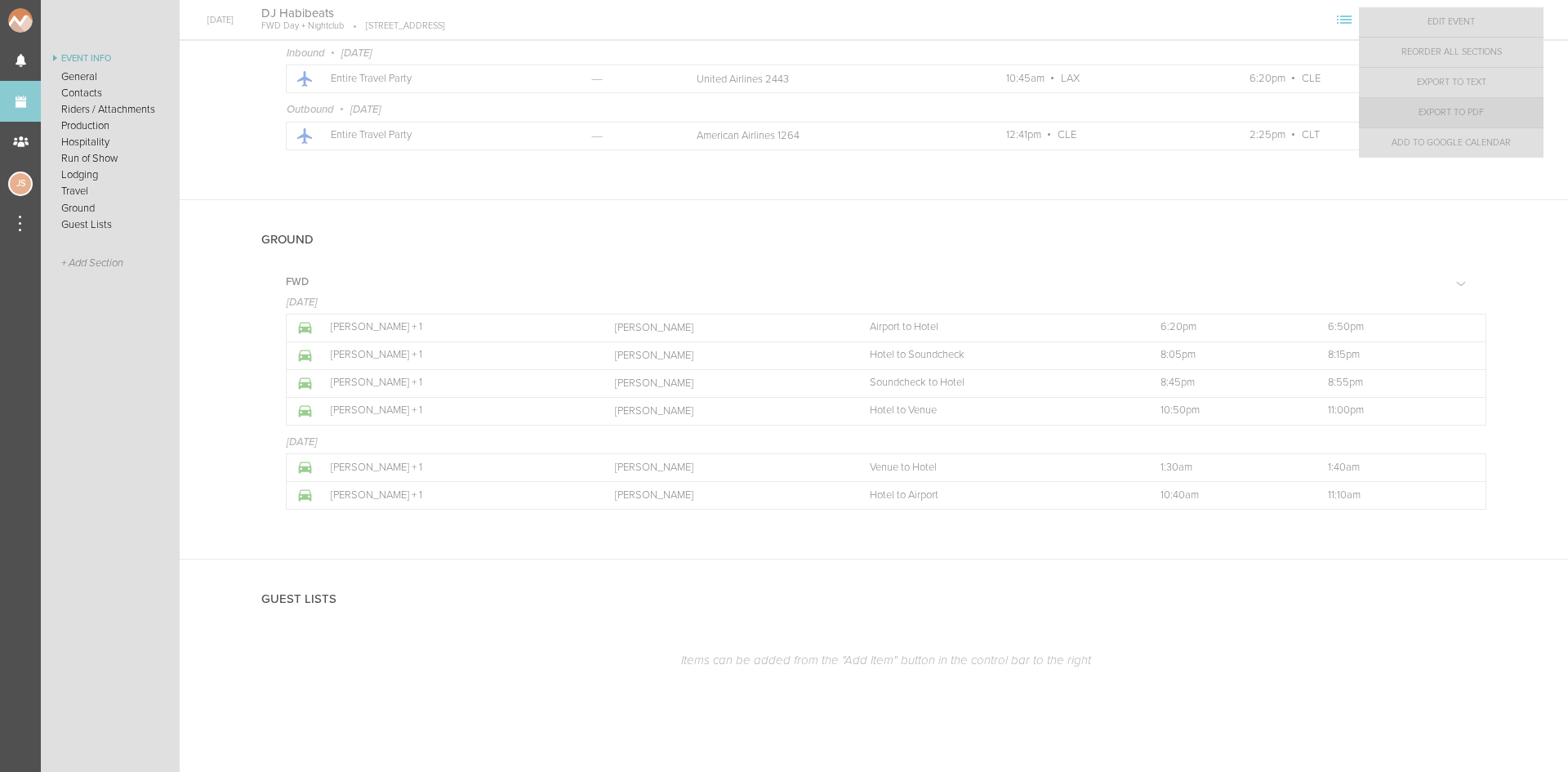
click at [1476, 117] on link "Export to PDF" at bounding box center [1452, 113] width 185 height 30
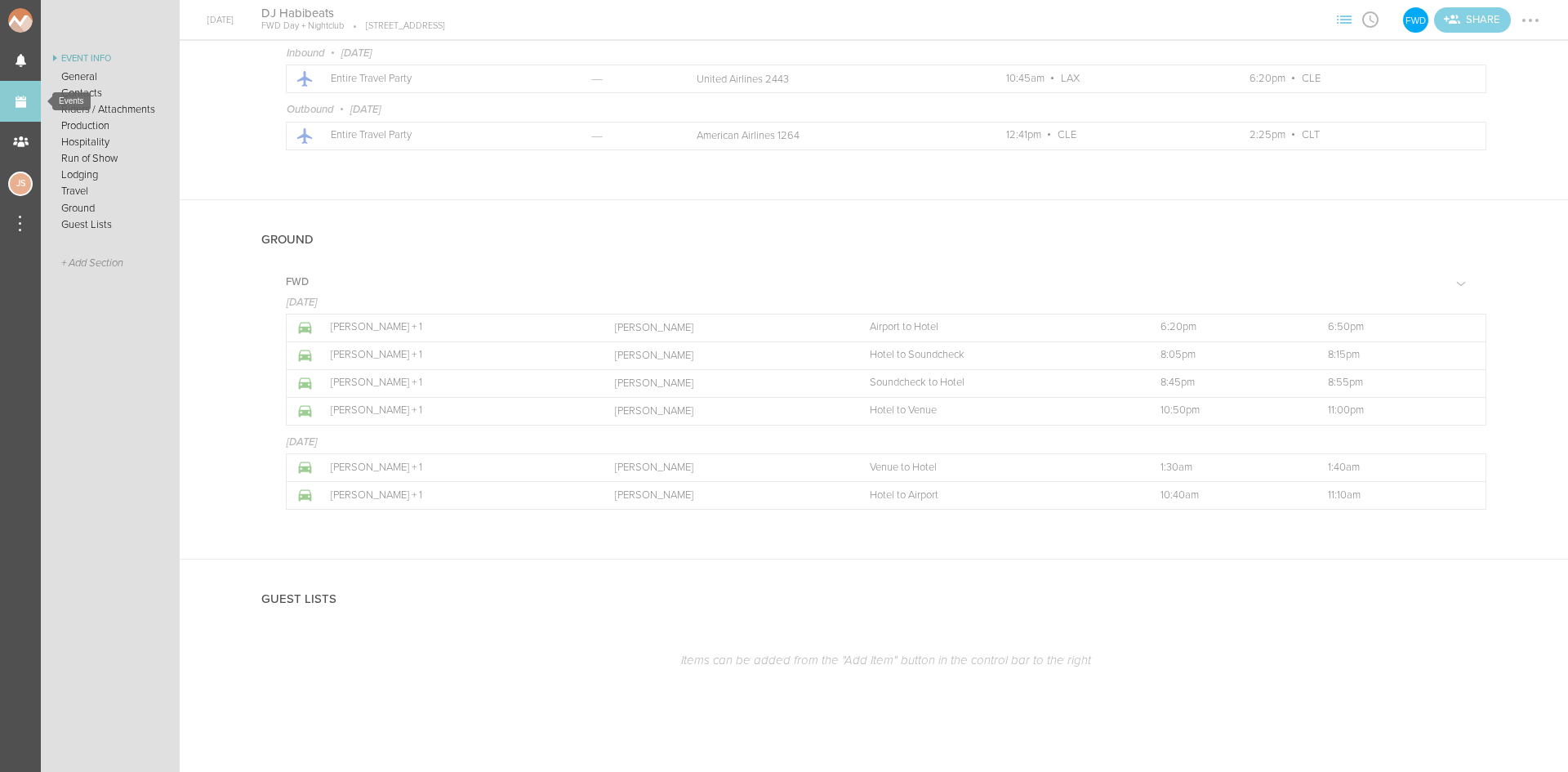
click at [24, 100] on link "Events" at bounding box center [20, 100] width 41 height 41
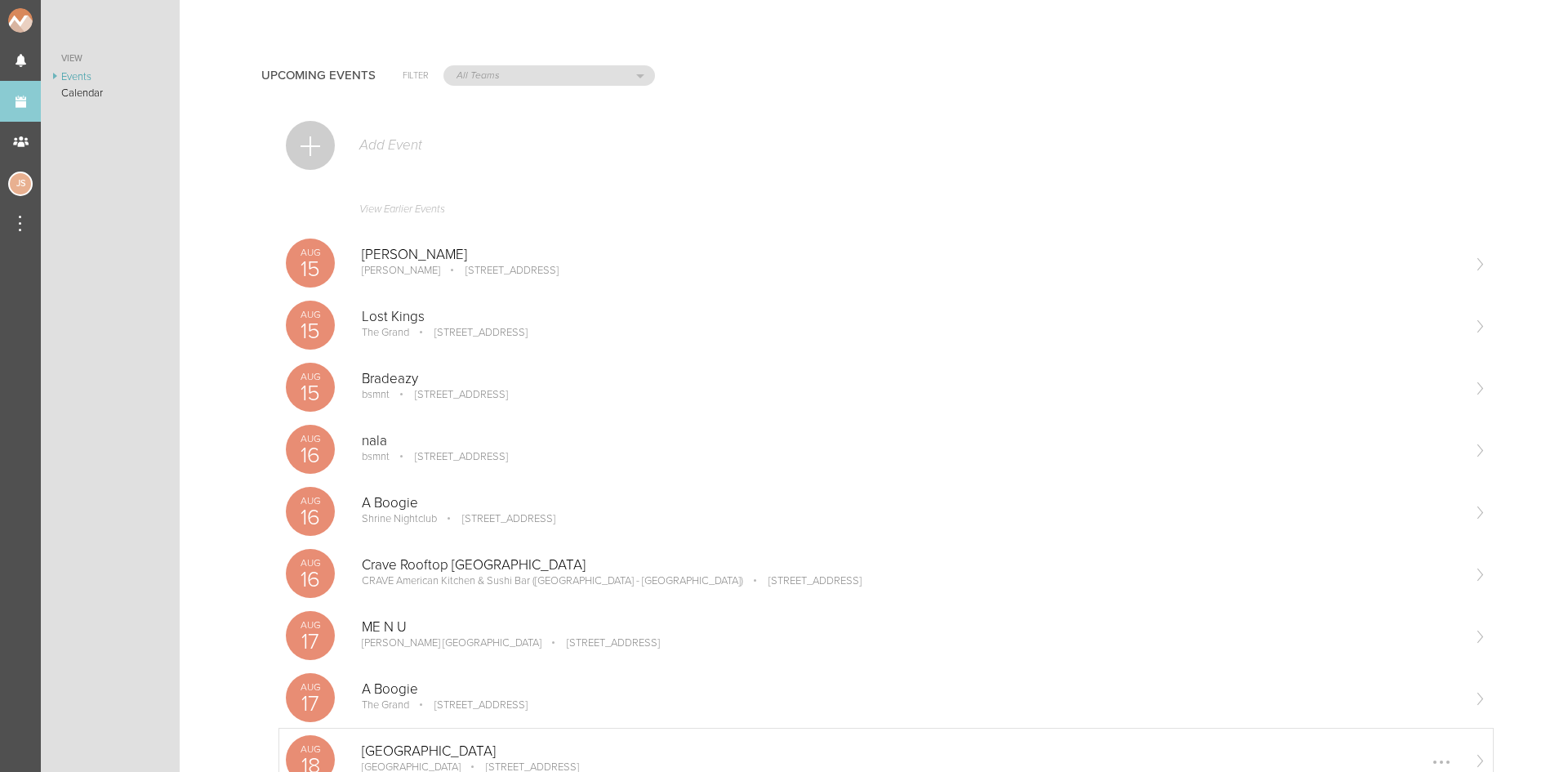
click at [452, 741] on div "[DATE] [GEOGRAPHIC_DATA] [GEOGRAPHIC_DATA] [STREET_ADDRESS] Edit Remove" at bounding box center [885, 759] width 1213 height 62
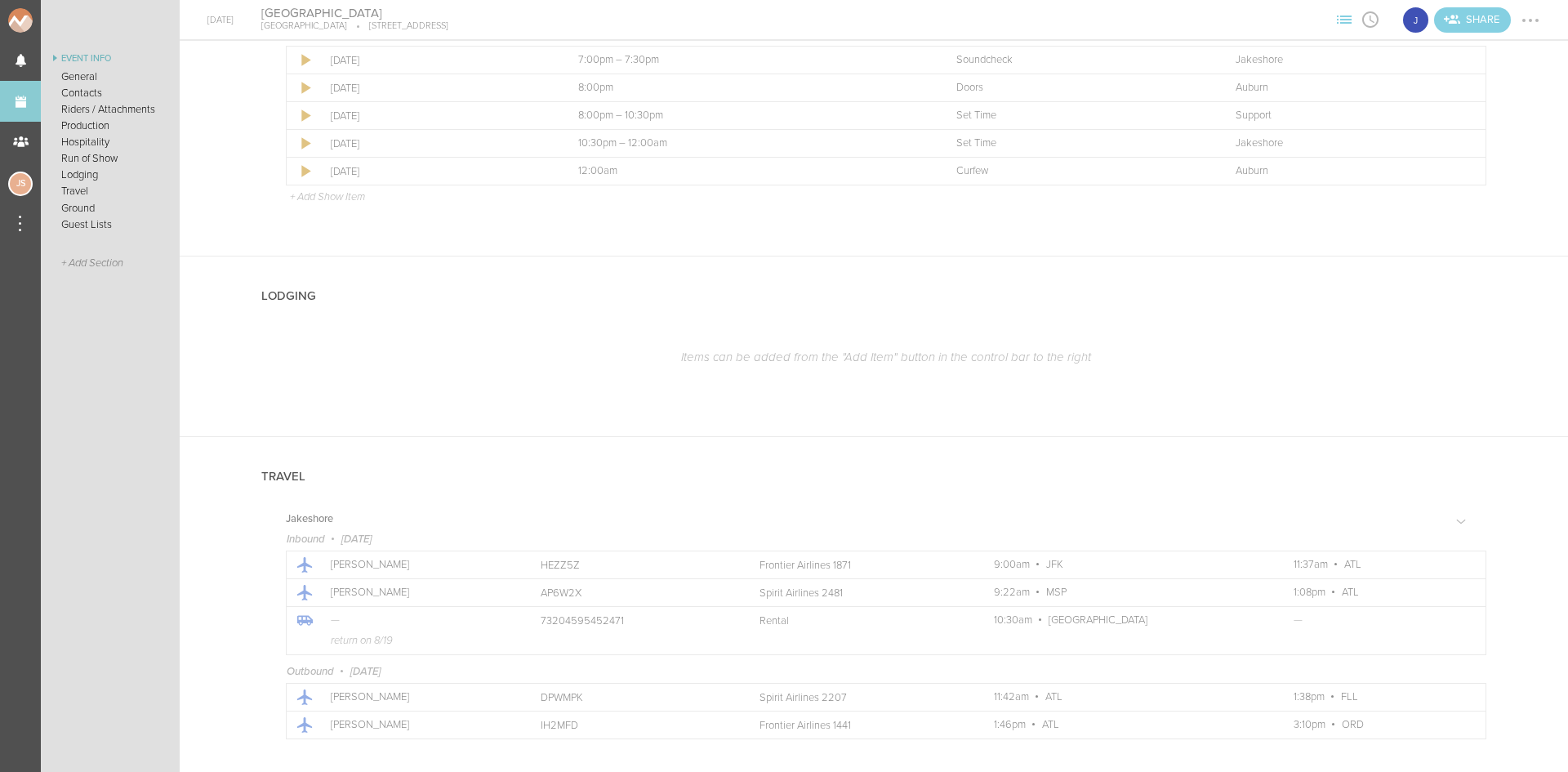
scroll to position [1388, 0]
click at [1504, 277] on div at bounding box center [1518, 285] width 30 height 30
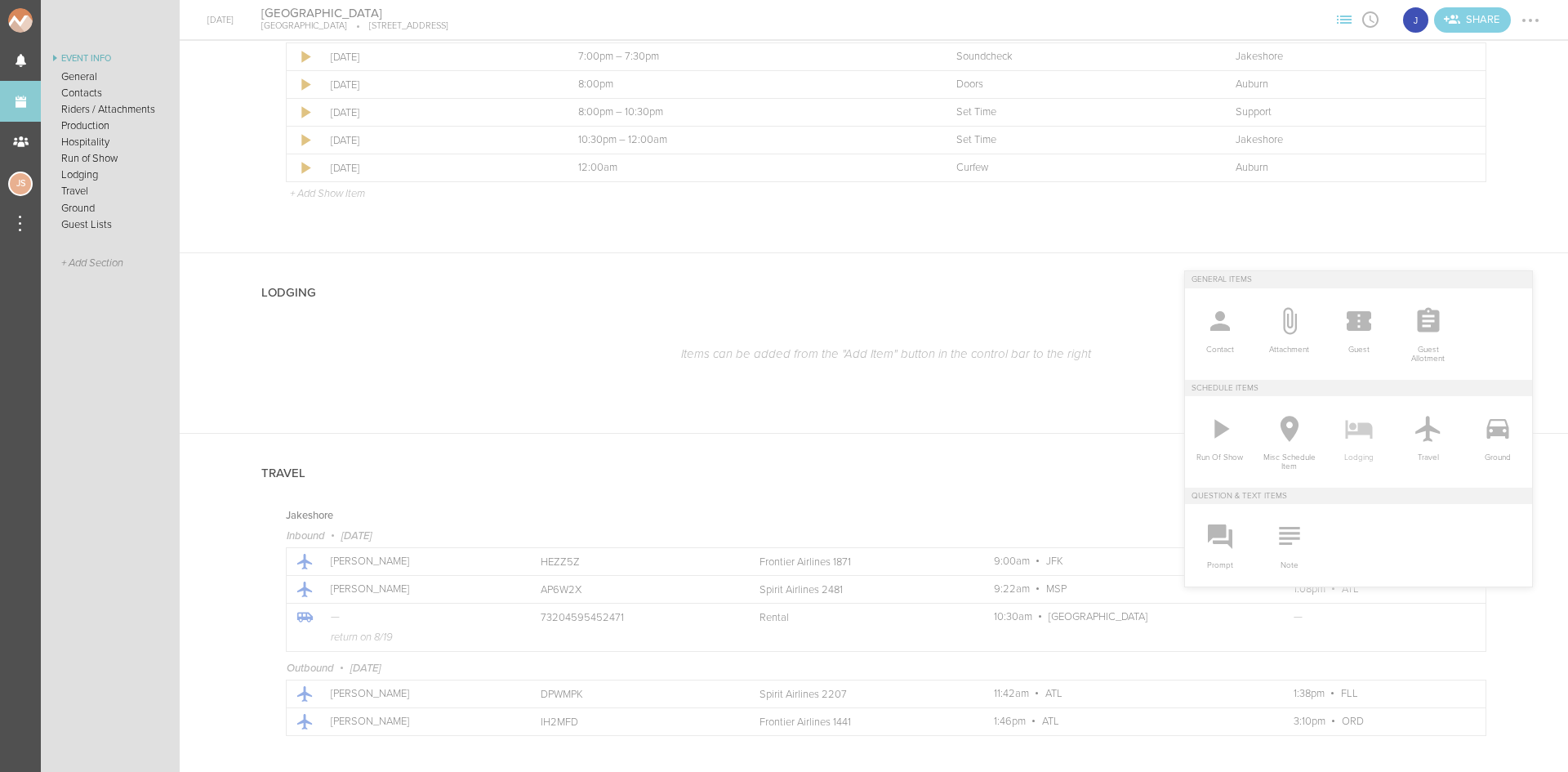
click at [1345, 428] on icon at bounding box center [1358, 429] width 27 height 19
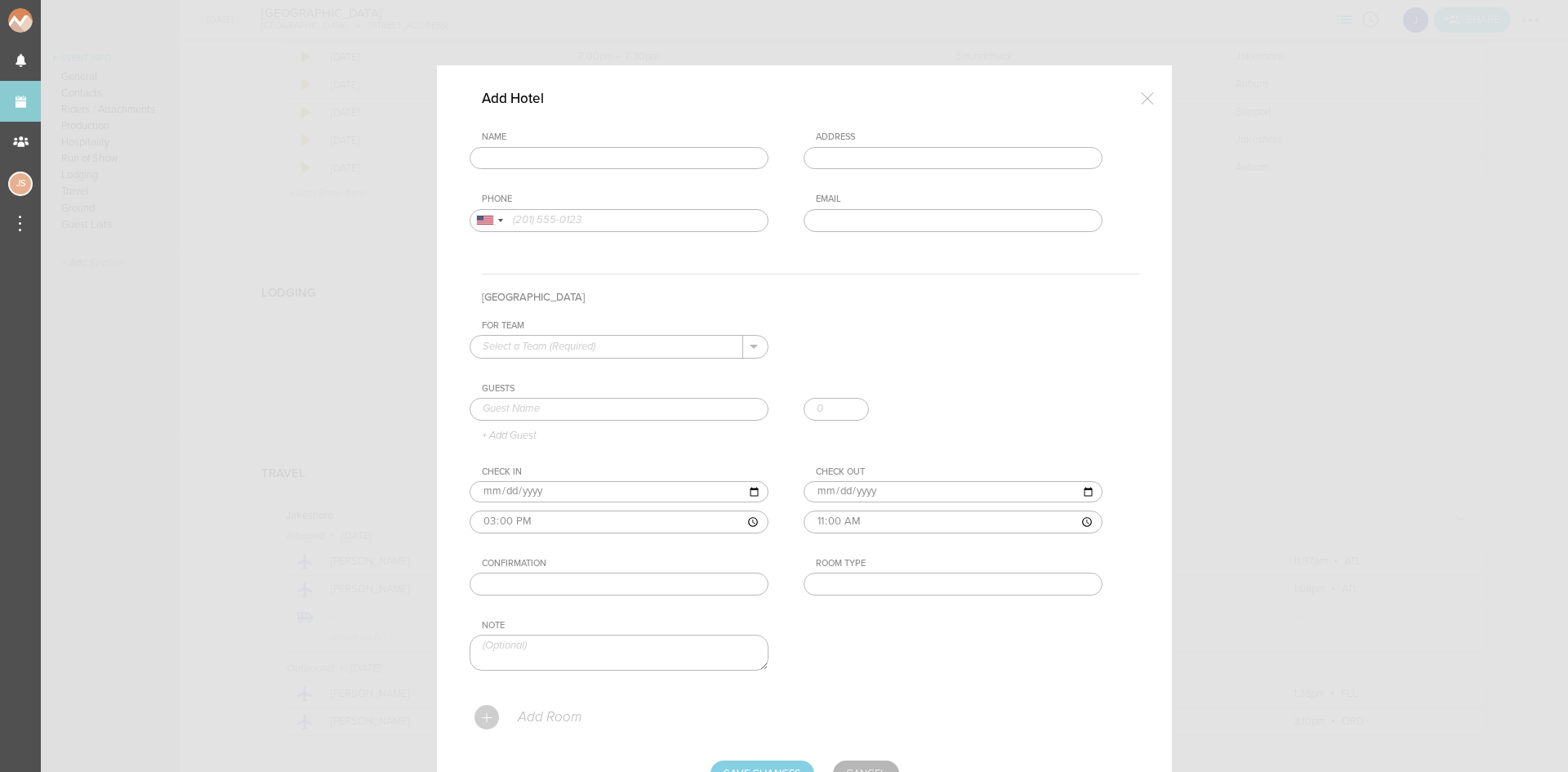
click at [574, 156] on input "text" at bounding box center [619, 158] width 299 height 23
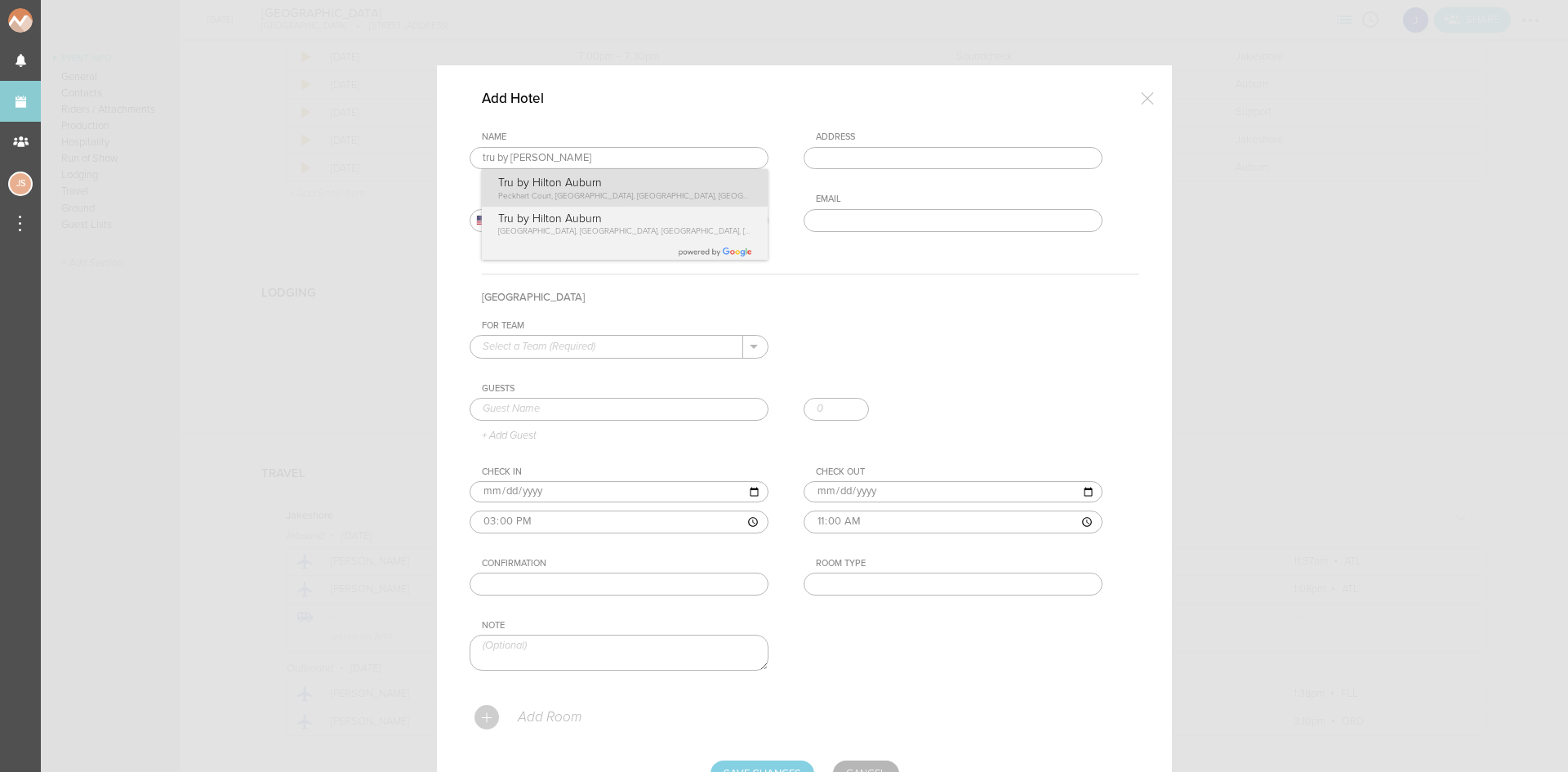
click at [585, 190] on div "Name tru by [PERSON_NAME] aub Tru by [PERSON_NAME][GEOGRAPHIC_DATA][PERSON_NAME…" at bounding box center [805, 194] width 670 height 125
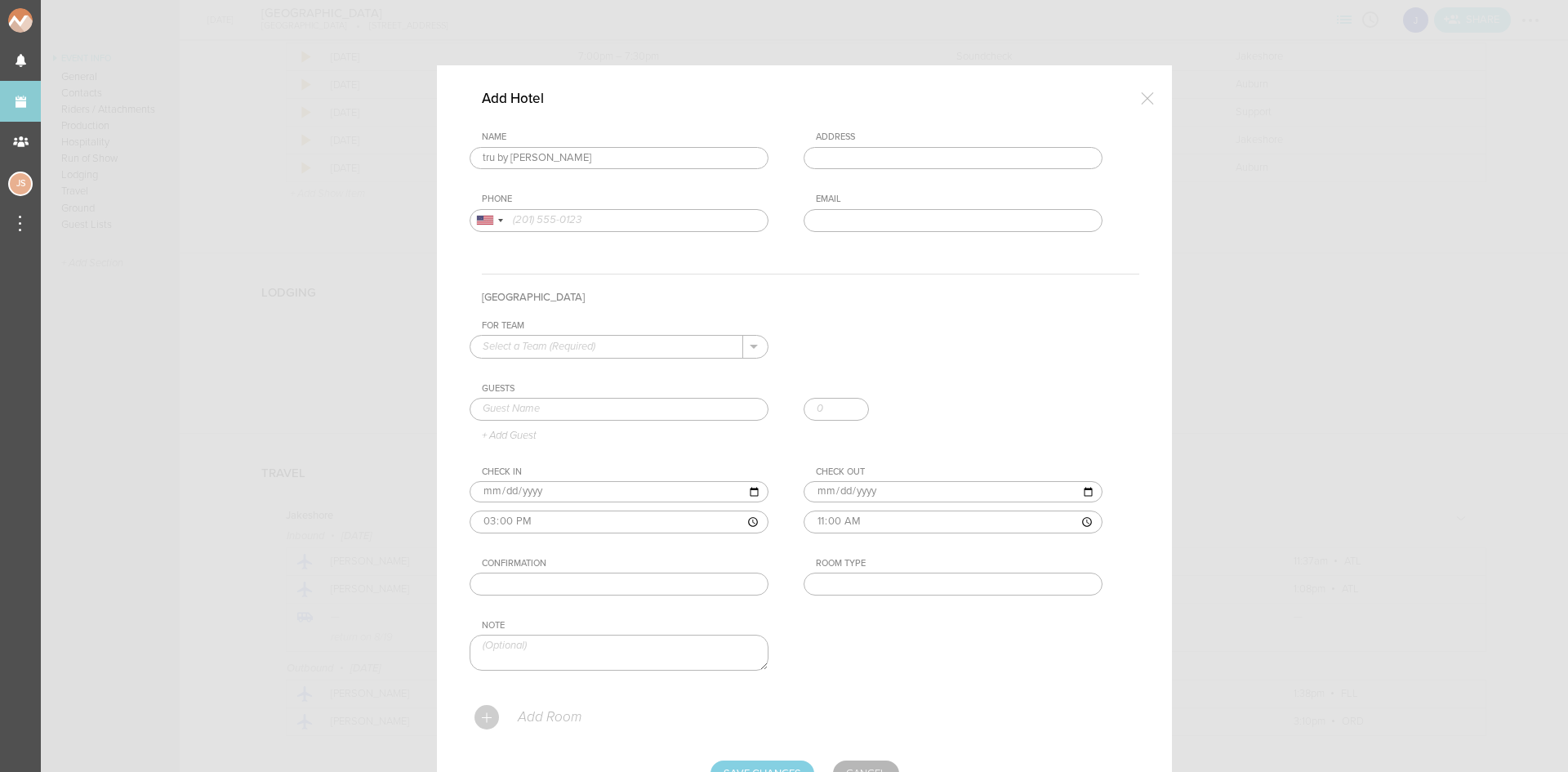
type input "Tru by Hilton Auburn"
type input "[STREET_ADDRESS]"
type input "[PHONE_NUMBER]"
click at [609, 356] on input "text" at bounding box center [606, 346] width 273 height 21
click at [640, 147] on input "Tru by Hilton Auburn" at bounding box center [619, 158] width 299 height 23
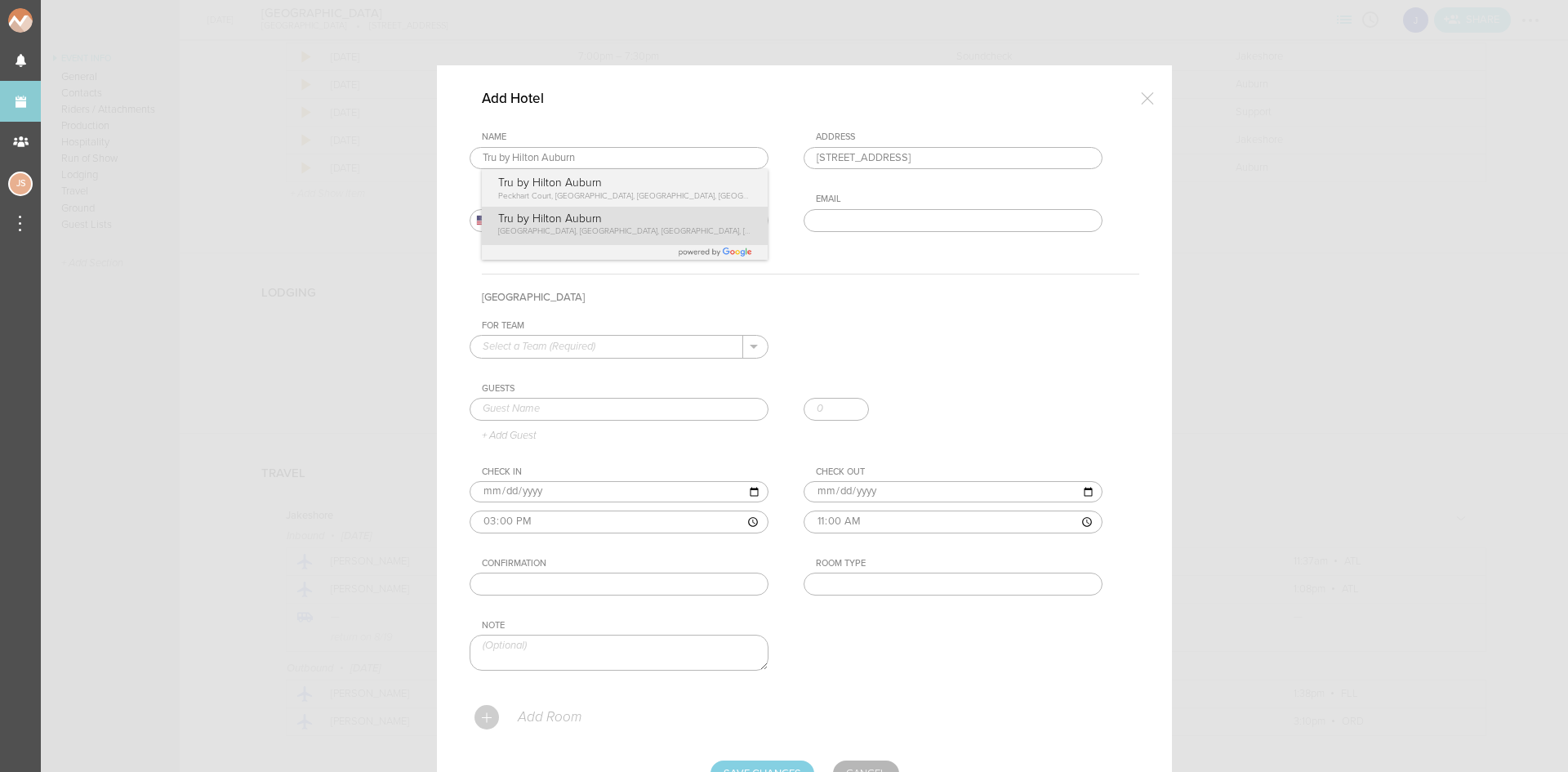
click at [607, 229] on div "Name Tru by Hilton Auburn Tru by [GEOGRAPHIC_DATA], [GEOGRAPHIC_DATA], [GEOGRAP…" at bounding box center [805, 194] width 670 height 125
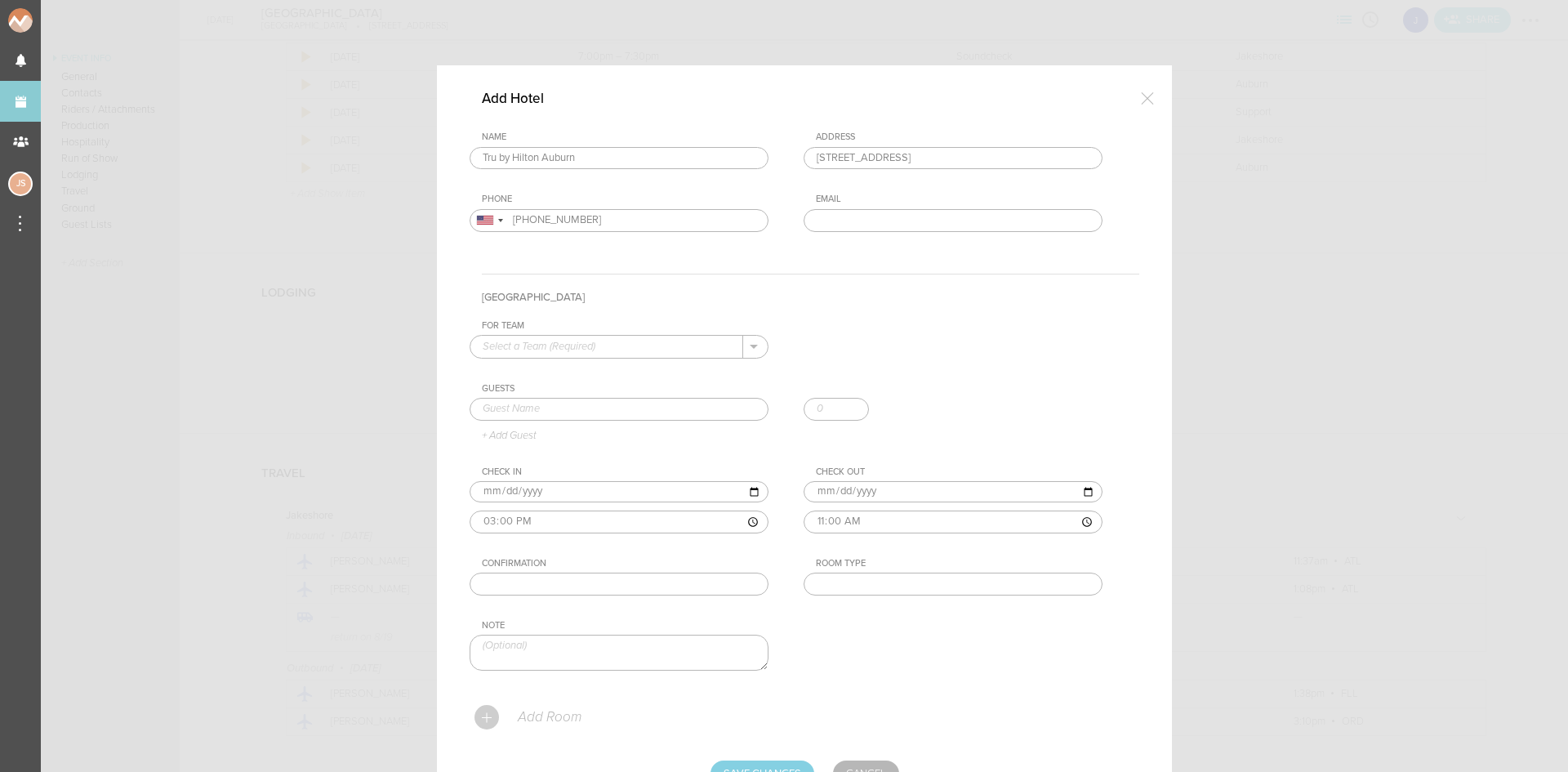
type input "[STREET_ADDRESS]"
type input "[PHONE_NUMBER]"
click at [640, 342] on input "text" at bounding box center [606, 346] width 273 height 21
click at [632, 371] on p "Jakeshore" at bounding box center [619, 373] width 273 height 28
type input "Jakeshore"
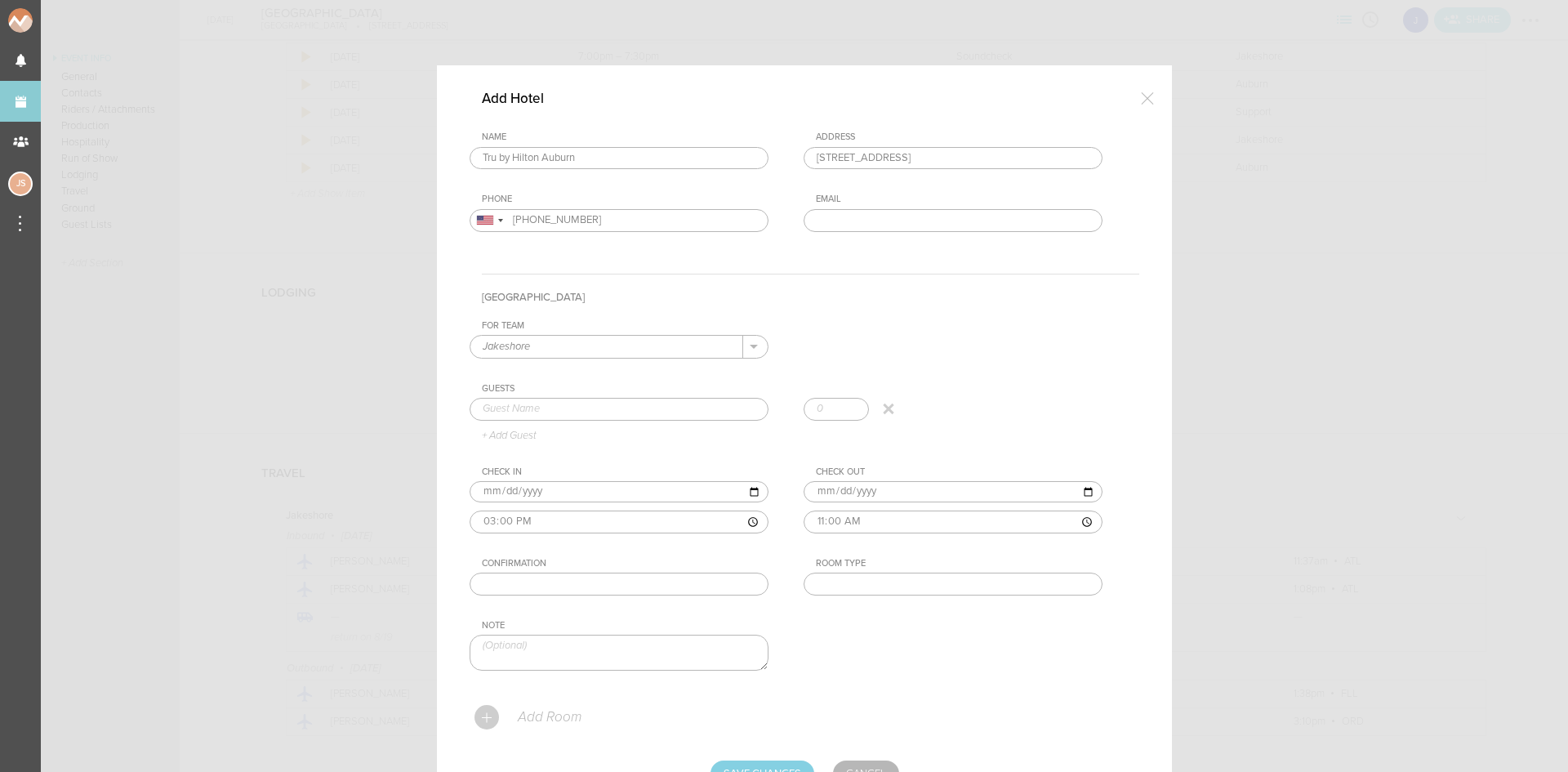
click at [628, 409] on input "text" at bounding box center [619, 408] width 299 height 23
type input "[PERSON_NAME]"
click at [512, 435] on div "Guests [PERSON_NAME] [PERSON_NAME] + Add Guest" at bounding box center [805, 411] width 670 height 59
click at [539, 577] on input "text" at bounding box center [619, 583] width 299 height 23
type input "H12384378"
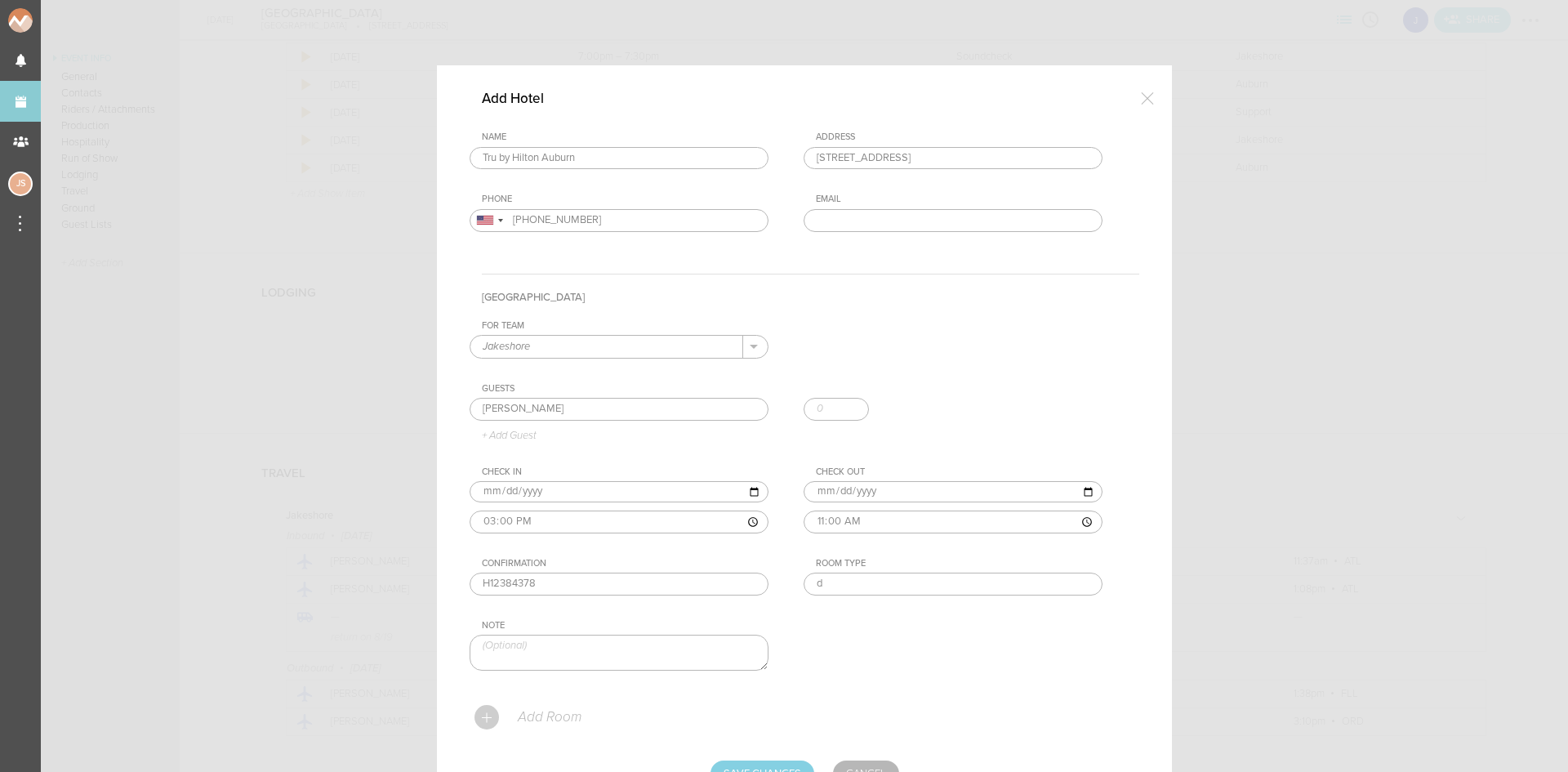
type input "Double"
click at [770, 764] on input "Save Changes" at bounding box center [762, 773] width 103 height 26
type input "Saving..."
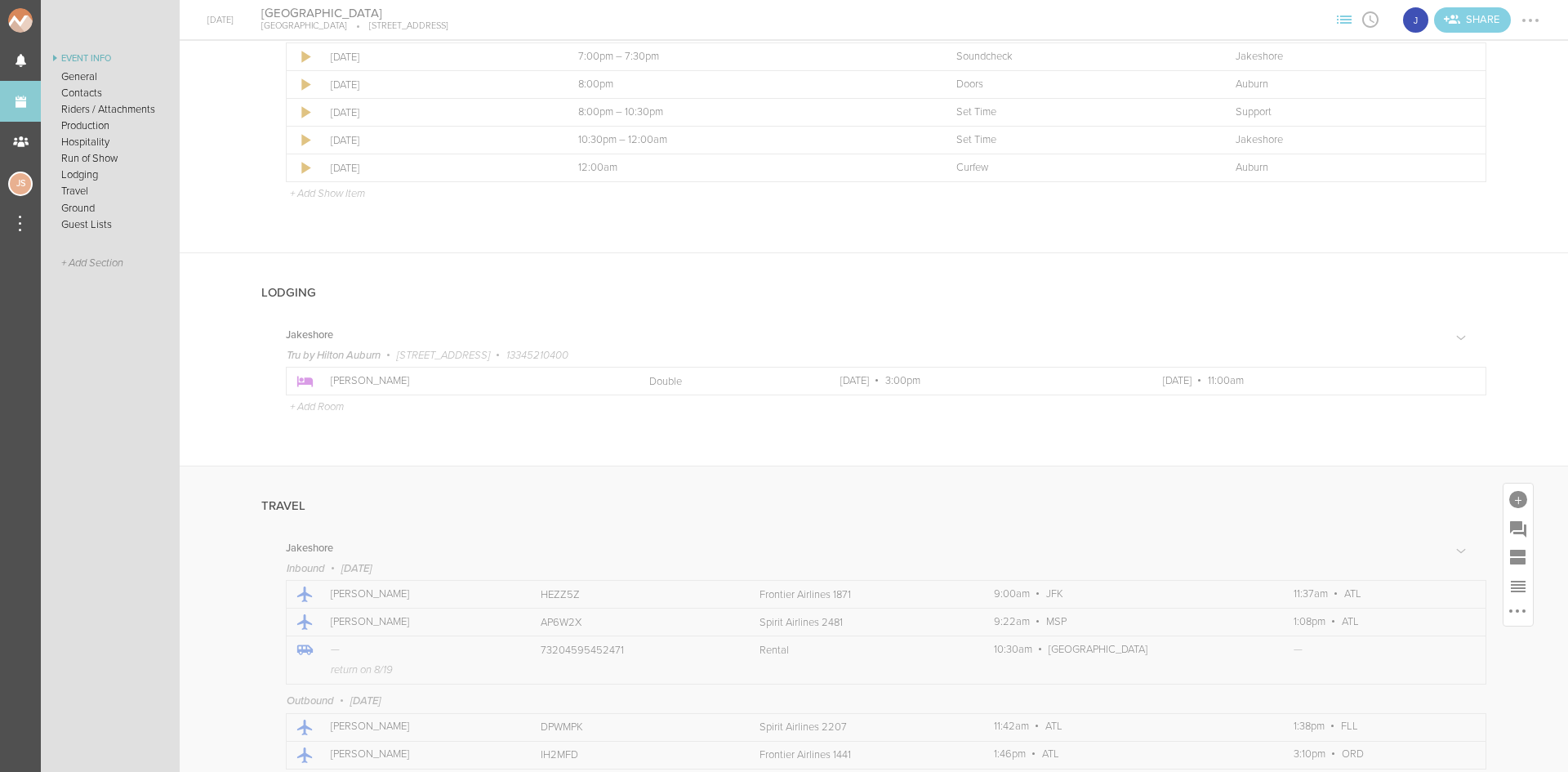
scroll to position [1715, 0]
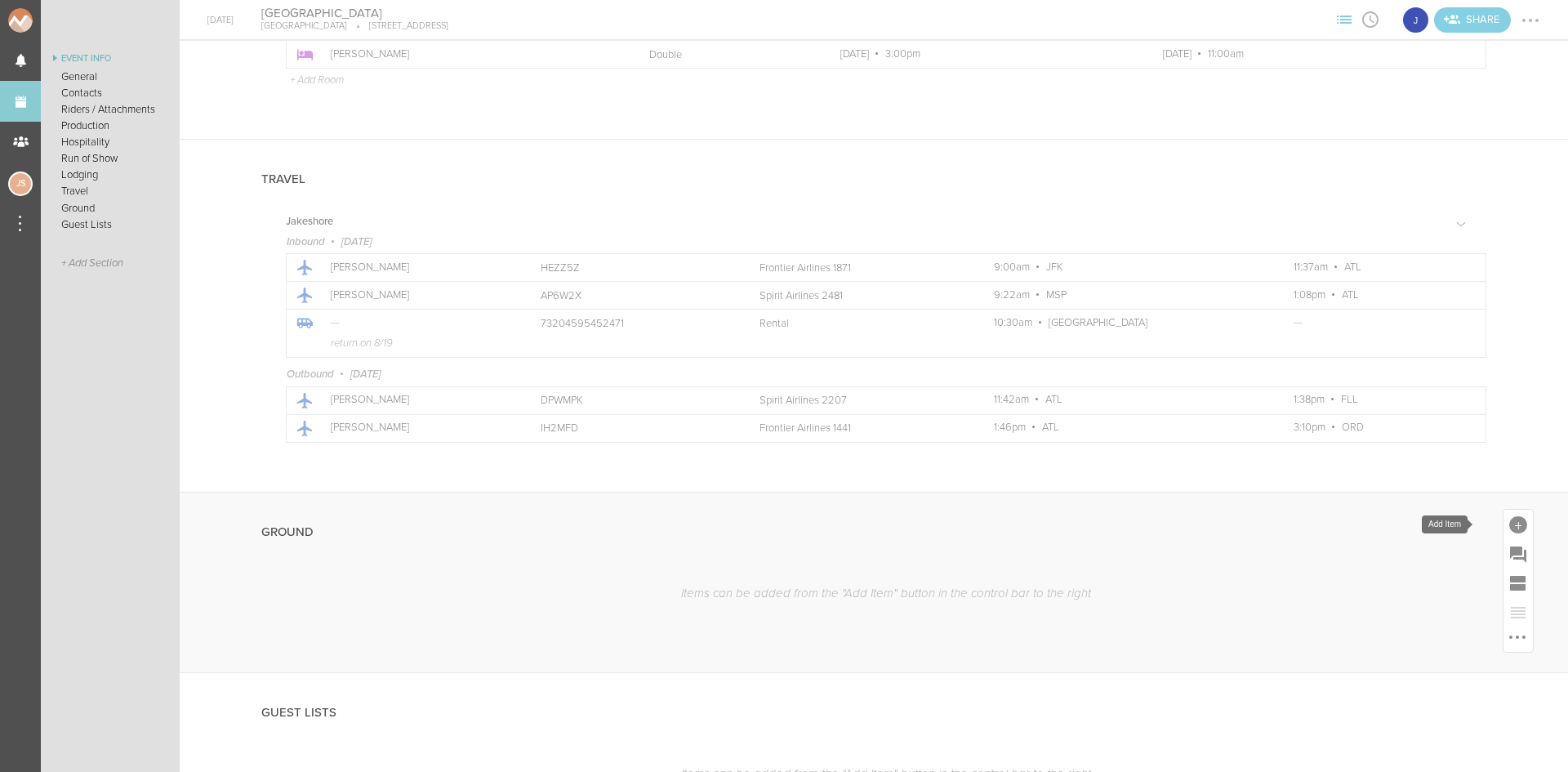
click at [1509, 528] on div at bounding box center [1518, 525] width 18 height 18
click at [1483, 662] on icon at bounding box center [1497, 667] width 33 height 33
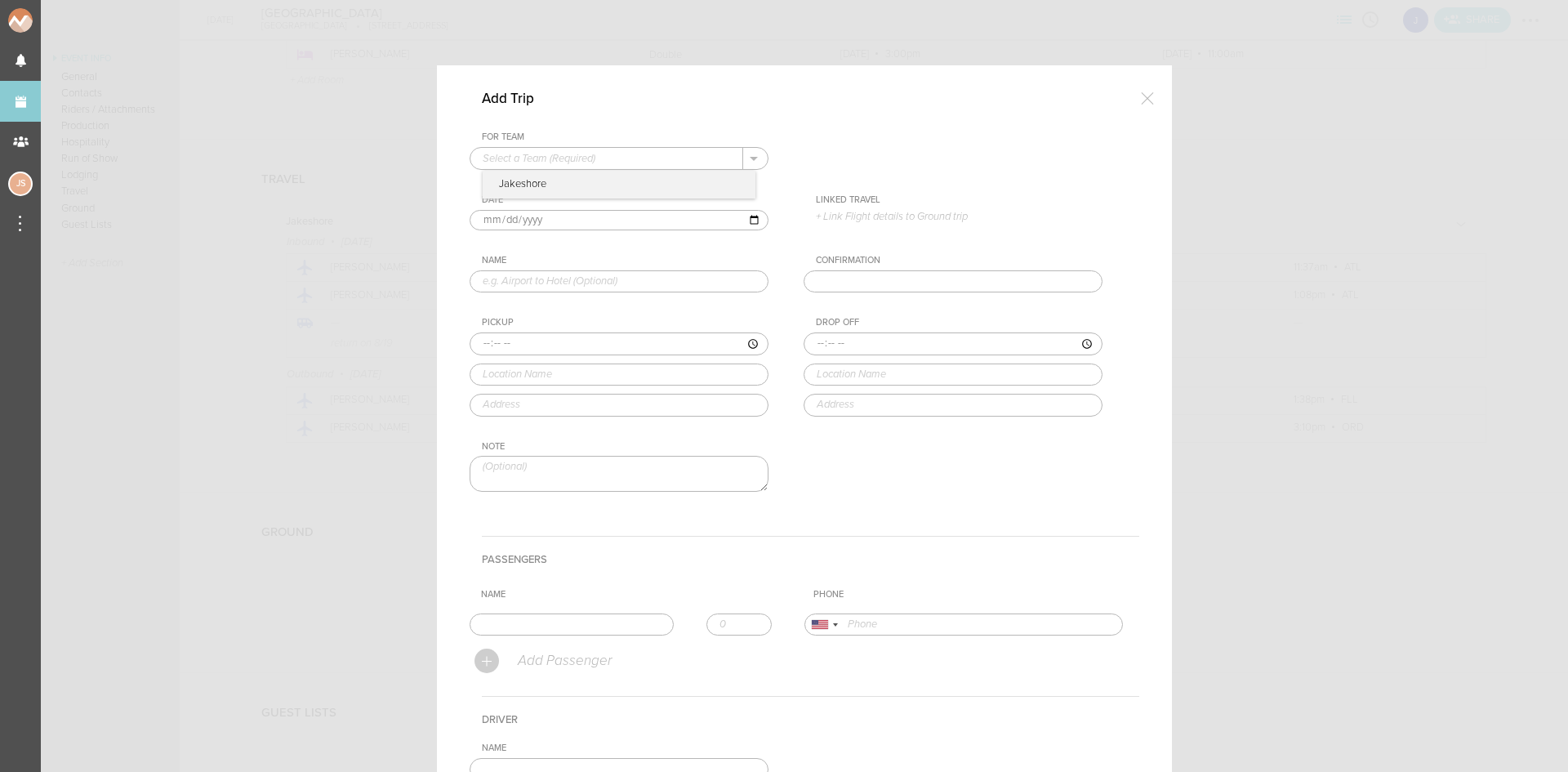
click at [552, 154] on input "text" at bounding box center [606, 158] width 273 height 21
click at [557, 180] on p "Jakeshore" at bounding box center [619, 185] width 273 height 28
type input "Jakeshore"
click at [893, 218] on p "+ Link Flight details to Ground trip" at bounding box center [959, 216] width 287 height 13
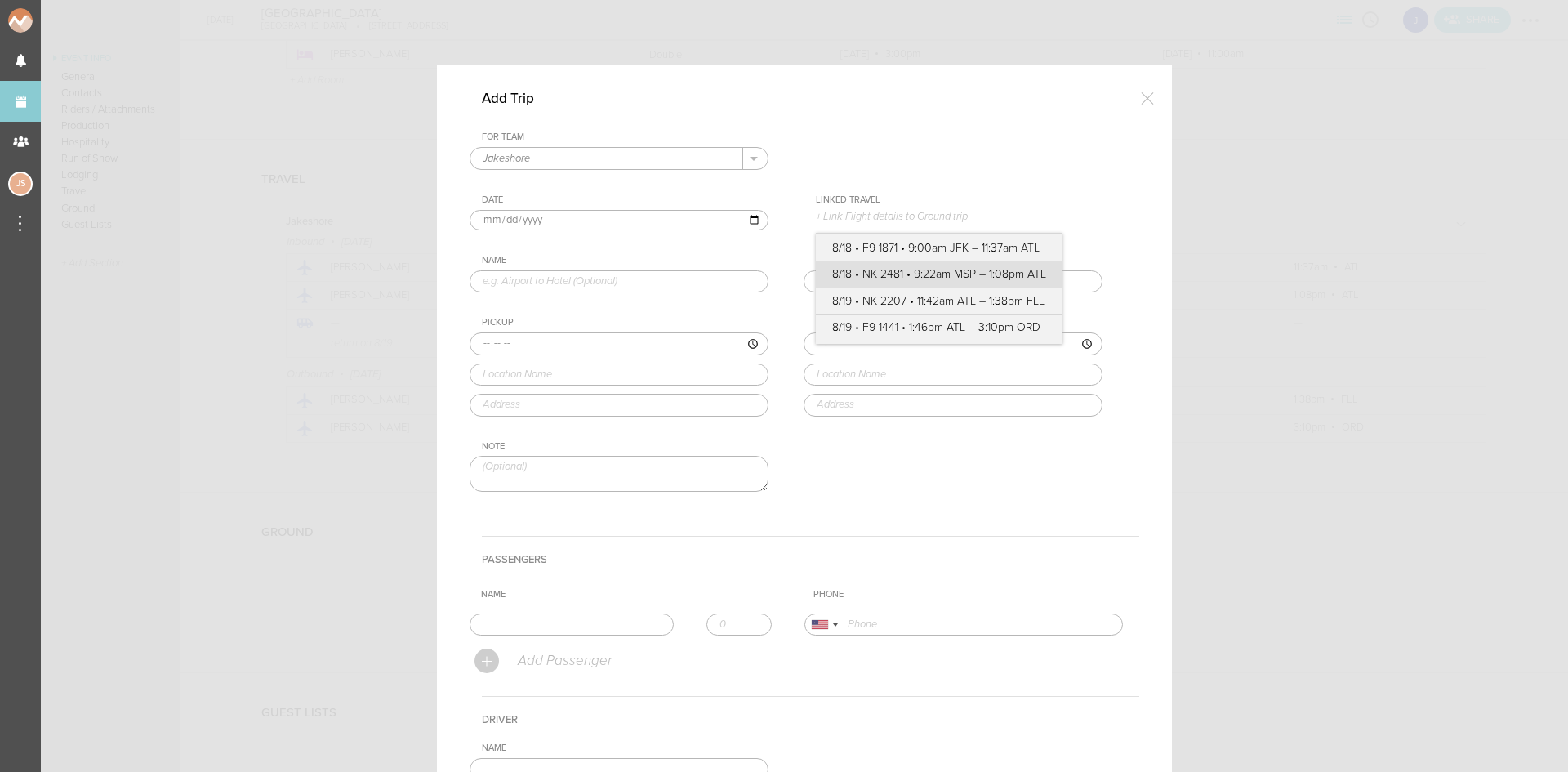
click at [920, 276] on label "8/18 • NK 2481 • 9:22am MSP – 1:08pm ATL" at bounding box center [939, 274] width 214 height 16
click at [0, 0] on input "8/18 • NK 2481 • 9:22am MSP – 1:08pm ATL" at bounding box center [0, 0] width 0 height 0
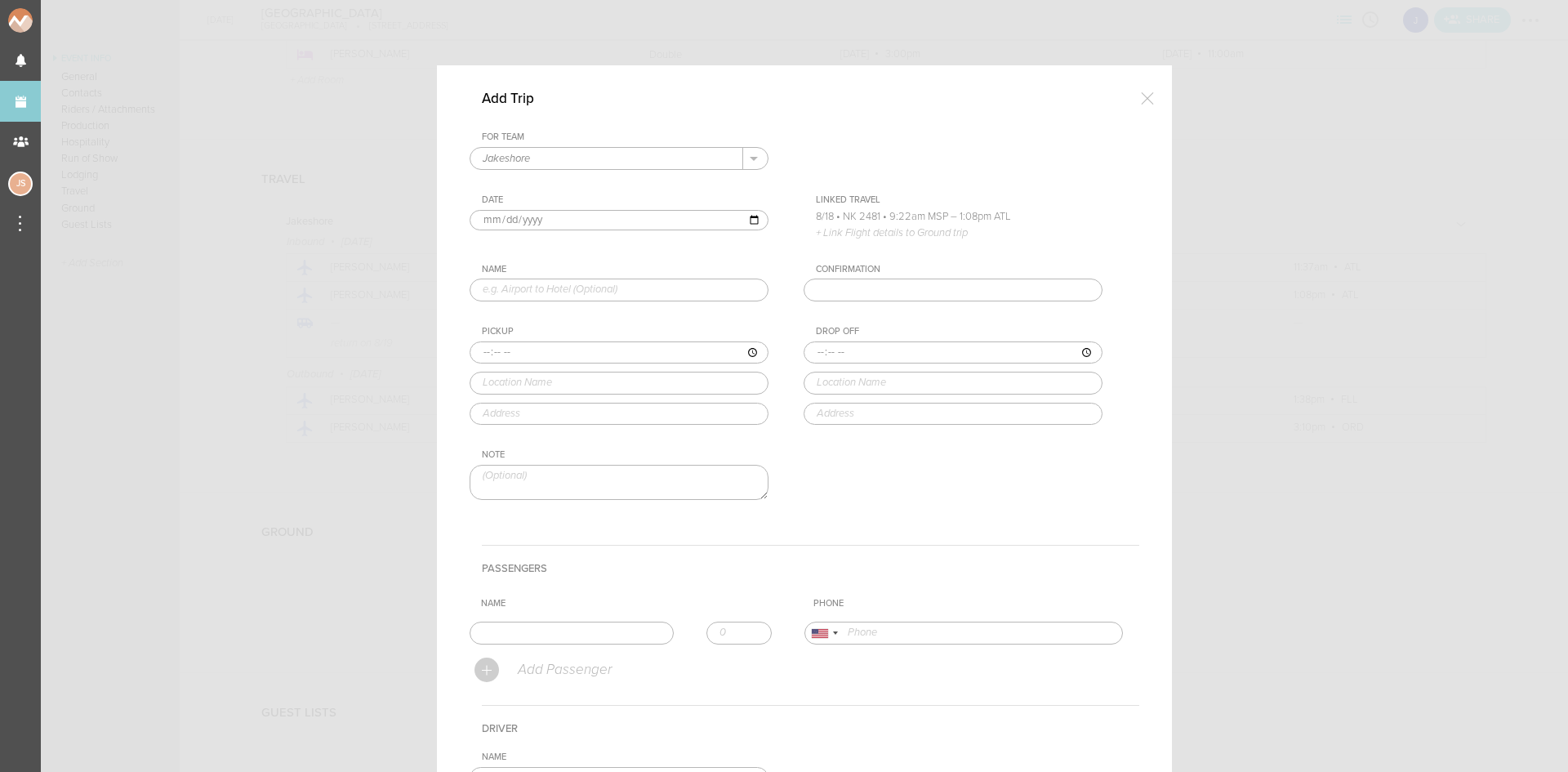
click at [482, 287] on input "text" at bounding box center [619, 289] width 299 height 23
type input "Airport to Hotel"
click at [482, 351] on input "time" at bounding box center [619, 353] width 299 height 23
type input "19:00"
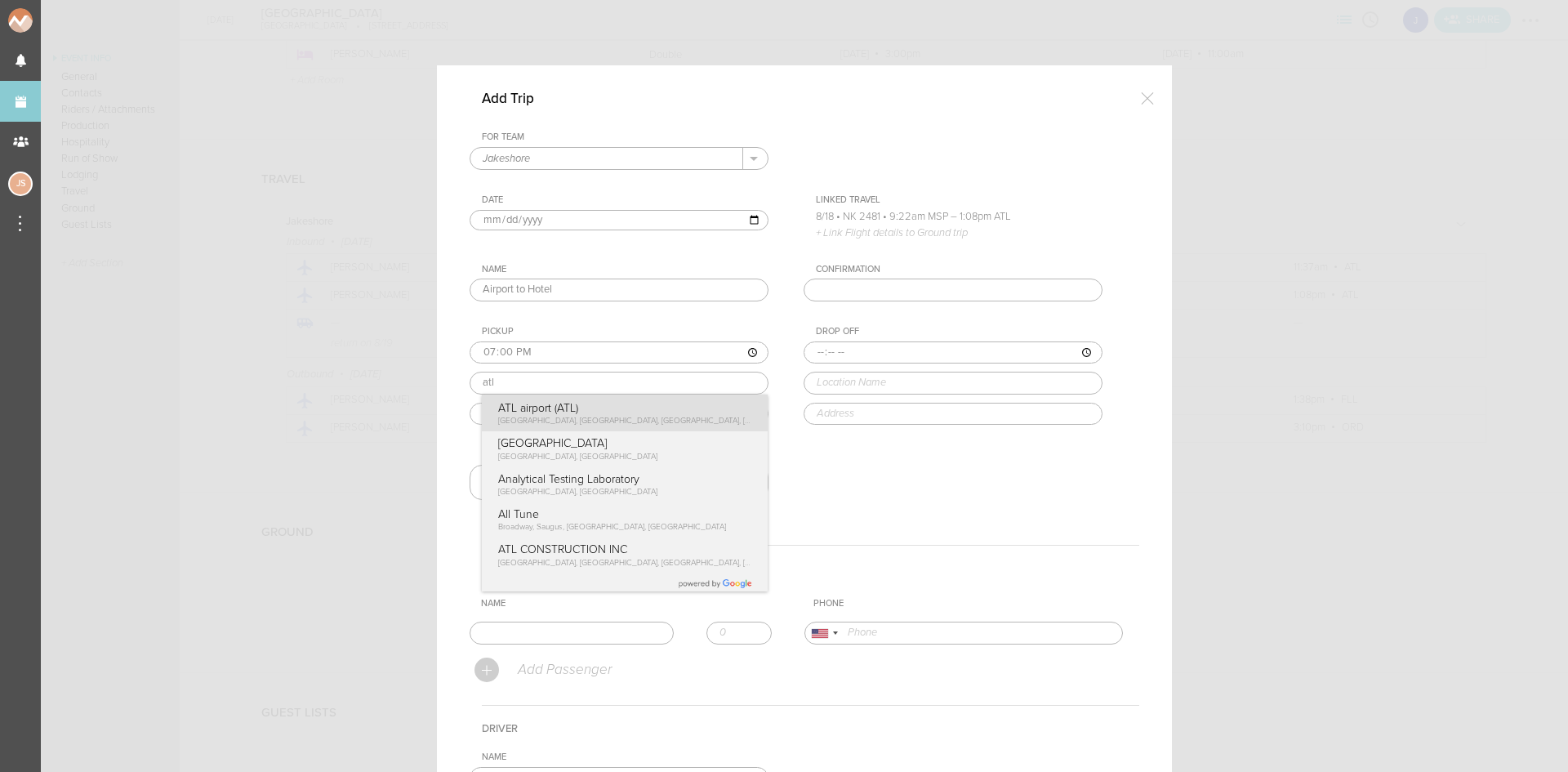
click at [530, 406] on div "Pickup 19:00 atl [GEOGRAPHIC_DATA] (ATL) [GEOGRAPHIC_DATA], [GEOGRAPHIC_DATA], …" at bounding box center [636, 375] width 332 height 98
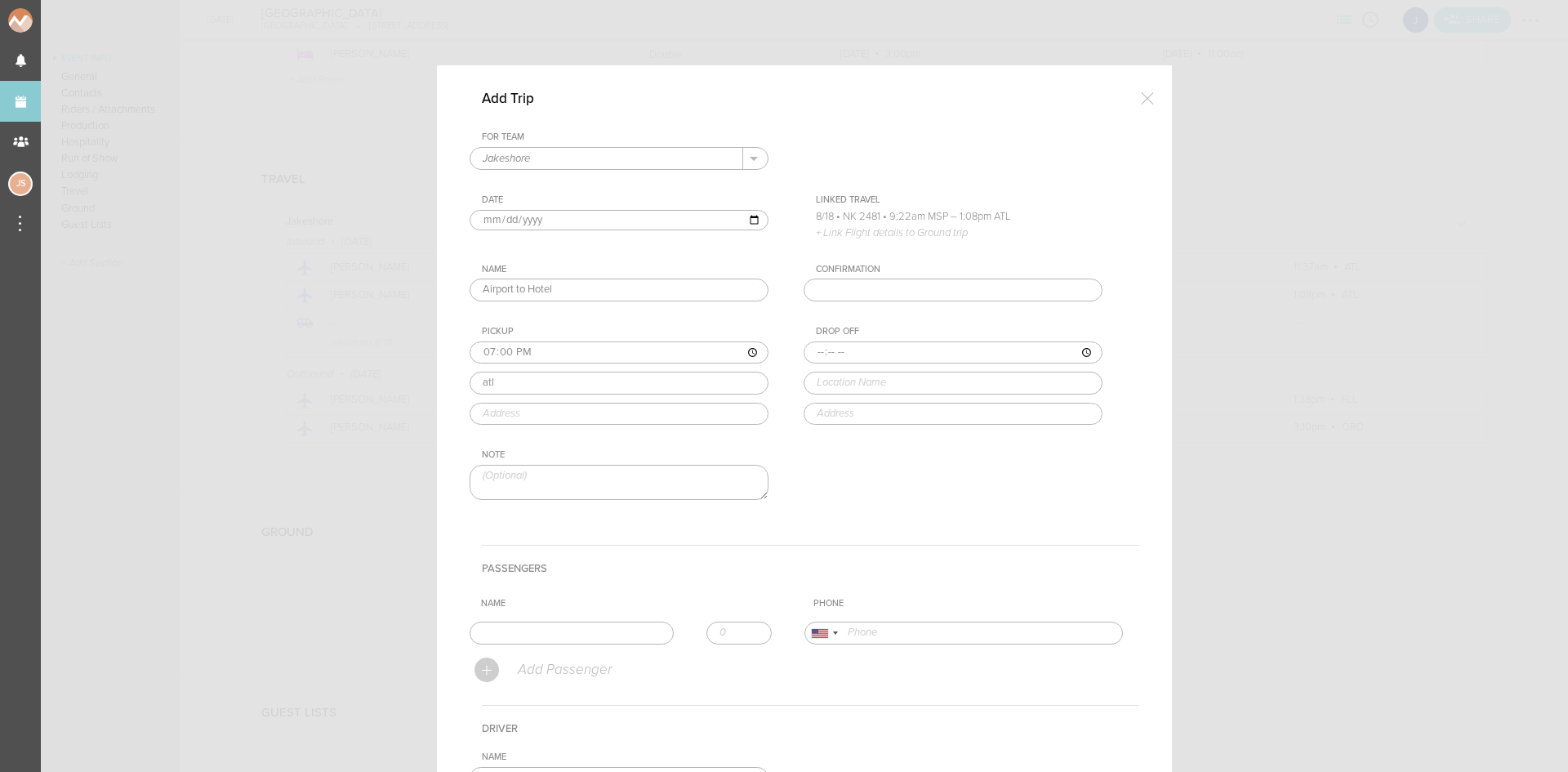
type input "ATL airport (ATL)"
type input "[STREET_ADDRESS]"
click at [805, 353] on input "time" at bounding box center [953, 353] width 299 height 23
type input "20:30"
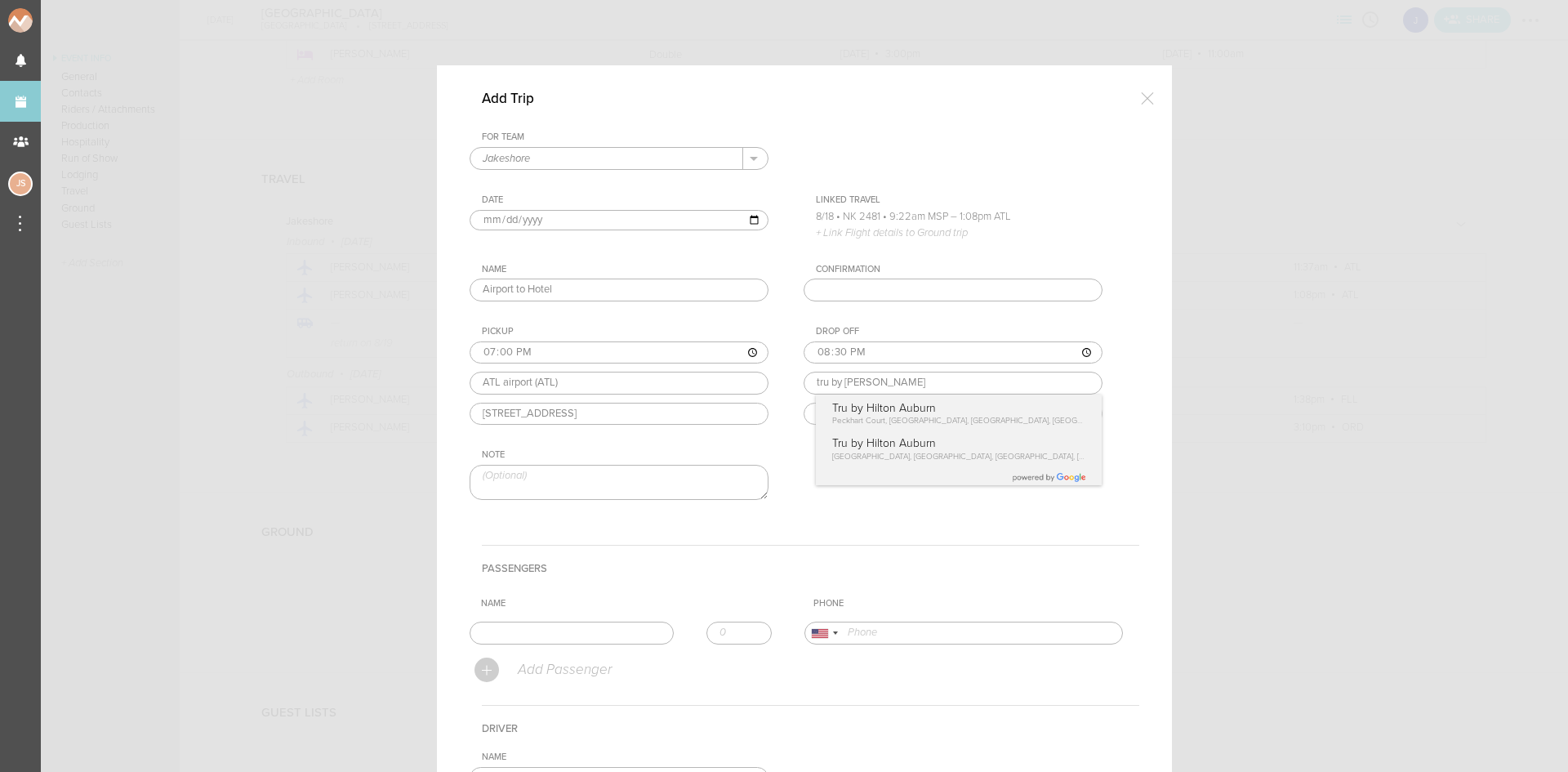
type input "Tru by Hilton Auburn"
type input "[STREET_ADDRESS]"
click at [913, 444] on div "For Team Jakeshore + Add New Team Jakeshore . Jakeshore Date [DATE] Linked Trav…" at bounding box center [805, 329] width 670 height 396
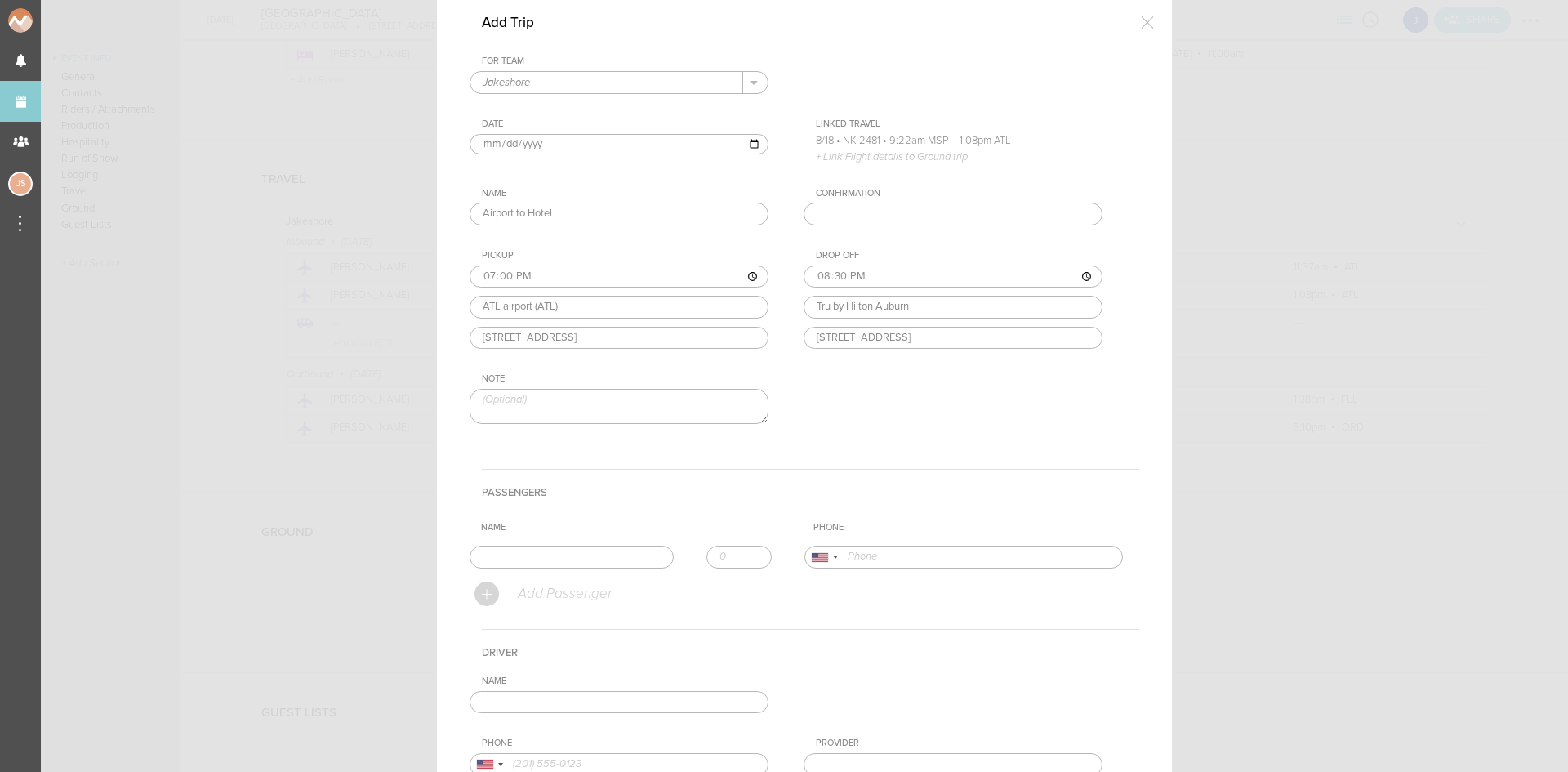
scroll to position [163, 0]
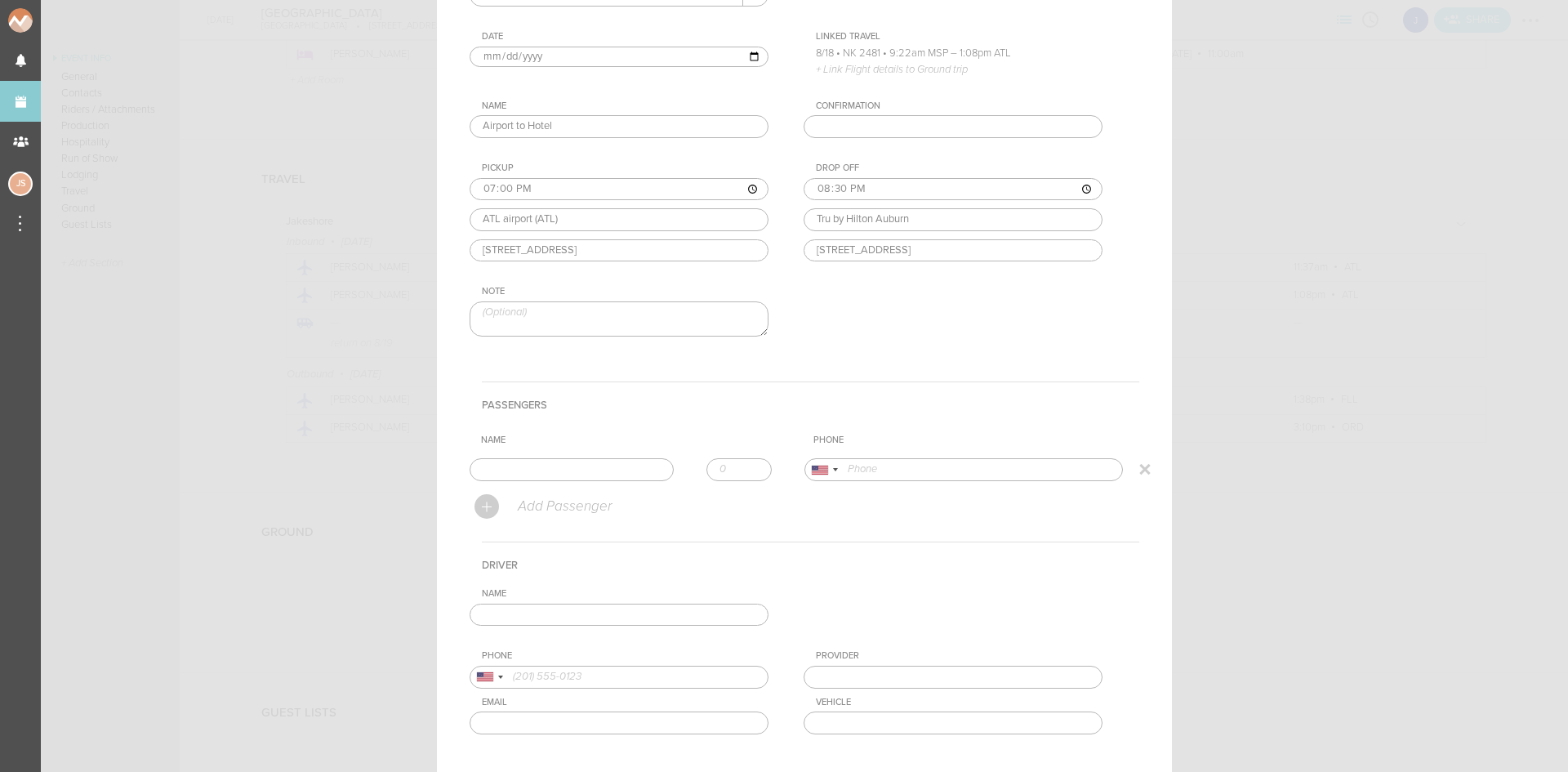
click at [554, 468] on input "text" at bounding box center [571, 469] width 204 height 23
type input "[PERSON_NAME]"
type input "17734435231"
click at [541, 501] on form "For Team Jakeshore + Add New Team Jakeshore . Jakeshore Date [DATE] Linked Trav…" at bounding box center [805, 388] width 670 height 842
type input "1"
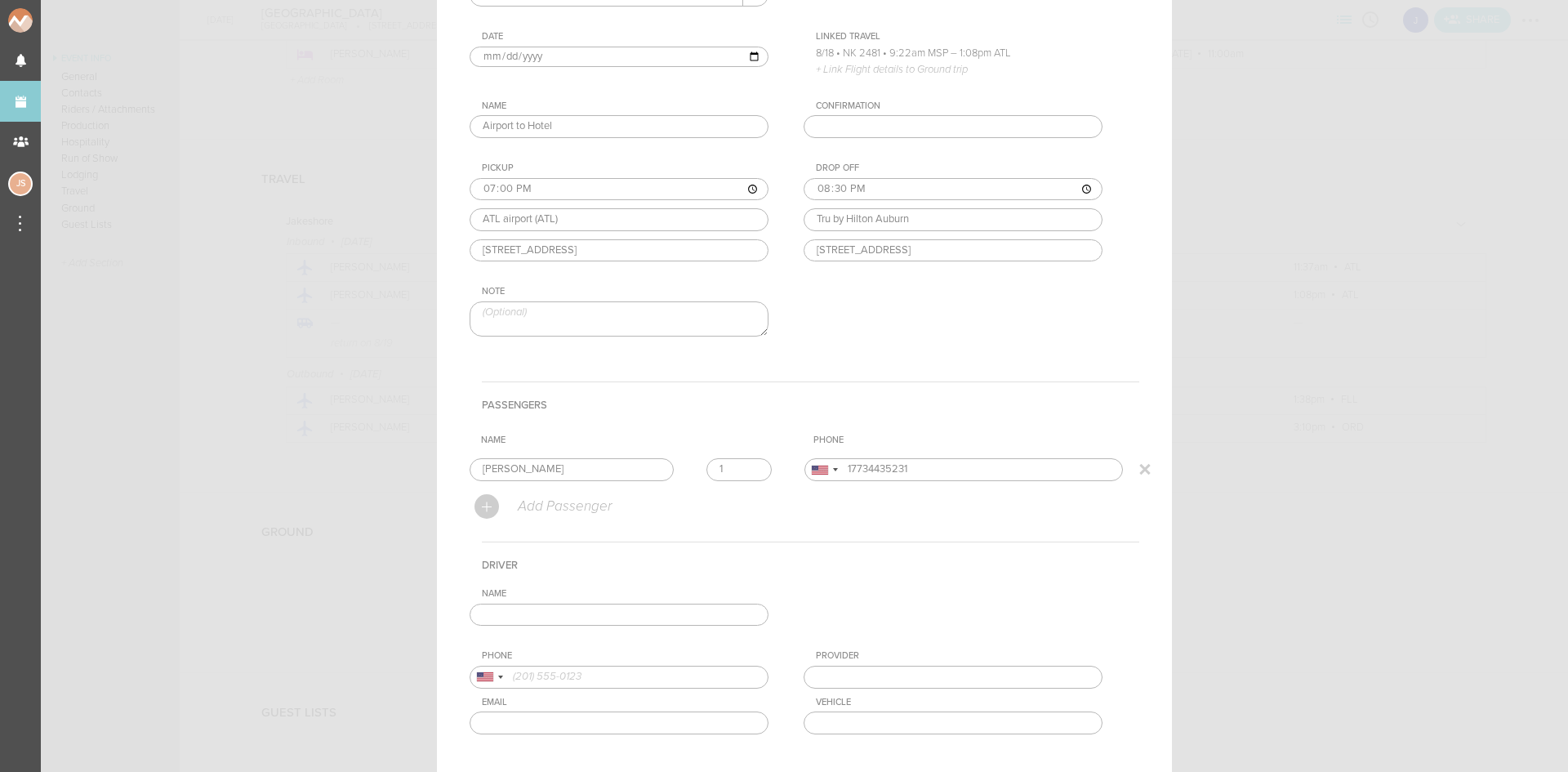
click at [747, 466] on input "1" at bounding box center [739, 469] width 66 height 23
click at [727, 615] on input "text" at bounding box center [619, 614] width 299 height 23
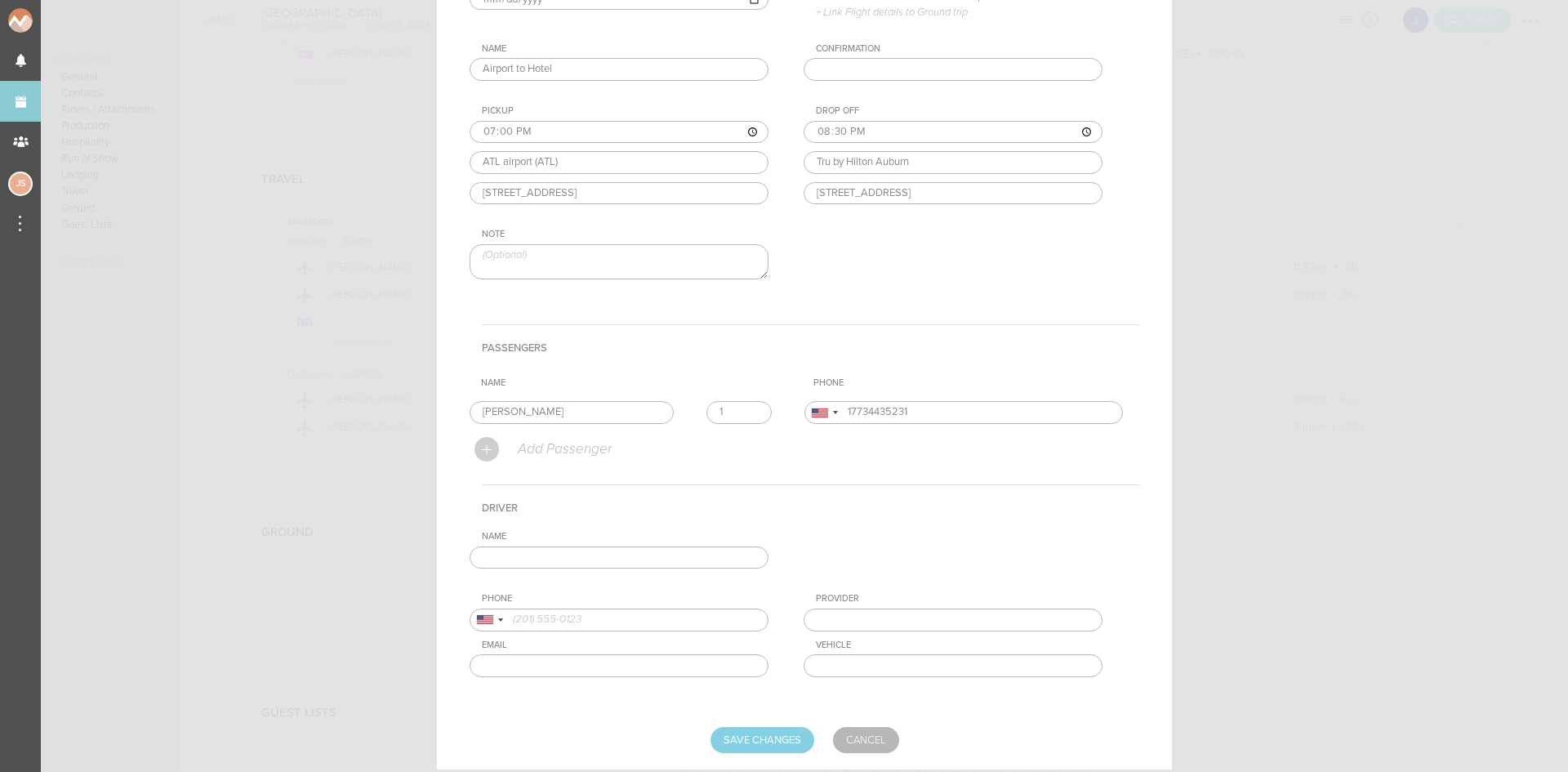
scroll to position [267, 0]
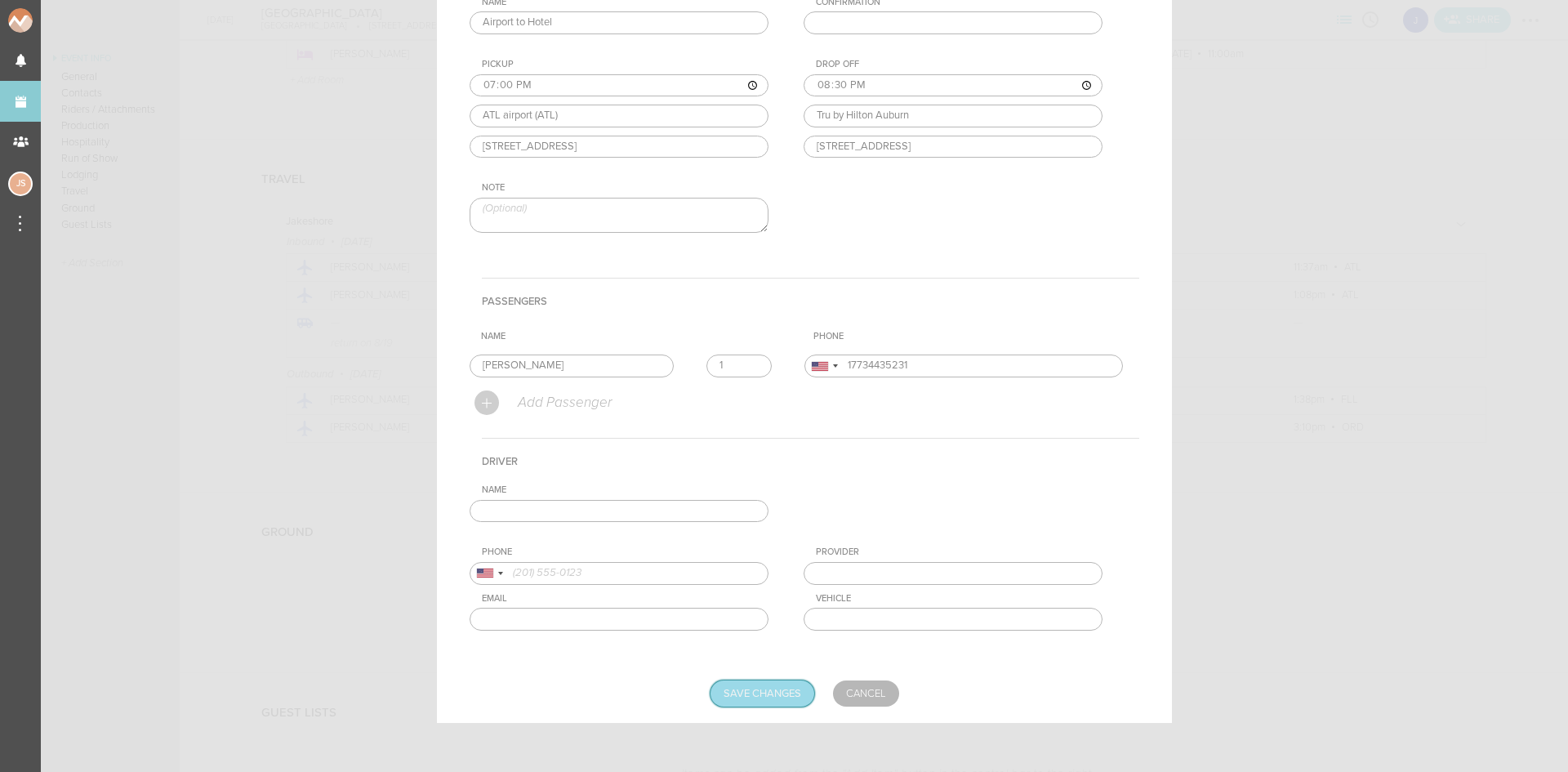
click at [745, 683] on input "Save Changes" at bounding box center [762, 694] width 103 height 26
type input "Saving..."
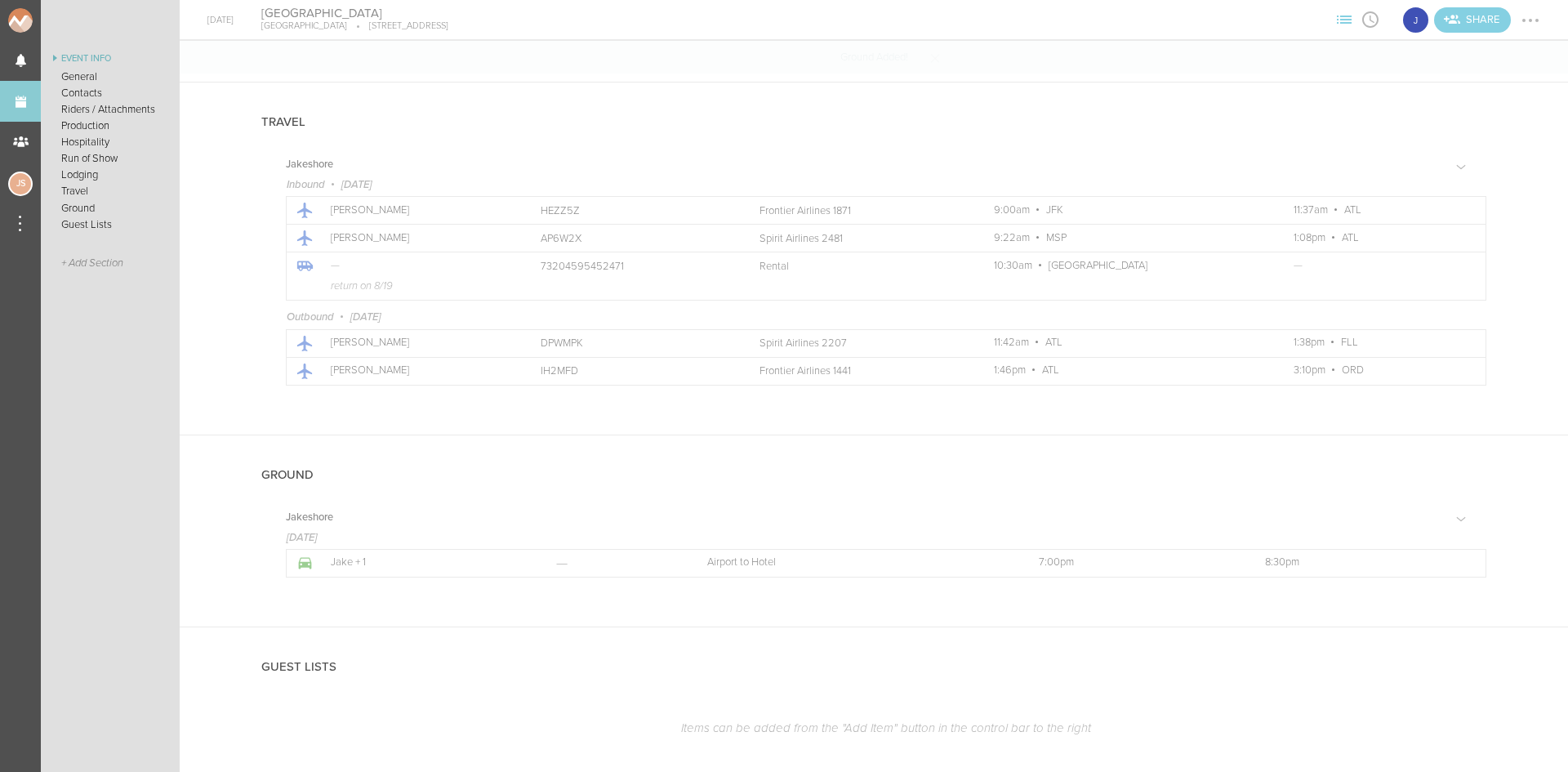
scroll to position [1840, 0]
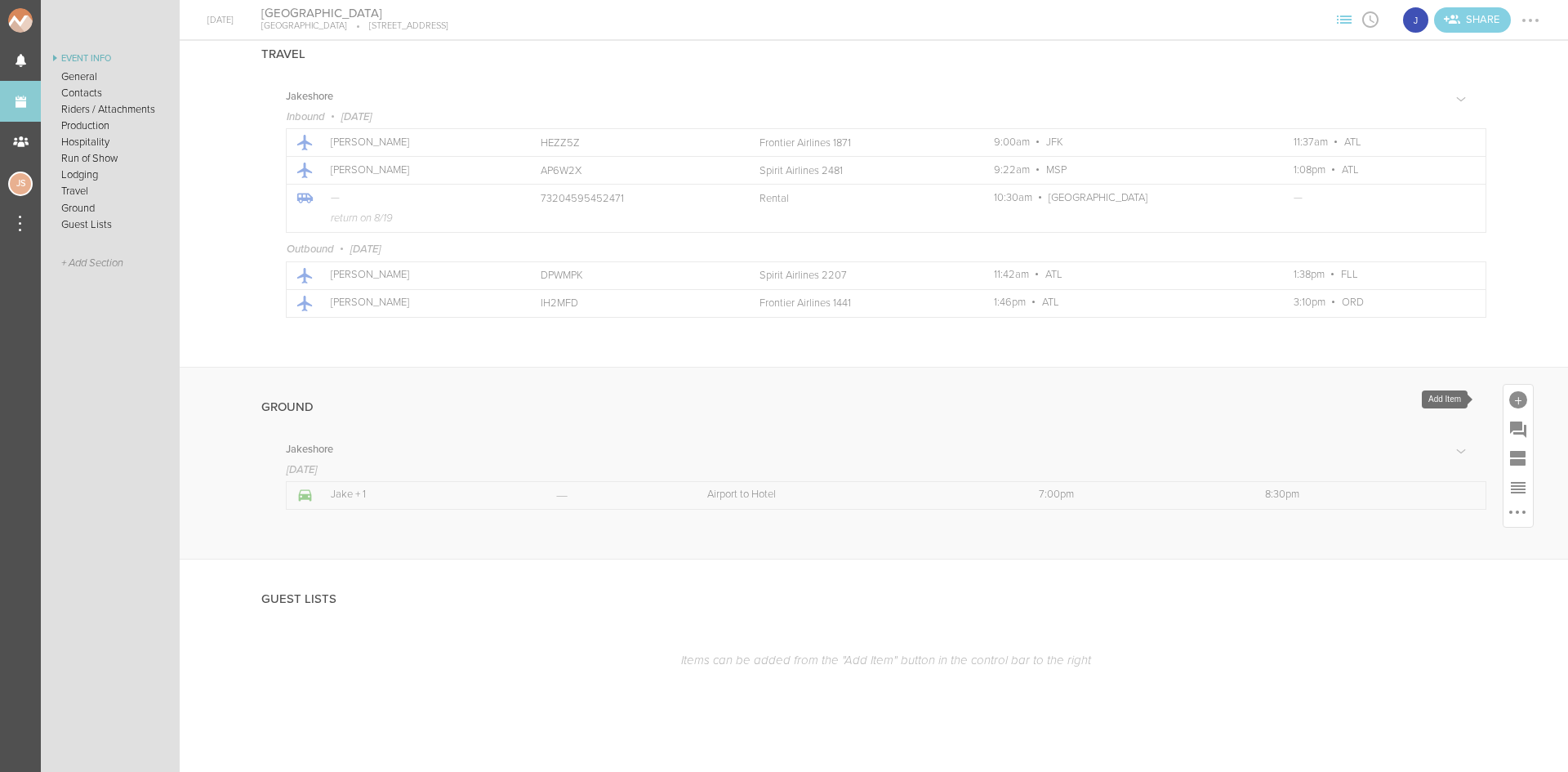
click at [1509, 404] on div at bounding box center [1518, 400] width 18 height 18
click at [1502, 539] on link "Ground" at bounding box center [1497, 550] width 70 height 82
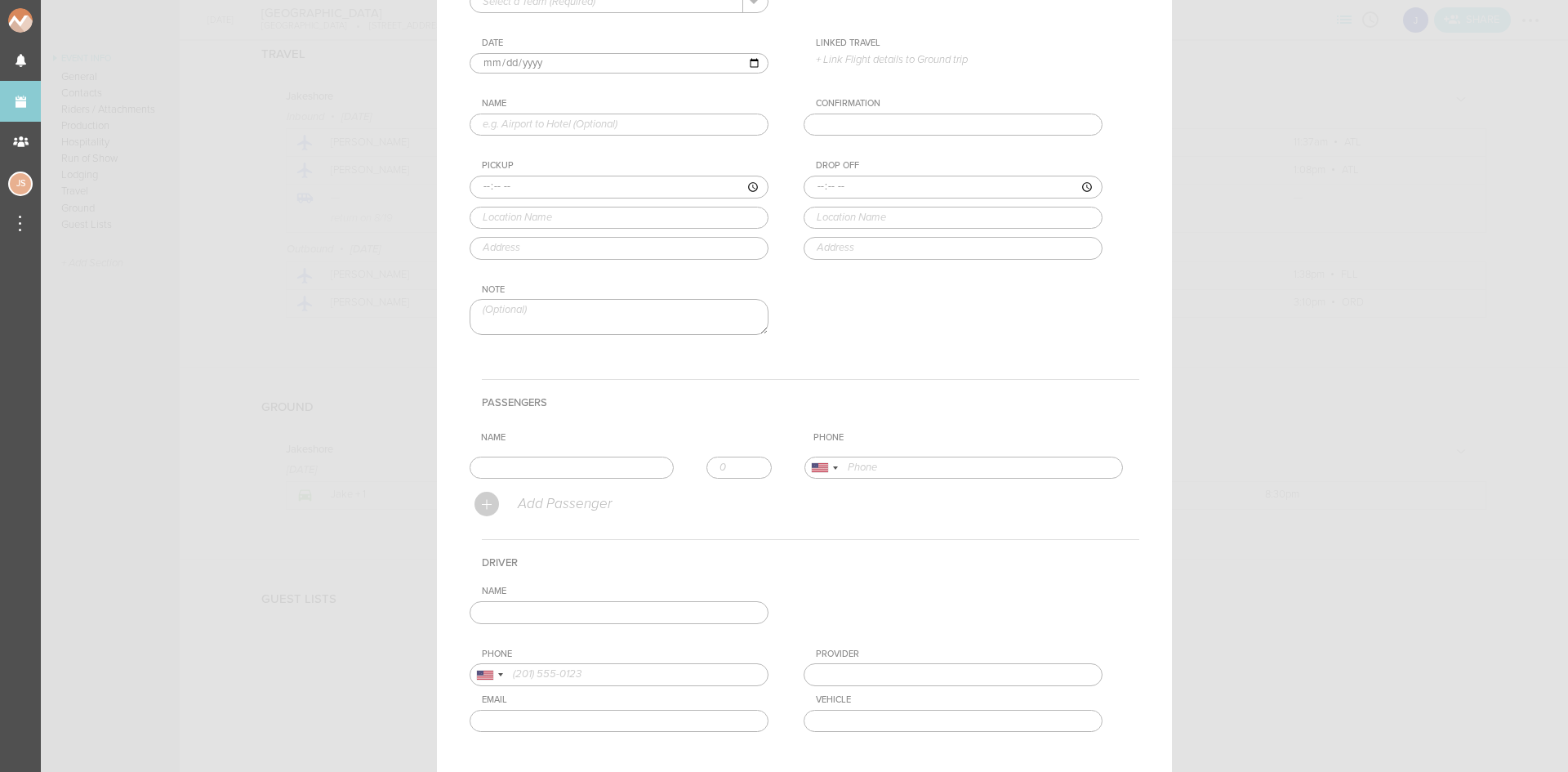
scroll to position [0, 0]
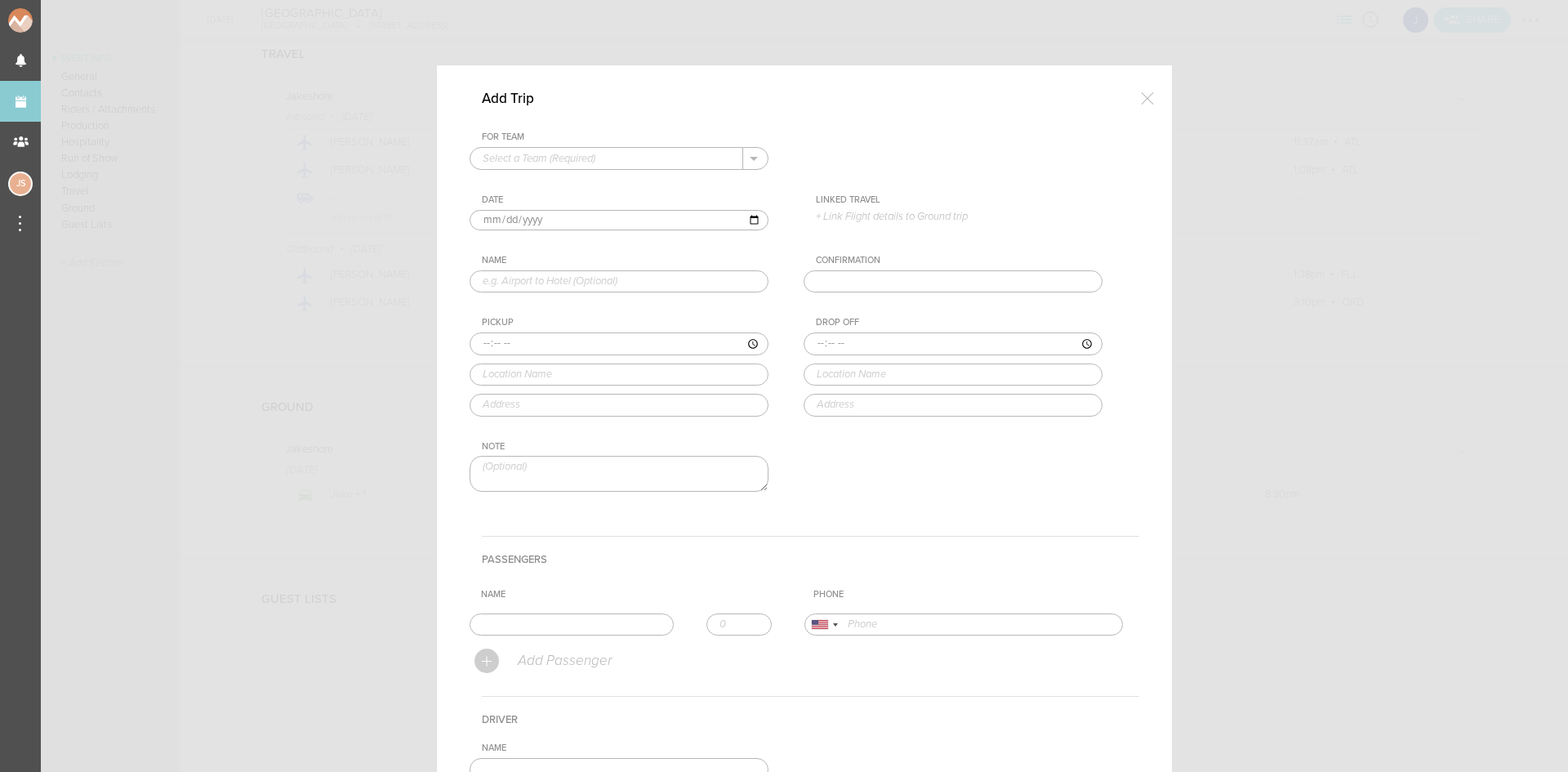
click at [586, 167] on input "text" at bounding box center [606, 158] width 273 height 21
click at [585, 191] on p "Jakeshore" at bounding box center [619, 185] width 273 height 28
type input "Jakeshore"
click at [496, 220] on input "[DATE]" at bounding box center [619, 220] width 299 height 21
type input "[DATE]"
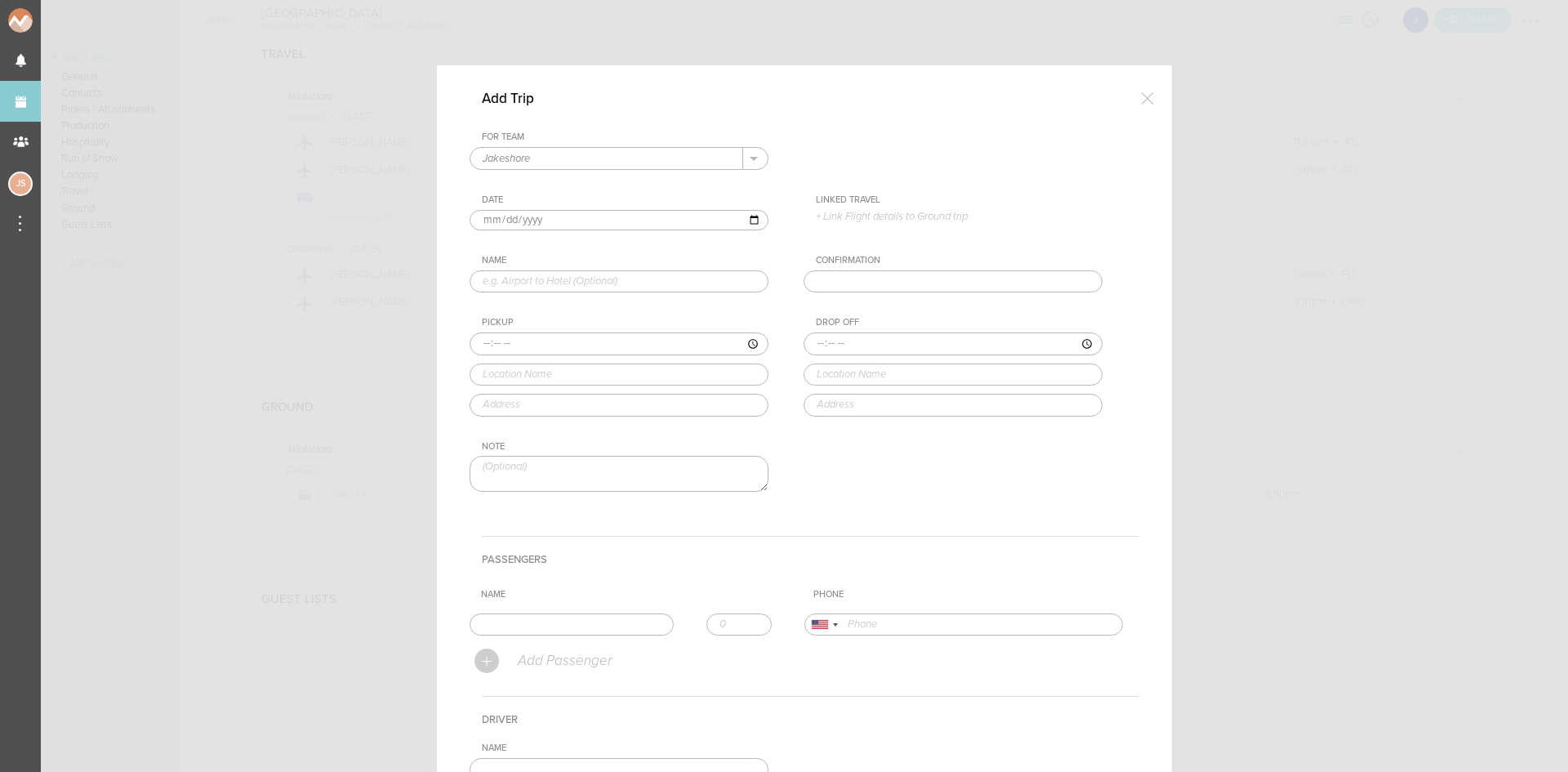
click at [877, 221] on p "+ Link Flight details to Ground trip" at bounding box center [959, 216] width 287 height 13
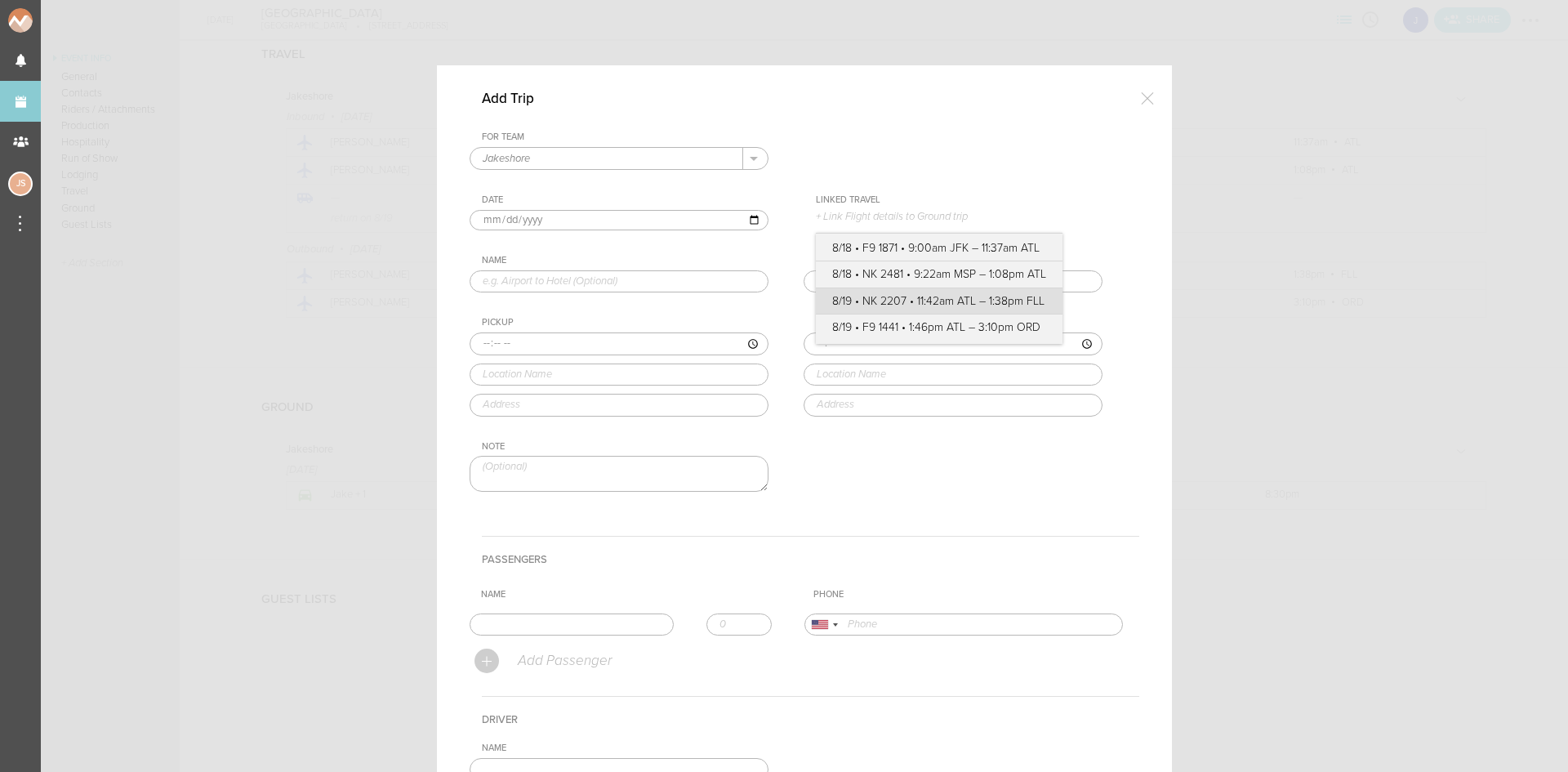
click at [927, 304] on label "8/19 • NK 2207 • 11:42am ATL – 1:38pm FLL" at bounding box center [939, 301] width 214 height 16
click at [0, 0] on input "8/19 • NK 2207 • 11:42am ATL – 1:38pm FLL" at bounding box center [0, 0] width 0 height 0
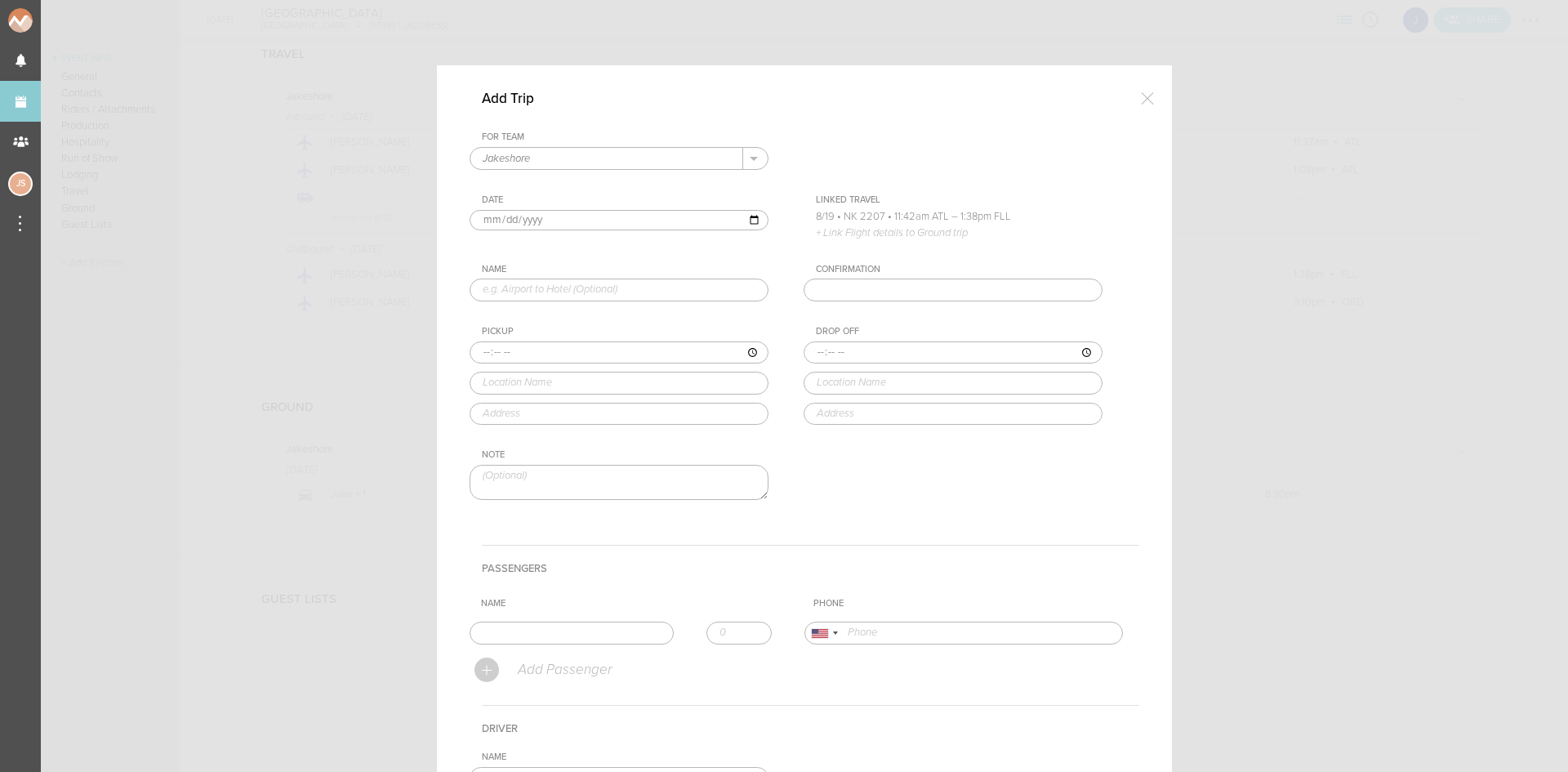
click at [611, 293] on input "text" at bounding box center [619, 289] width 299 height 23
type input "Hotel to Airport"
click at [476, 354] on input "time" at bounding box center [619, 353] width 299 height 23
type input "08:45"
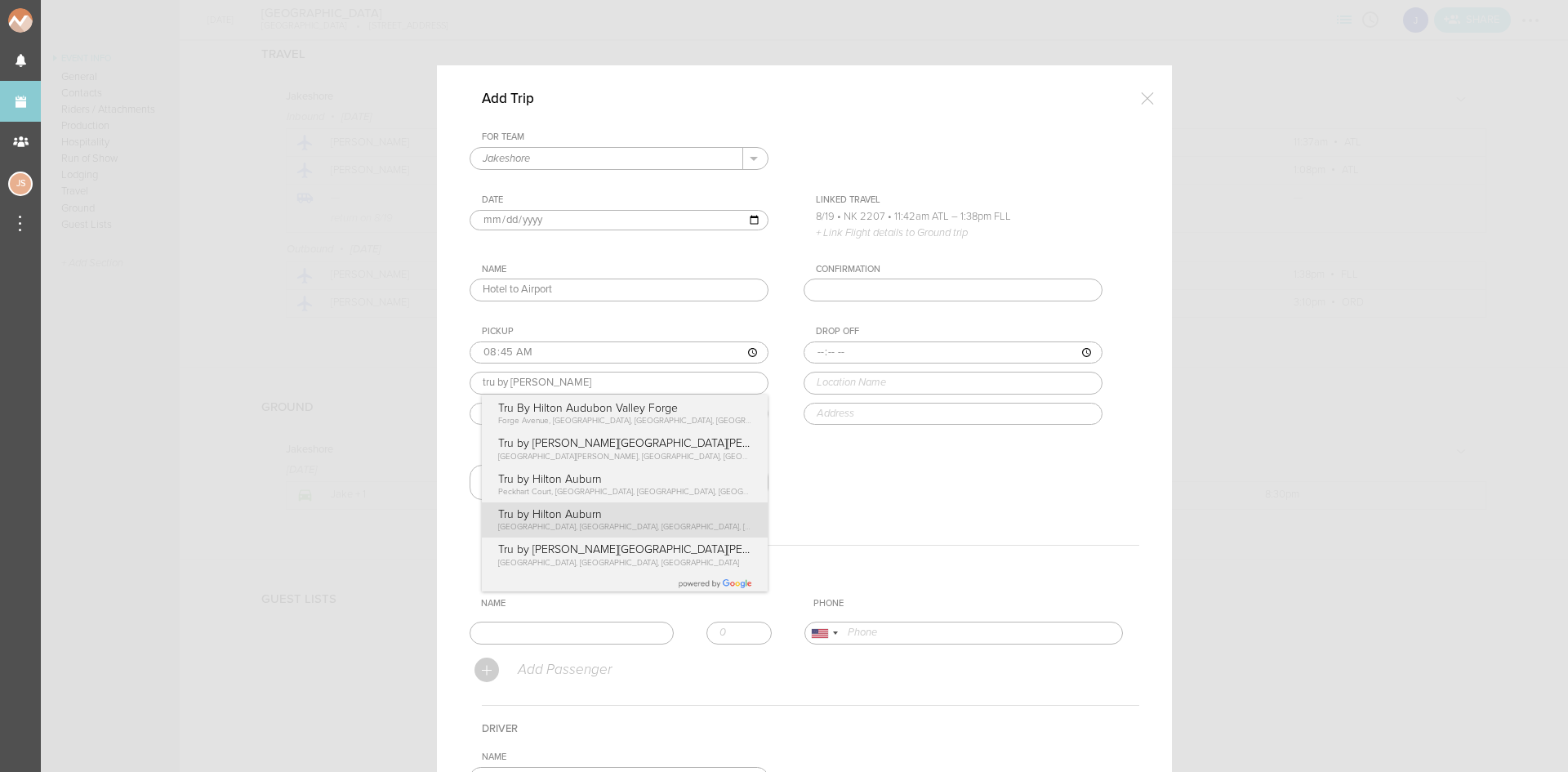
type input "Tru by Hilton Auburn"
type input "[STREET_ADDRESS]"
click at [570, 527] on div "For Team Jakeshore + Add New Team Jakeshore . Jakeshore Date [DATE] Linked Trav…" at bounding box center [805, 329] width 670 height 396
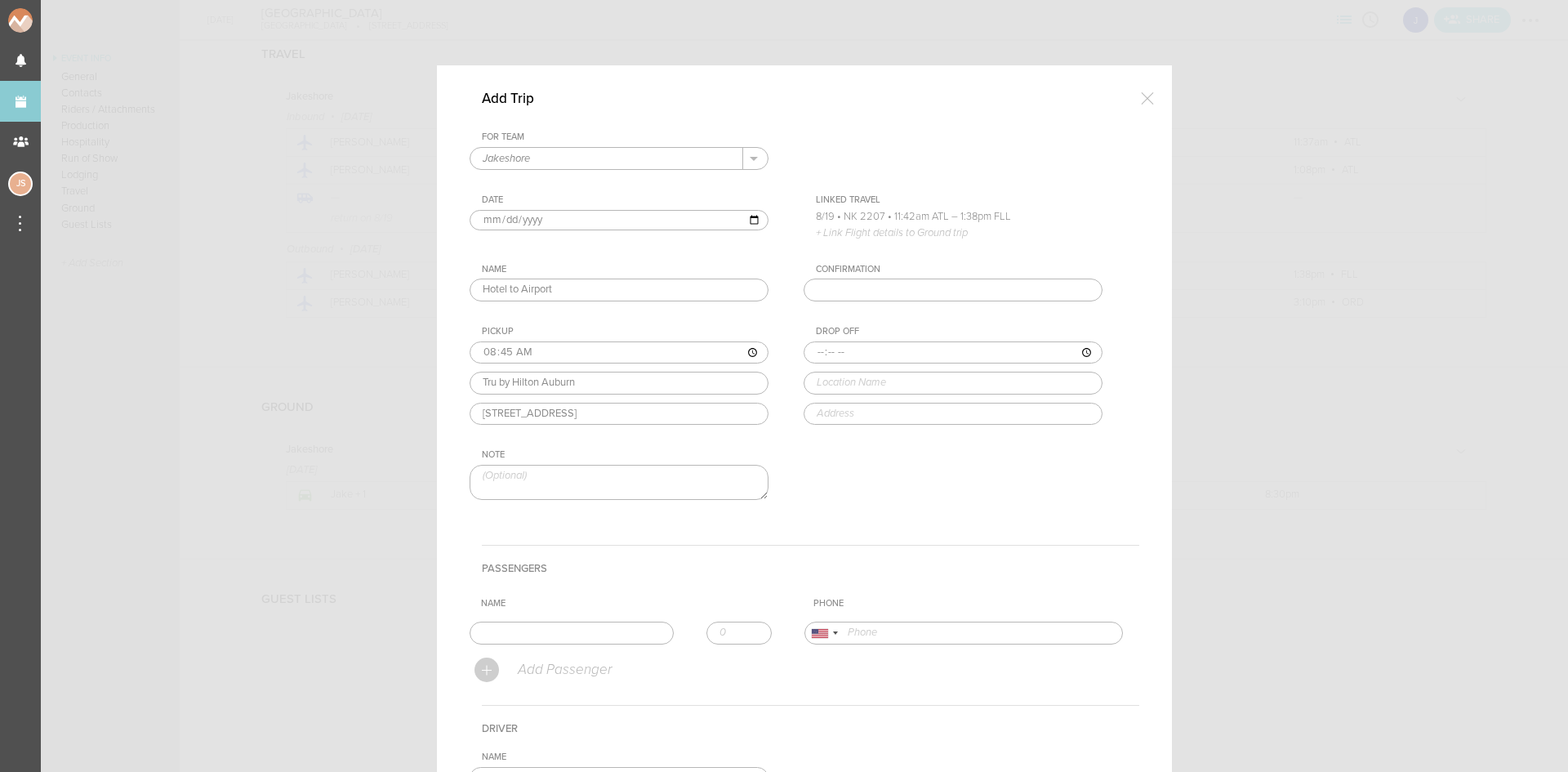
click at [809, 352] on input "time" at bounding box center [953, 353] width 299 height 23
type input "10:15"
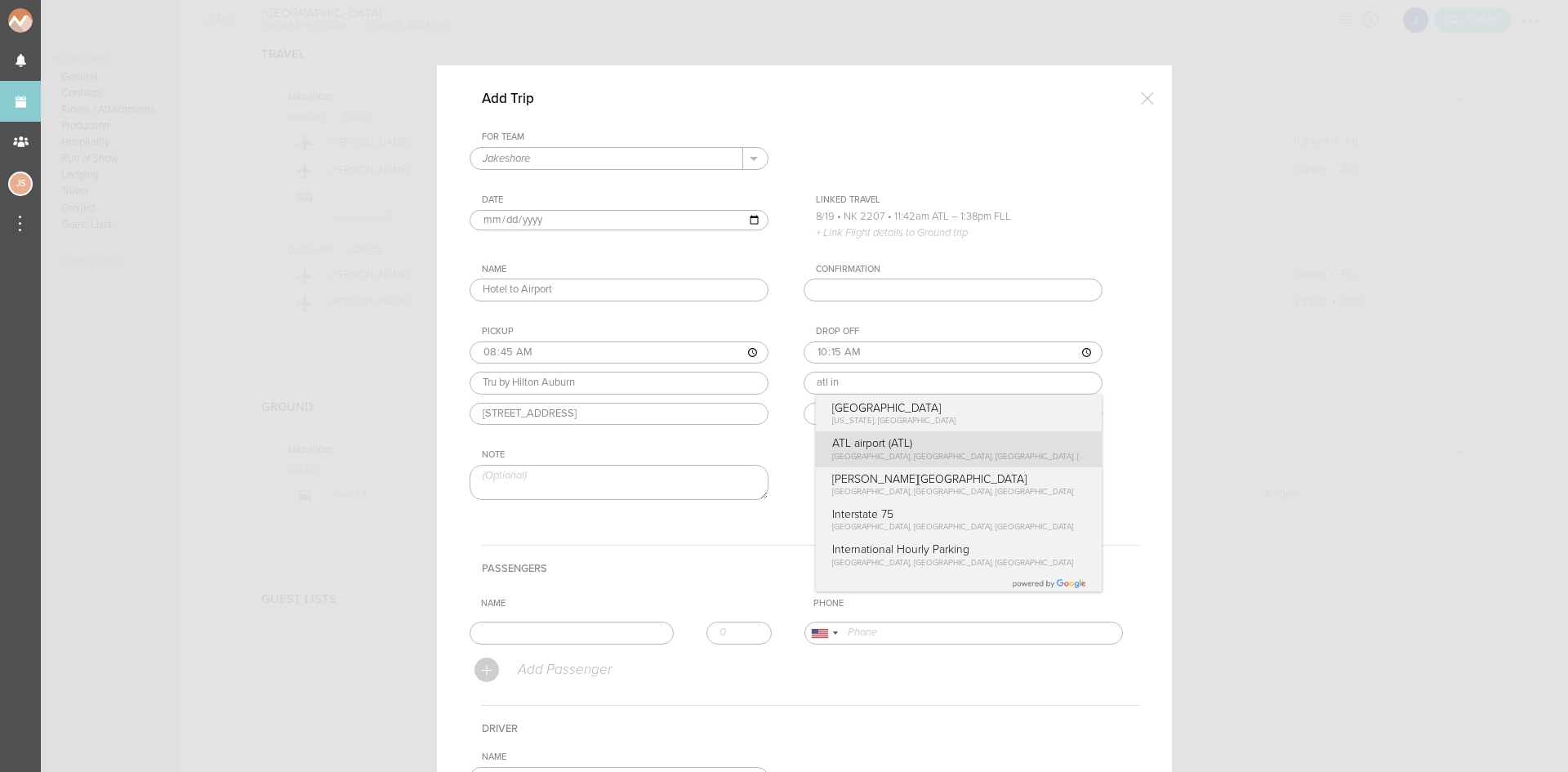
type input "ATL airport (ATL)"
type input "[STREET_ADDRESS]"
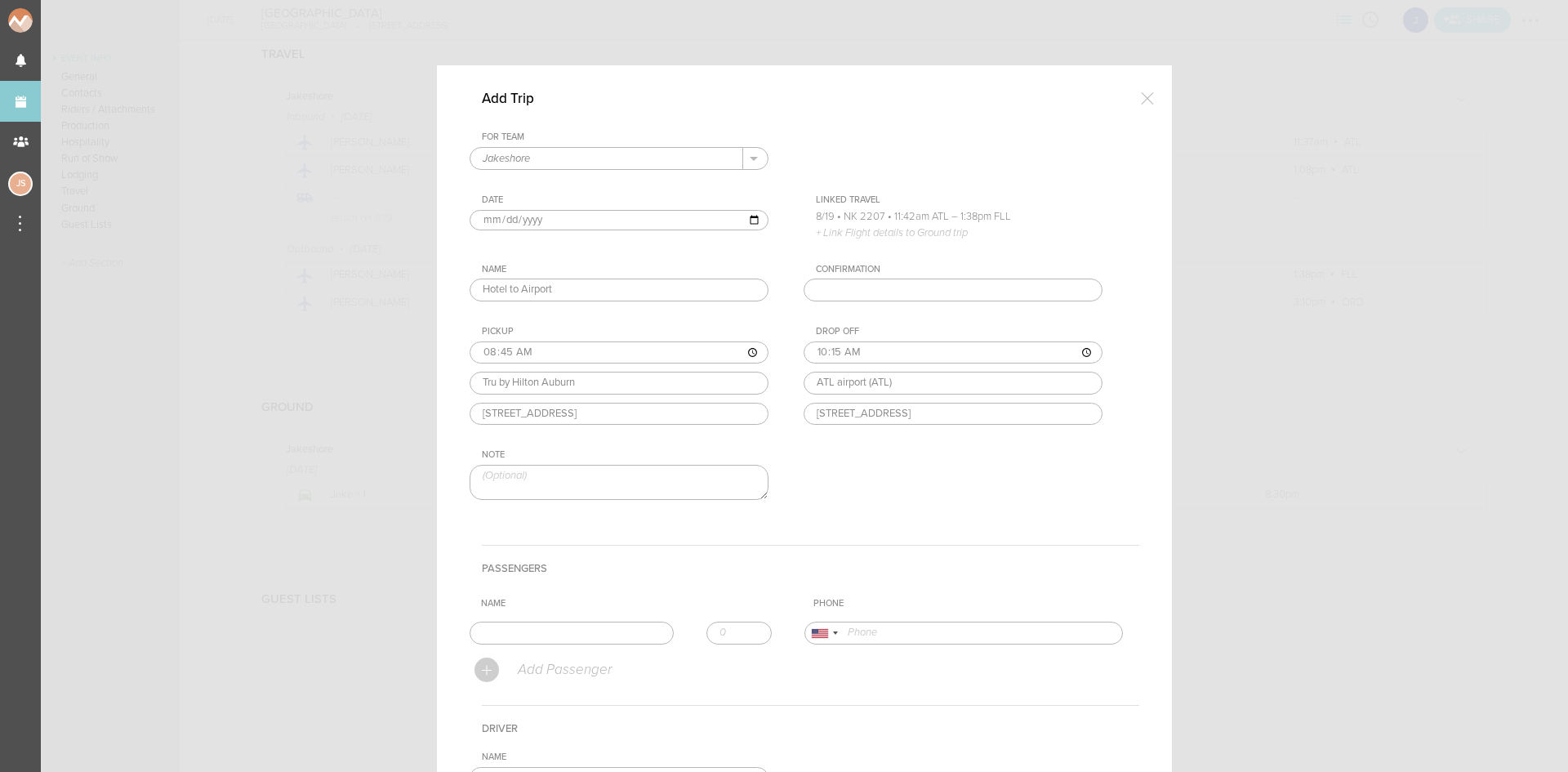
click at [892, 454] on div "For Team Jakeshore + Add New Team Jakeshore . Jakeshore Date [DATE] Linked Trav…" at bounding box center [805, 329] width 670 height 396
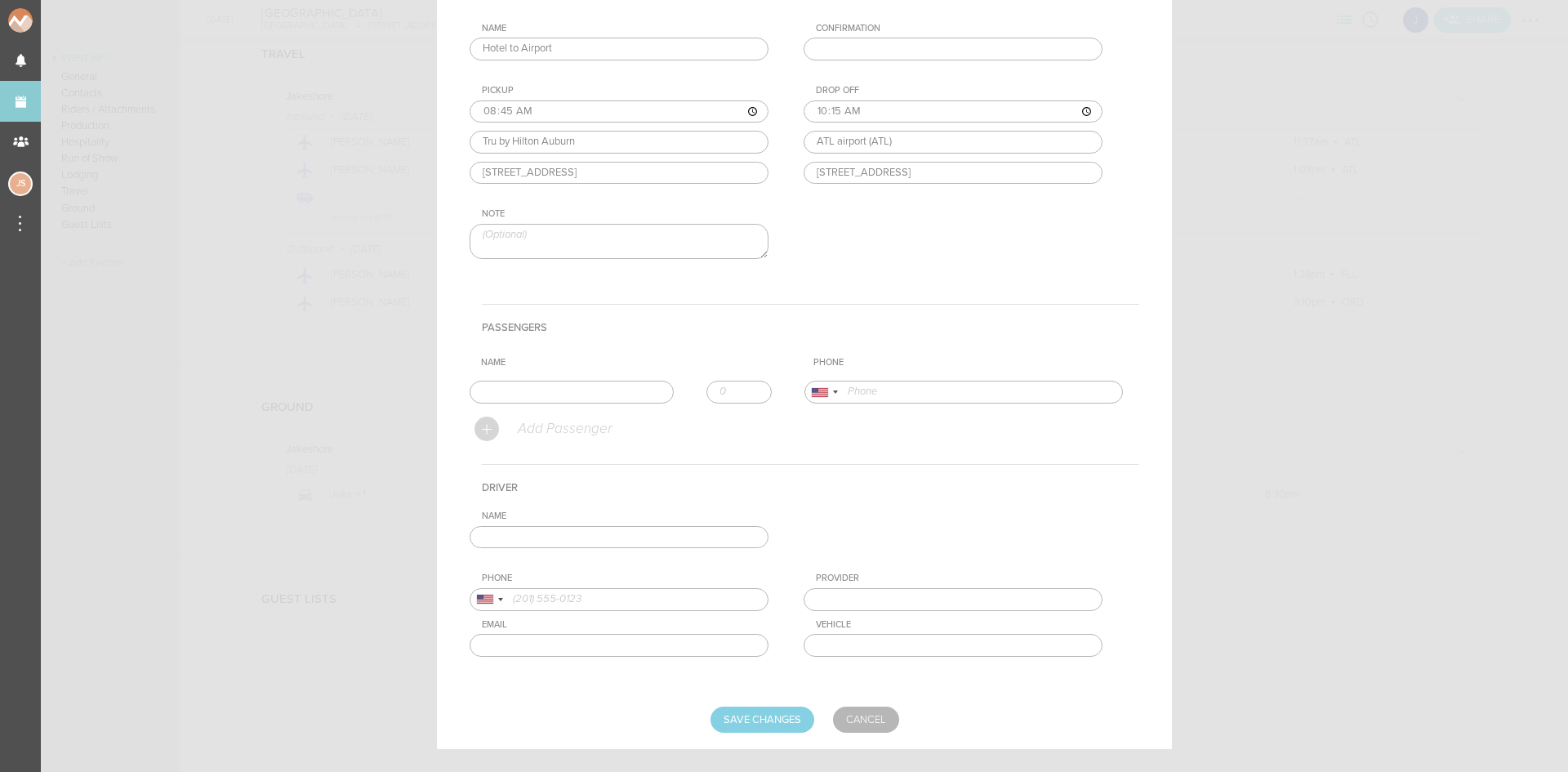
scroll to position [245, 0]
click at [575, 383] on input "text" at bounding box center [571, 387] width 204 height 23
type input "[PERSON_NAME]"
type input "17734435231"
click at [522, 421] on form "For Team Jakeshore + Add New Team Jakeshore . Jakeshore Date [DATE] Linked Trav…" at bounding box center [805, 307] width 670 height 842
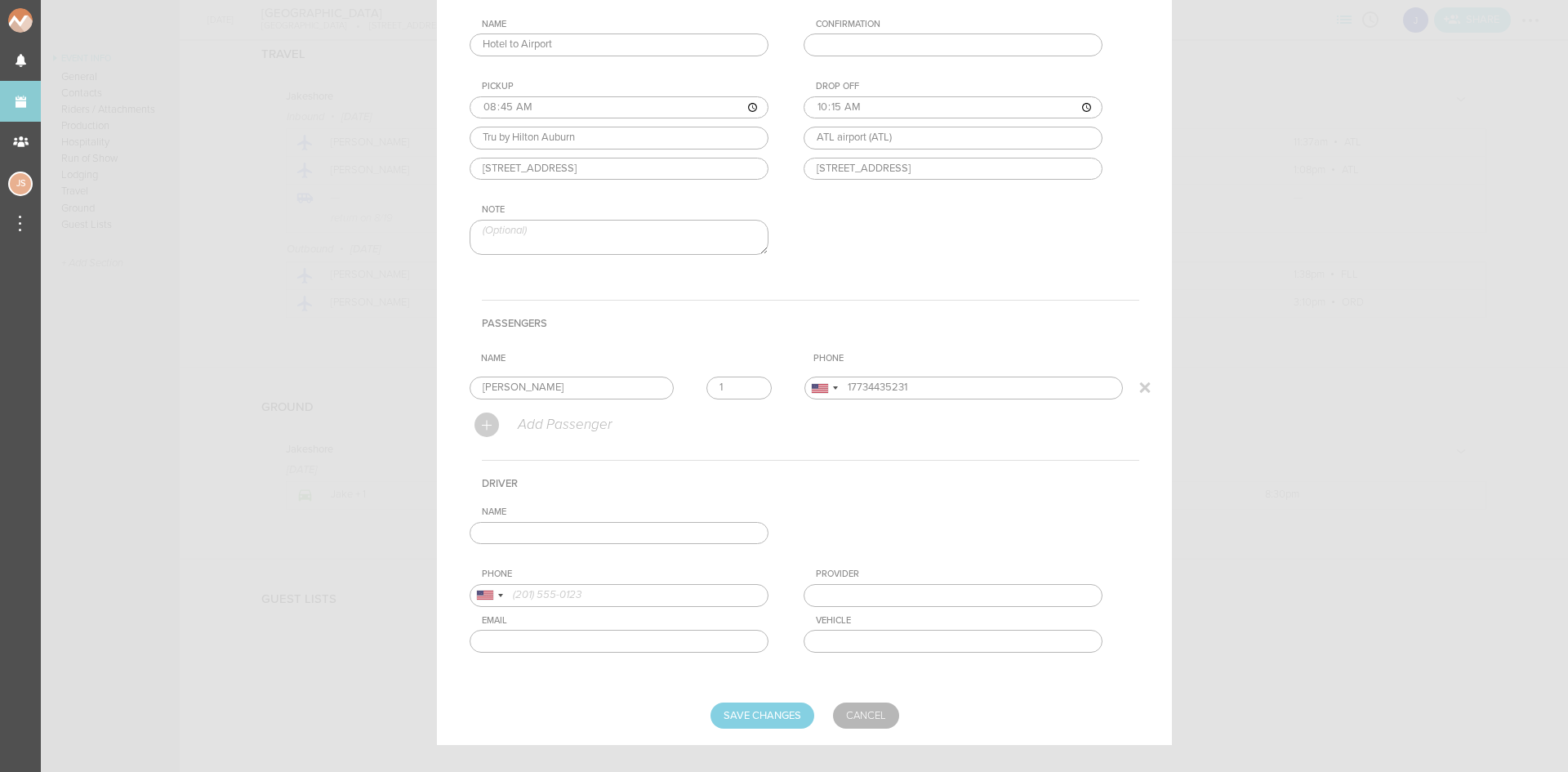
type input "1"
click at [745, 383] on input "1" at bounding box center [739, 387] width 66 height 23
click at [761, 724] on input "Save Changes" at bounding box center [762, 715] width 103 height 26
type input "Saving..."
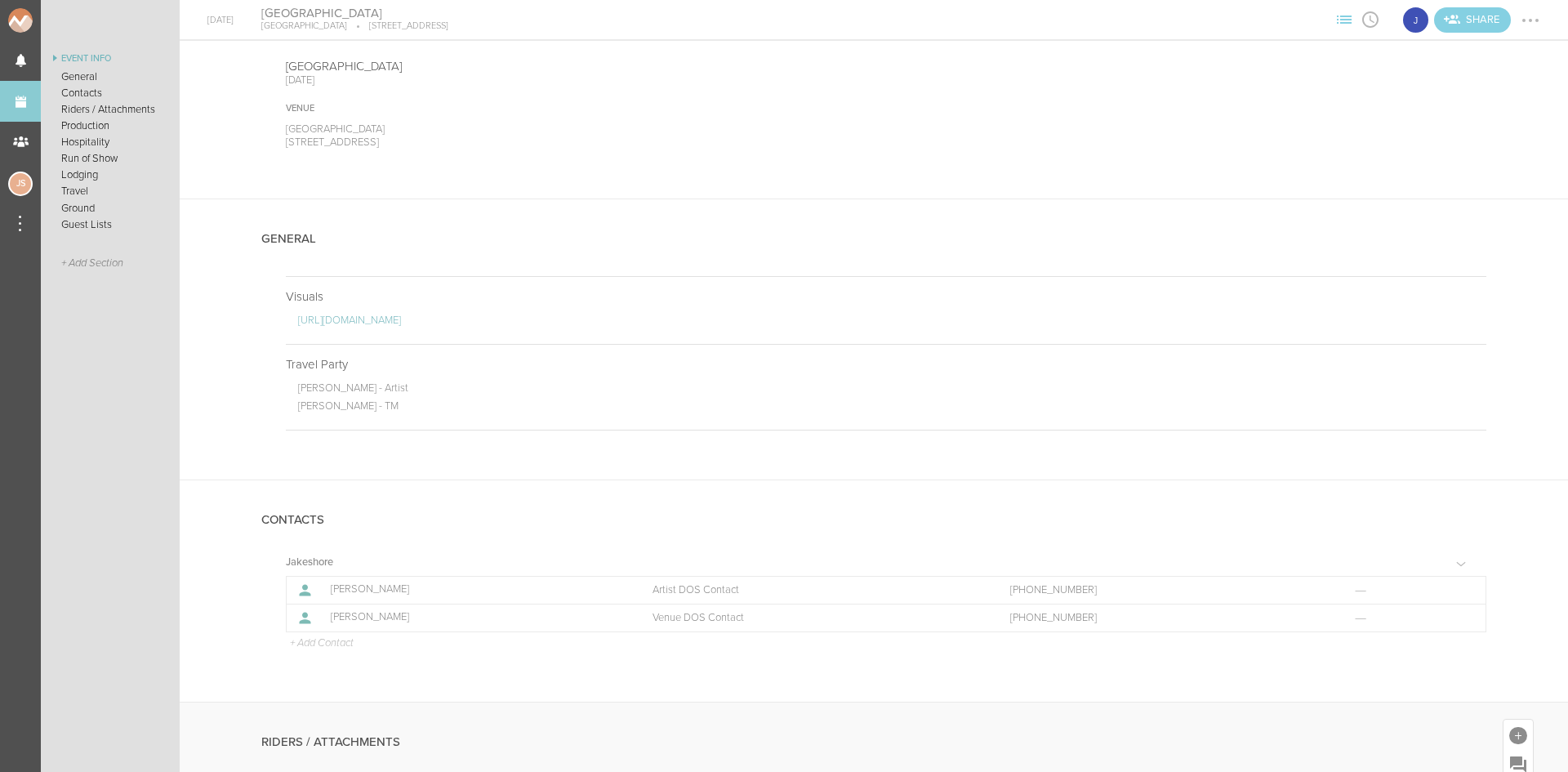
scroll to position [44, 0]
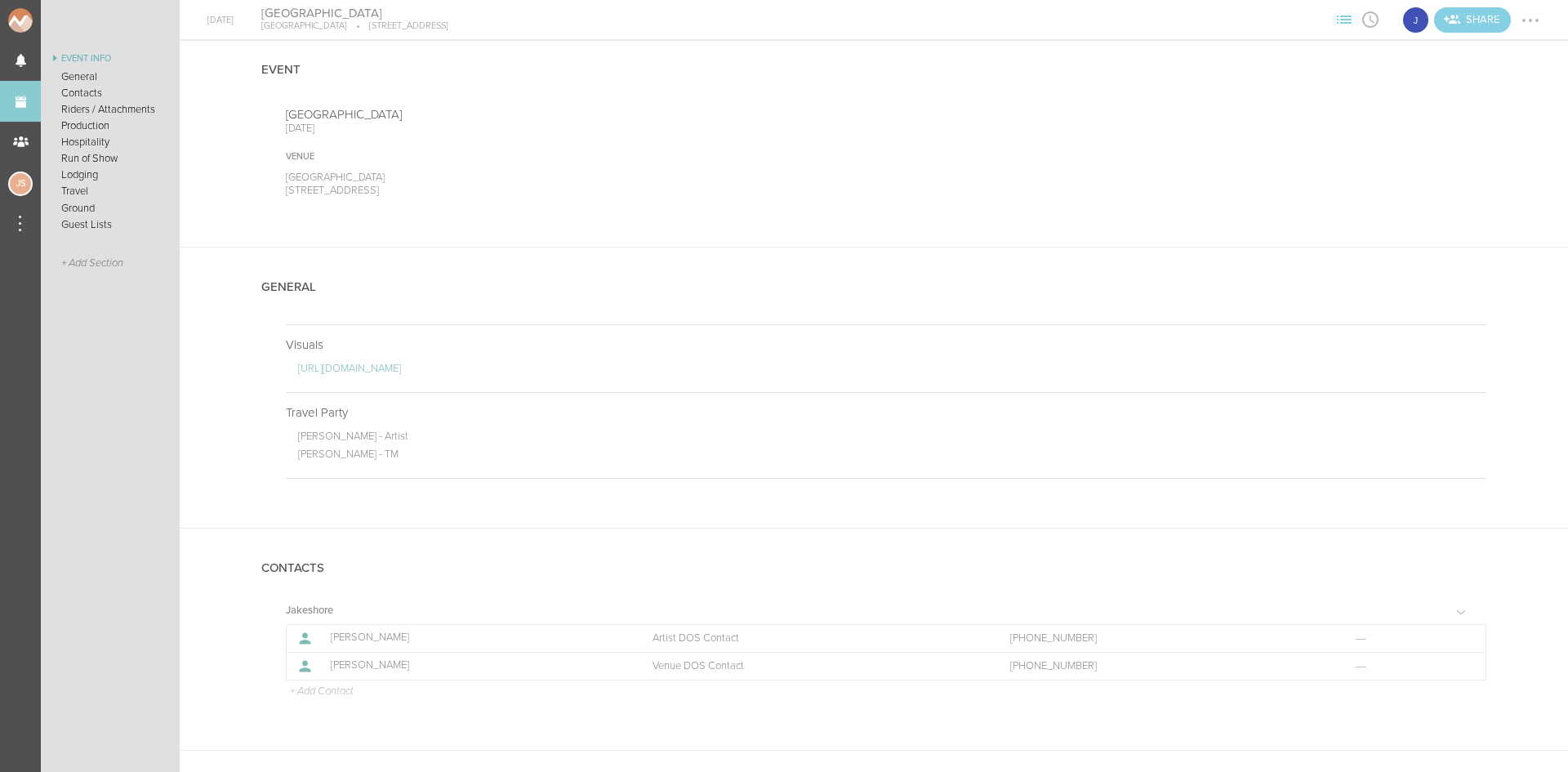
click at [1534, 16] on div at bounding box center [1530, 20] width 26 height 26
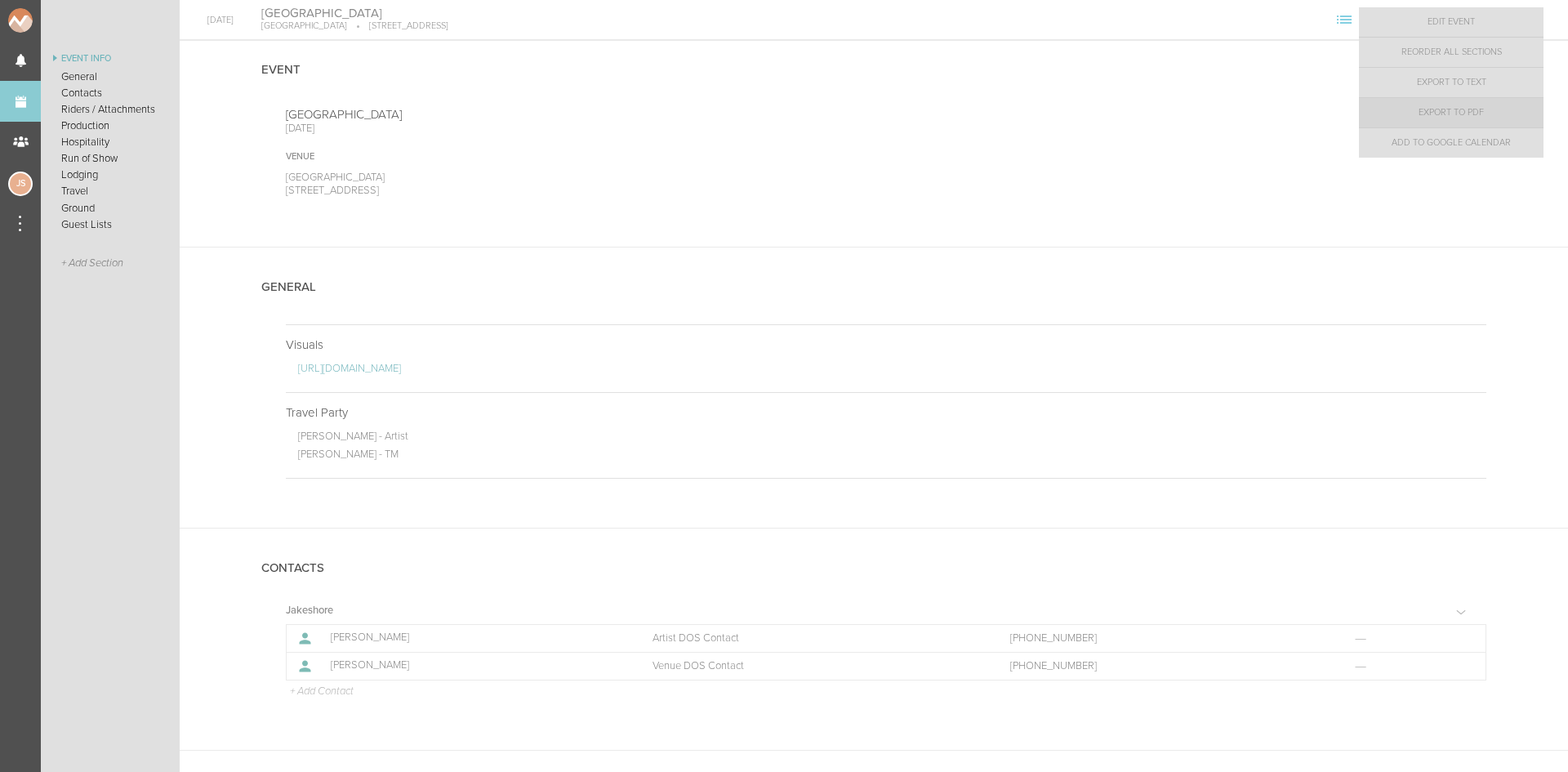
click at [1511, 117] on link "Export to PDF" at bounding box center [1452, 113] width 185 height 30
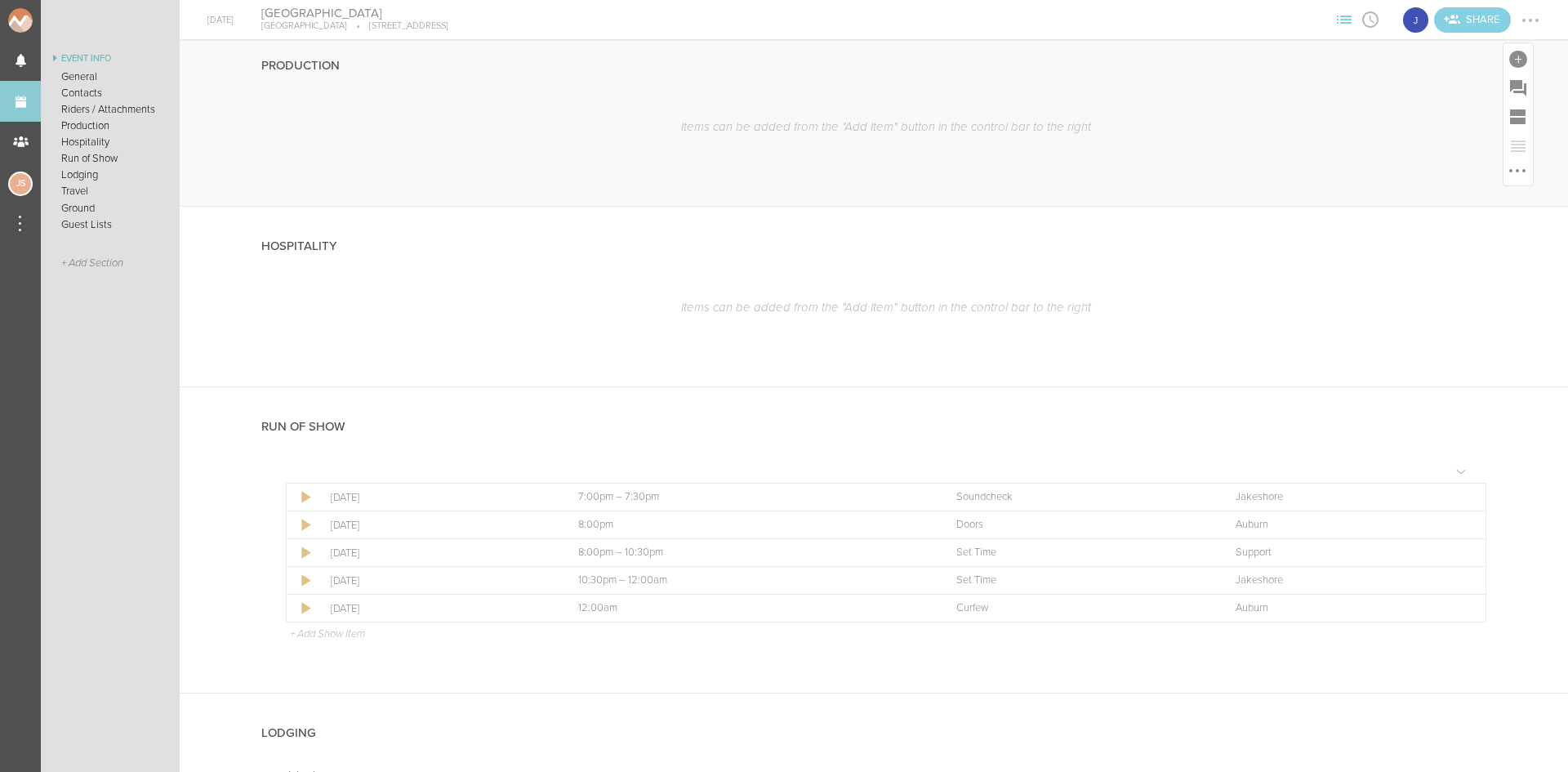
scroll to position [1023, 0]
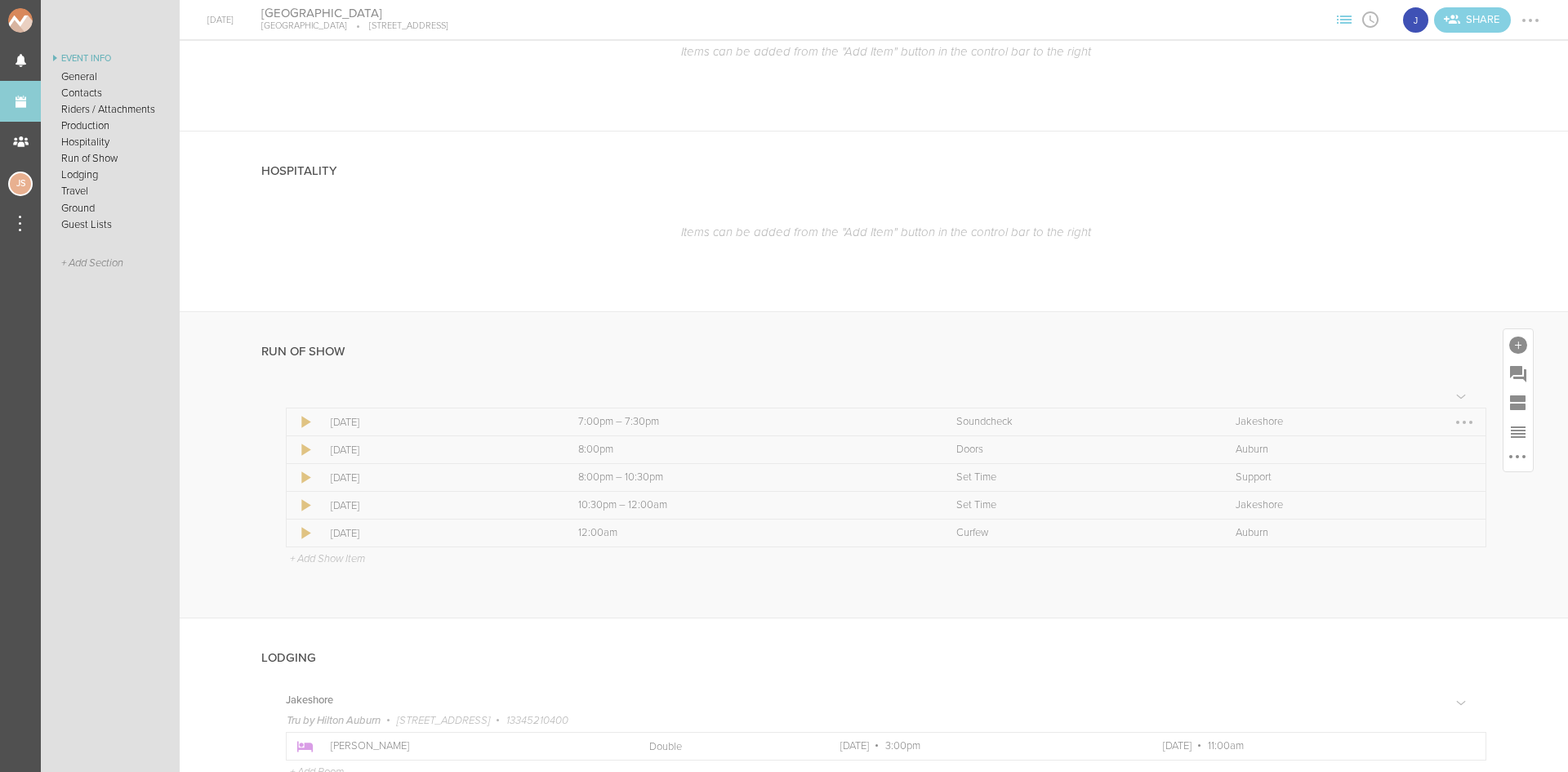
click at [1452, 425] on div at bounding box center [1465, 422] width 26 height 26
click at [1443, 478] on link "Remove Item" at bounding box center [1414, 485] width 126 height 30
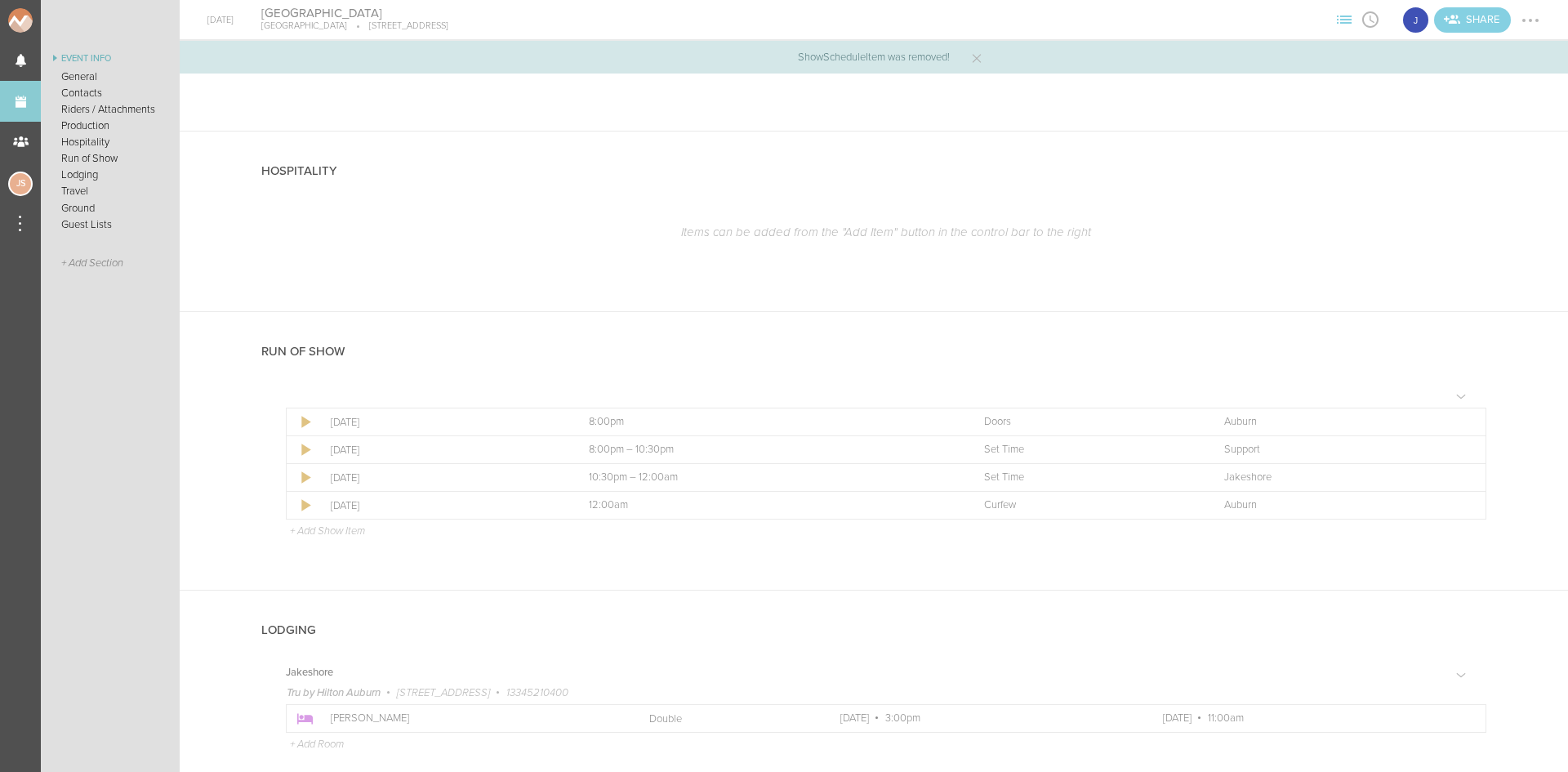
click at [1533, 22] on div at bounding box center [1530, 20] width 26 height 26
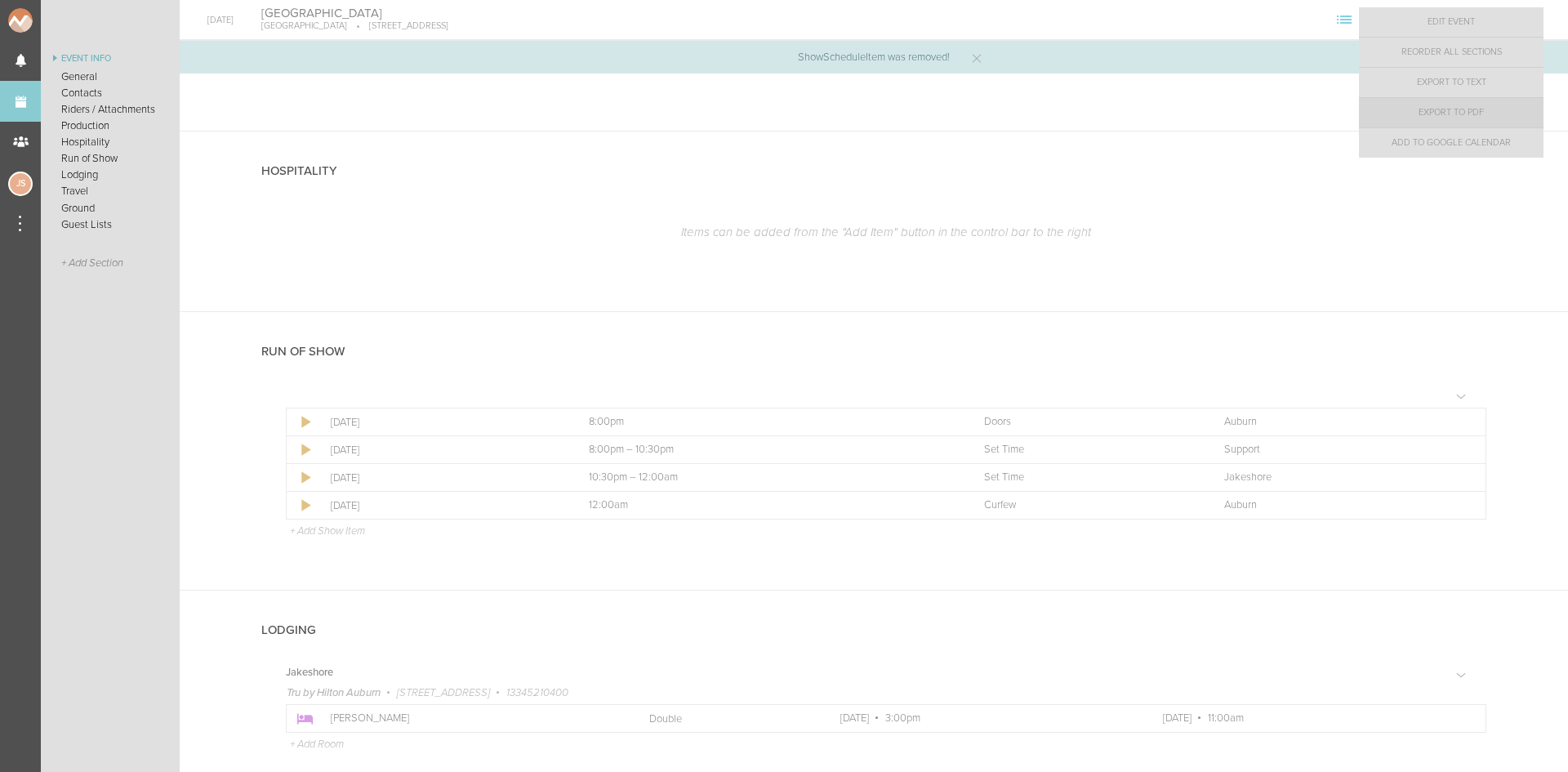
click at [1485, 109] on link "Export to PDF" at bounding box center [1452, 113] width 185 height 30
